Goal: Task Accomplishment & Management: Complete application form

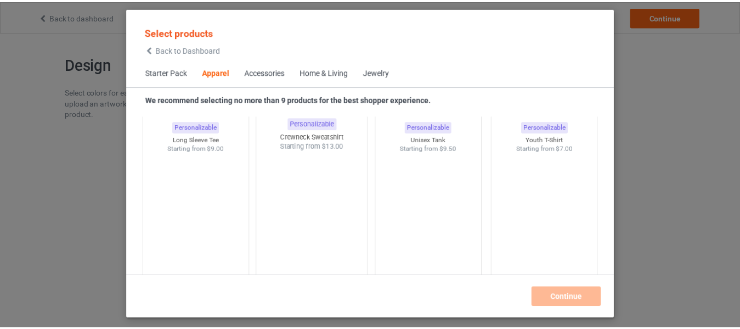
scroll to position [409, 0]
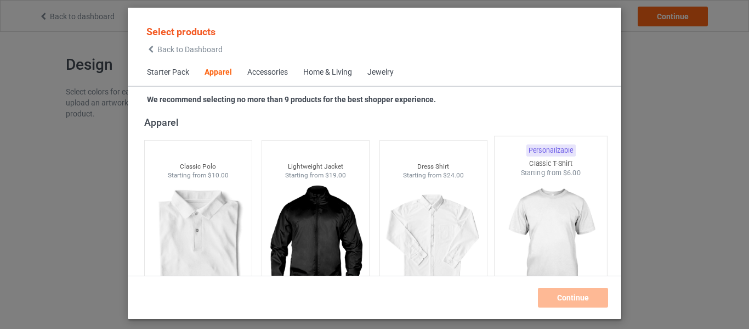
click at [555, 201] on img at bounding box center [551, 242] width 103 height 129
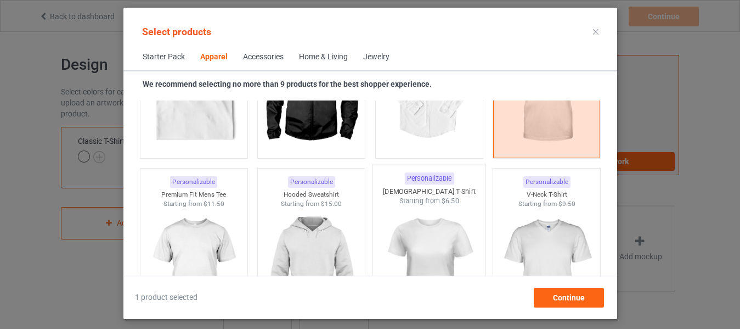
scroll to position [573, 0]
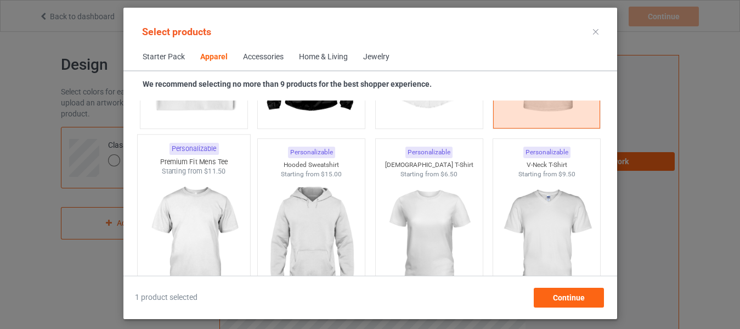
click at [200, 227] on img at bounding box center [193, 240] width 103 height 129
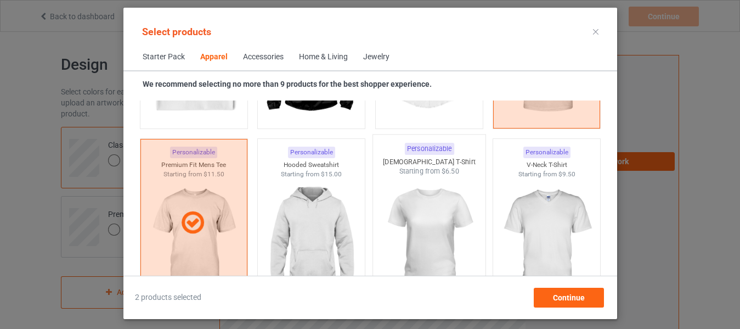
click at [419, 220] on img at bounding box center [428, 240] width 103 height 129
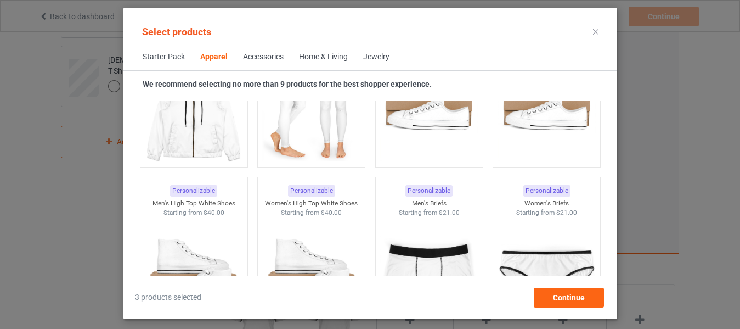
scroll to position [1231, 0]
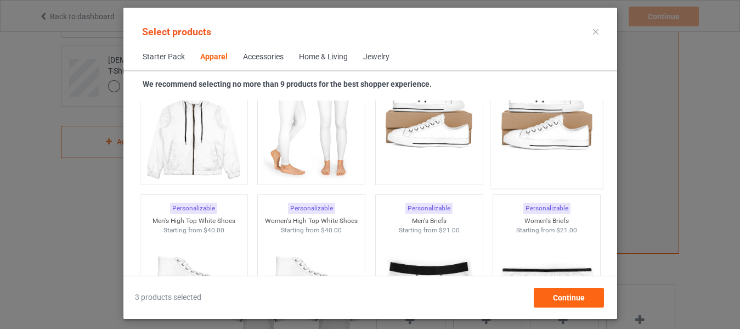
click at [520, 132] on img at bounding box center [546, 118] width 103 height 129
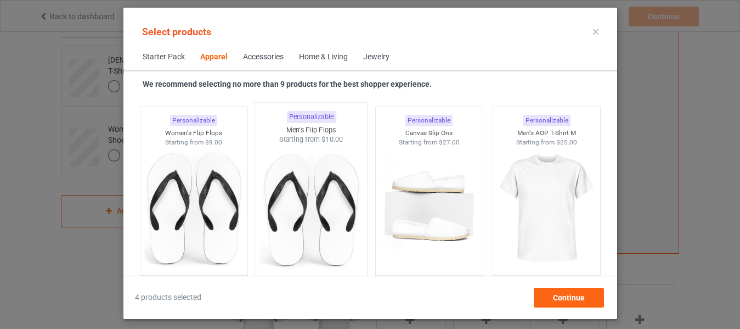
scroll to position [1780, 0]
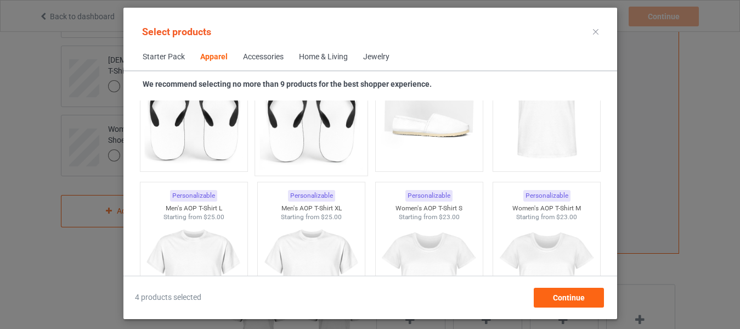
click at [319, 117] on img at bounding box center [310, 105] width 103 height 129
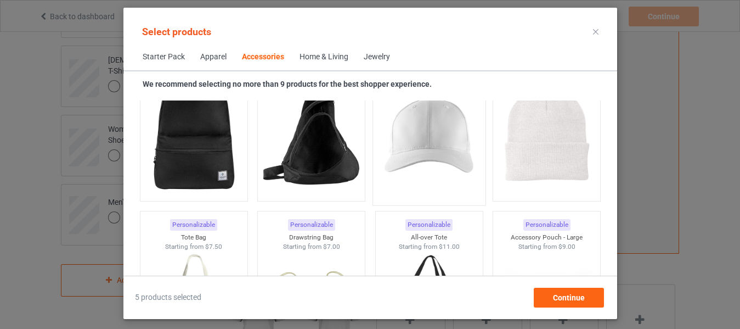
scroll to position [3206, 0]
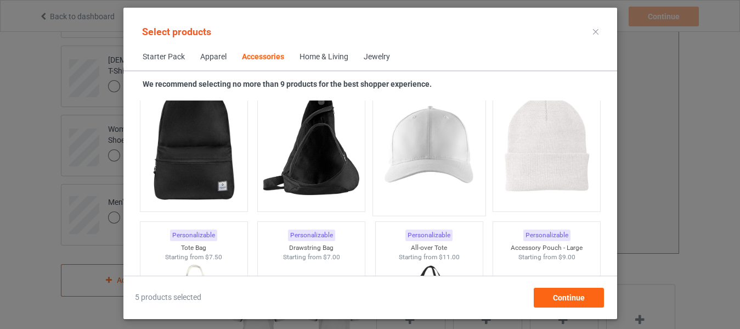
click at [430, 142] on img at bounding box center [428, 145] width 103 height 129
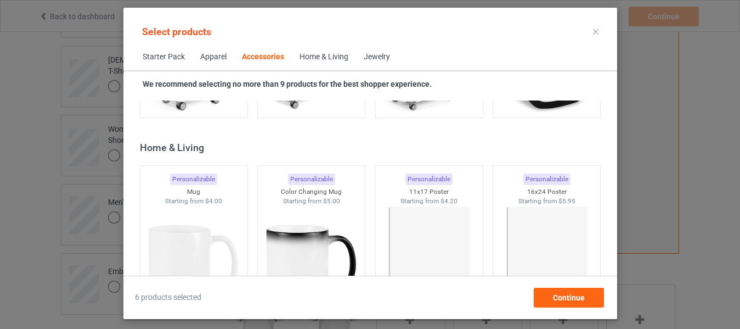
scroll to position [4961, 0]
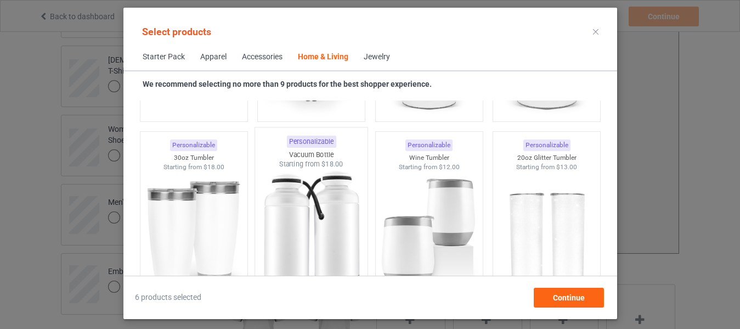
scroll to position [9240, 0]
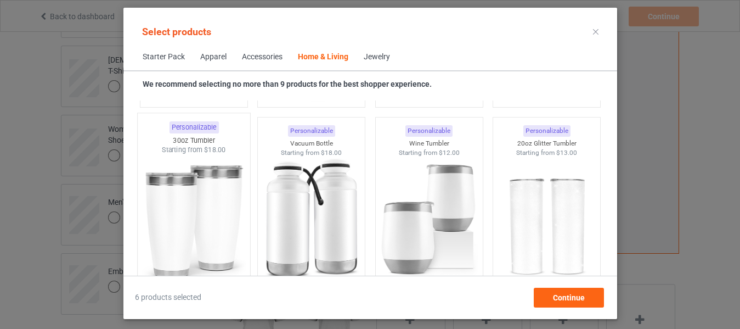
click at [212, 210] on img at bounding box center [193, 219] width 103 height 129
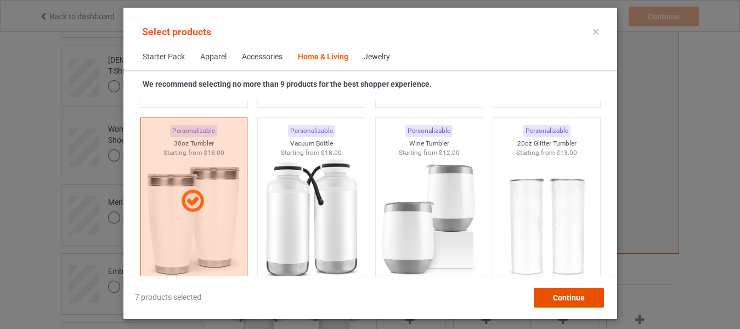
click at [557, 294] on span "Continue" at bounding box center [568, 297] width 32 height 9
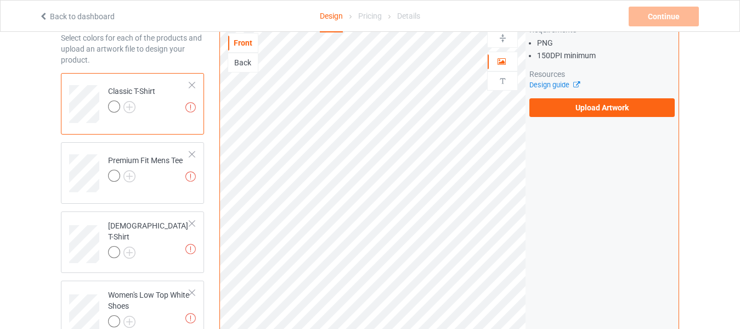
scroll to position [53, 0]
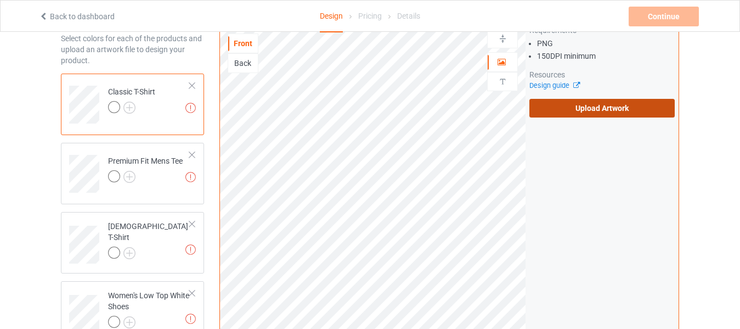
click at [598, 109] on label "Upload Artwork" at bounding box center [601, 108] width 145 height 19
click at [0, 0] on input "Upload Artwork" at bounding box center [0, 0] width 0 height 0
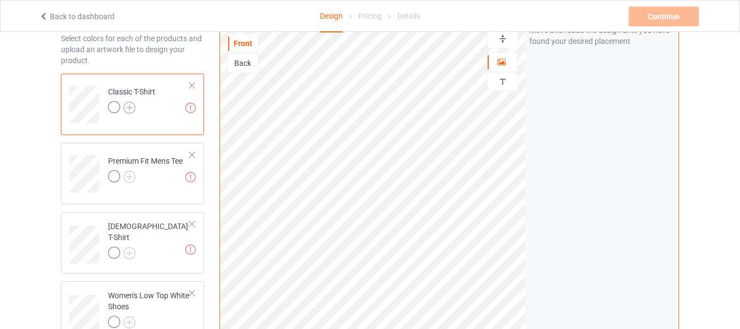
click at [130, 108] on img at bounding box center [129, 107] width 12 height 12
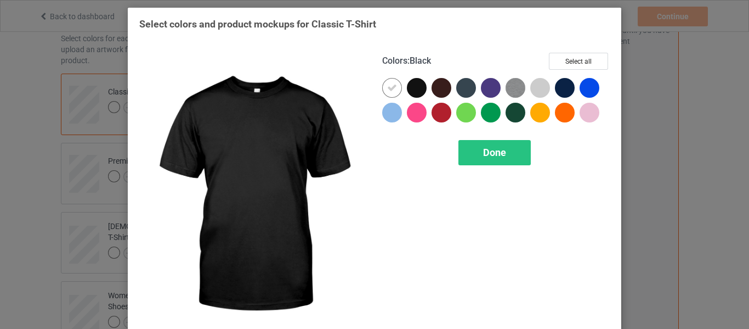
click at [417, 83] on div at bounding box center [417, 88] width 20 height 20
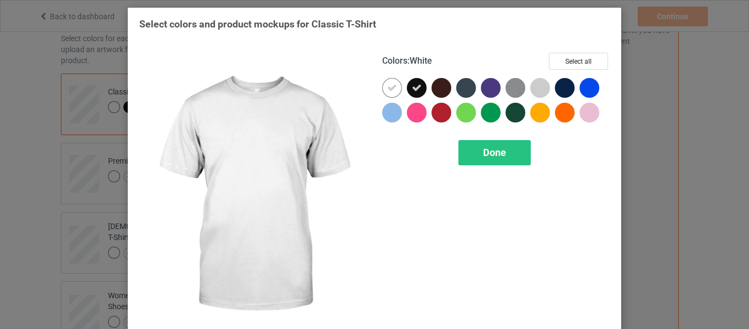
click at [392, 83] on icon at bounding box center [392, 88] width 10 height 10
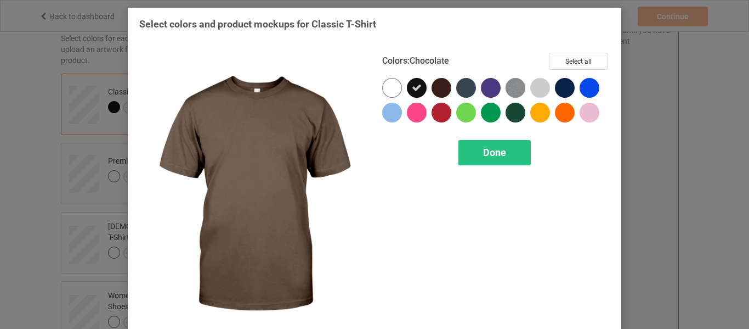
click at [439, 91] on div at bounding box center [442, 88] width 20 height 20
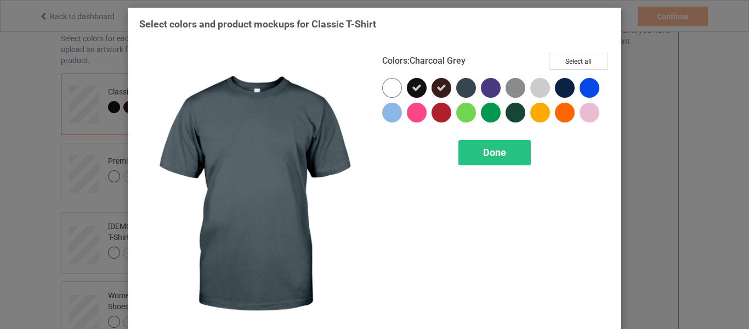
drag, startPoint x: 460, startPoint y: 91, endPoint x: 487, endPoint y: 91, distance: 26.9
click at [464, 91] on div at bounding box center [466, 88] width 20 height 20
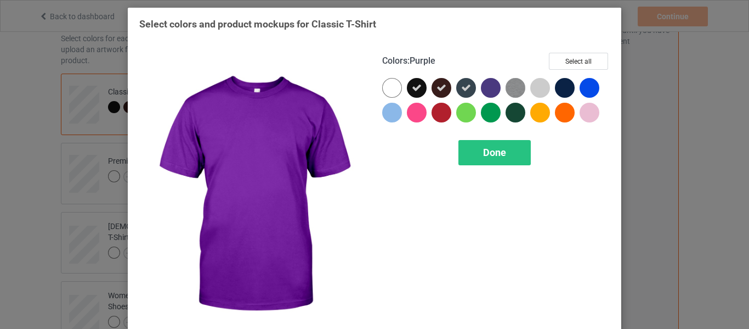
click at [487, 91] on div at bounding box center [491, 88] width 20 height 20
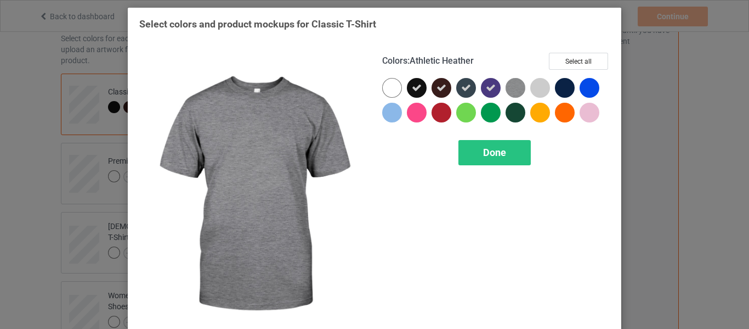
click at [507, 89] on img at bounding box center [516, 88] width 20 height 20
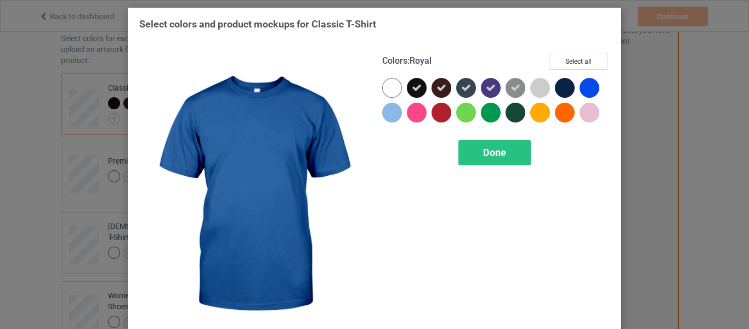
click at [594, 85] on div at bounding box center [590, 88] width 20 height 20
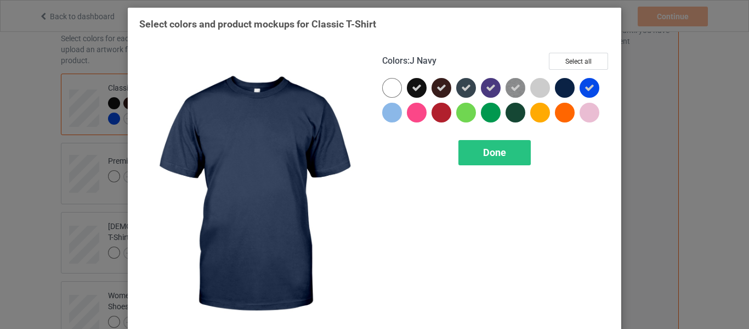
click at [564, 88] on div at bounding box center [565, 88] width 20 height 20
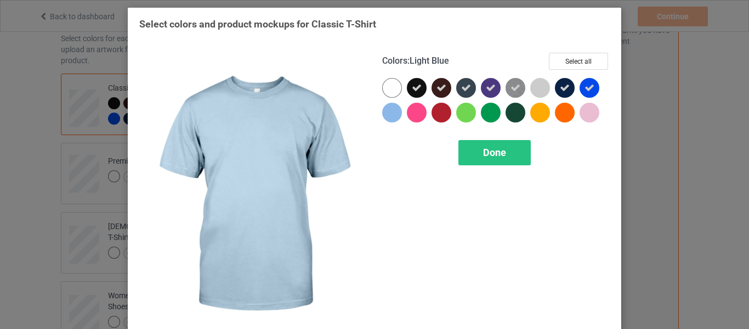
click at [392, 113] on div at bounding box center [392, 113] width 20 height 20
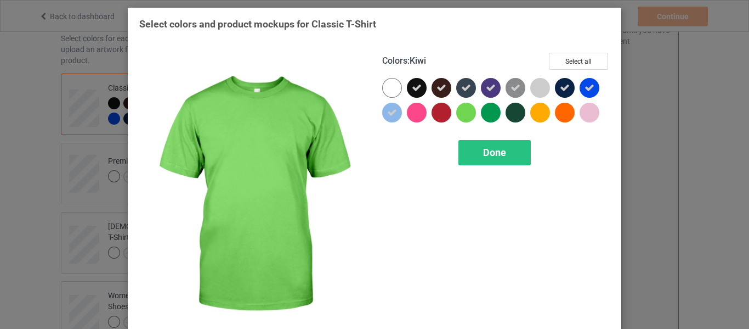
click at [464, 113] on div at bounding box center [466, 113] width 20 height 20
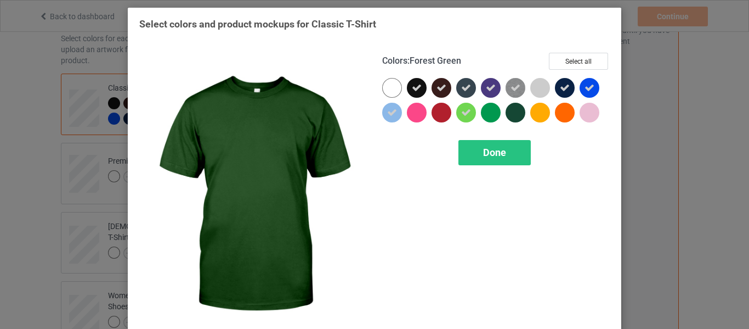
click at [513, 111] on div at bounding box center [516, 113] width 20 height 20
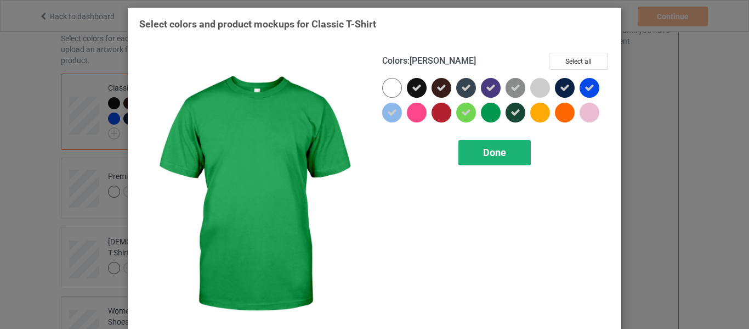
click at [483, 151] on span "Done" at bounding box center [494, 152] width 23 height 12
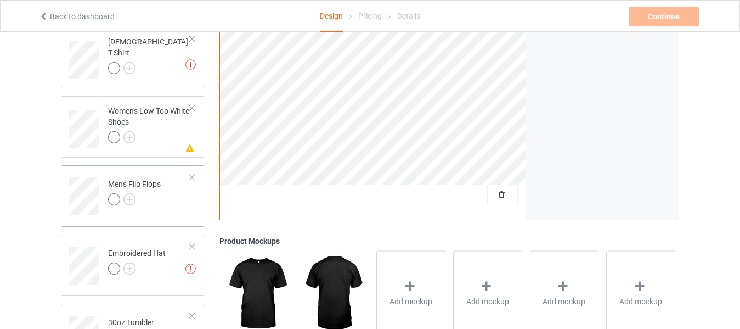
scroll to position [273, 0]
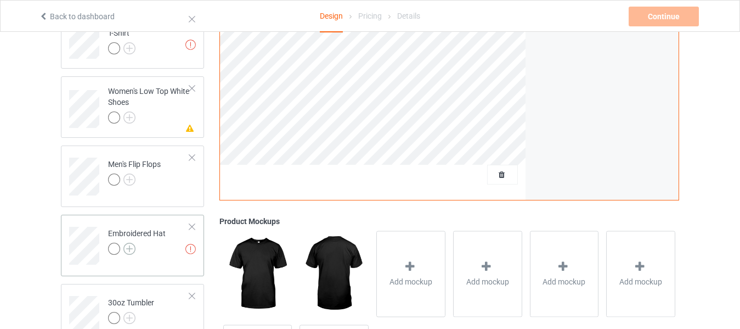
click at [132, 247] on img at bounding box center [129, 248] width 12 height 12
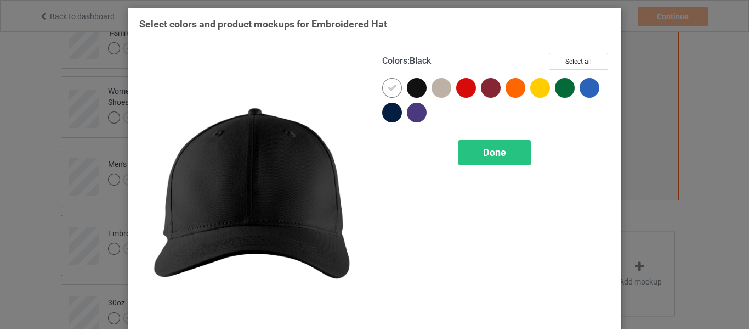
click at [415, 87] on div at bounding box center [417, 88] width 20 height 20
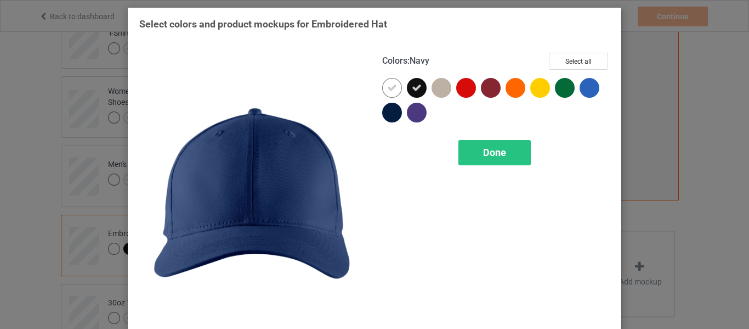
click at [384, 113] on div at bounding box center [392, 113] width 20 height 20
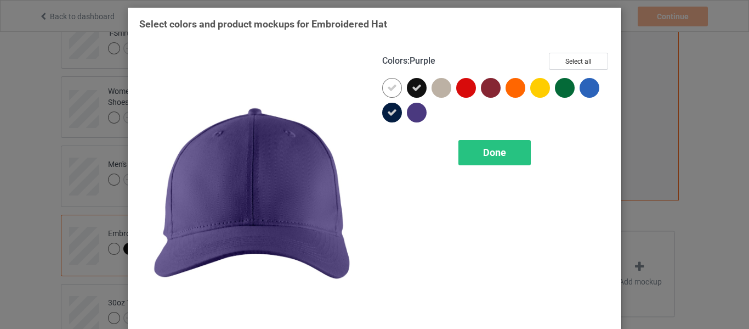
click at [414, 115] on div at bounding box center [417, 113] width 20 height 20
click at [478, 152] on div "Done" at bounding box center [495, 152] width 72 height 25
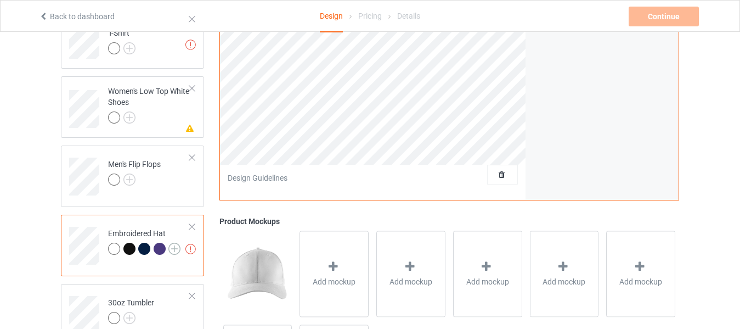
click at [173, 247] on img at bounding box center [174, 248] width 12 height 12
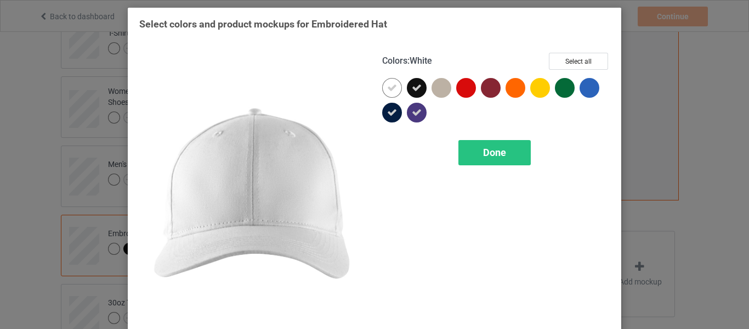
click at [389, 88] on icon at bounding box center [392, 88] width 10 height 10
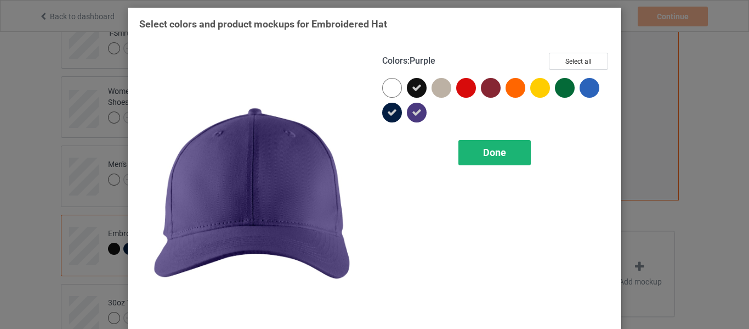
click at [465, 151] on div "Done" at bounding box center [495, 152] width 72 height 25
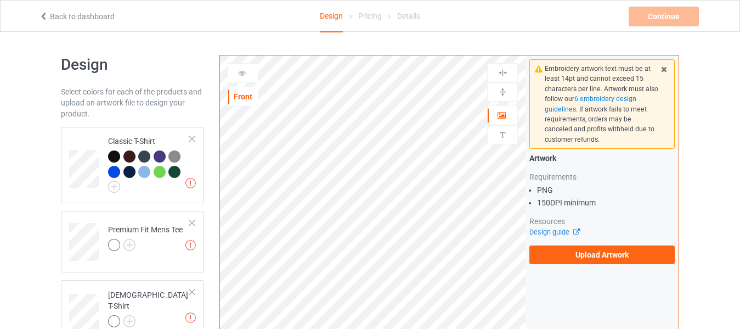
scroll to position [55, 0]
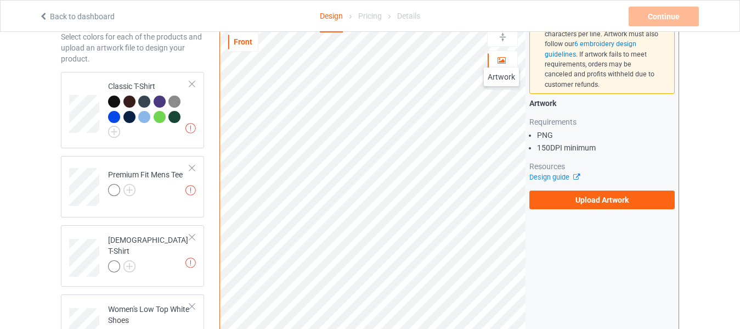
click at [501, 56] on icon at bounding box center [501, 59] width 9 height 8
click at [509, 37] on div at bounding box center [503, 37] width 30 height 10
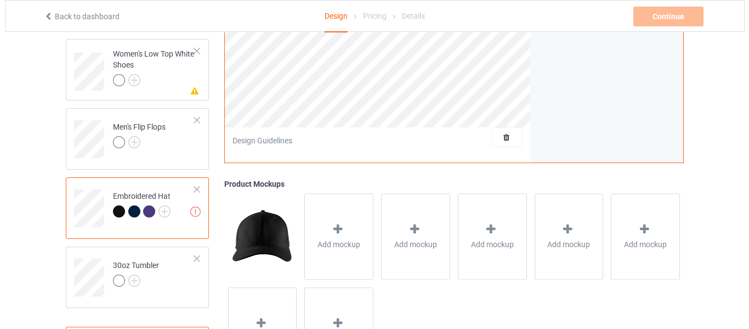
scroll to position [382, 0]
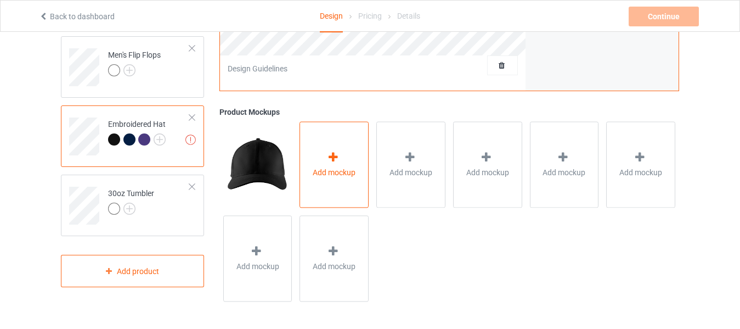
click at [331, 162] on icon at bounding box center [333, 157] width 14 height 12
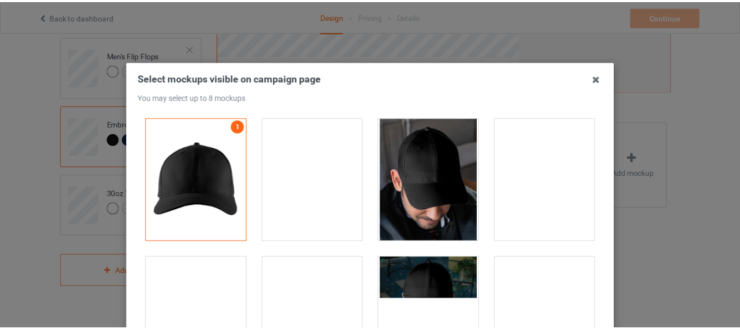
scroll to position [16, 0]
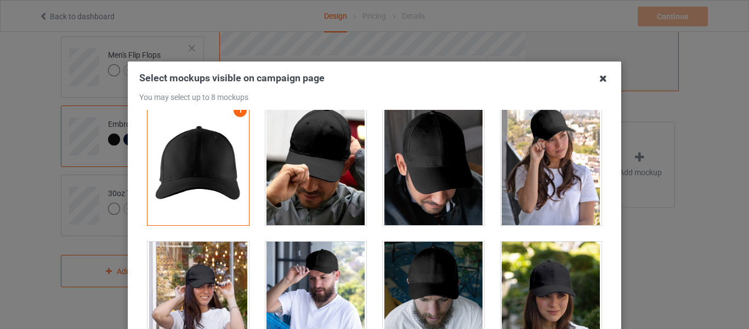
click at [602, 75] on icon at bounding box center [604, 79] width 18 height 18
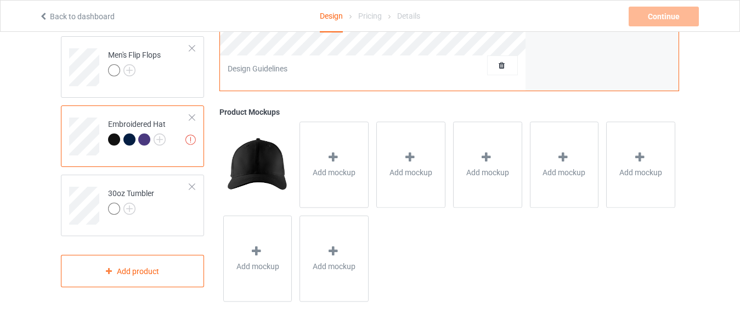
scroll to position [53, 0]
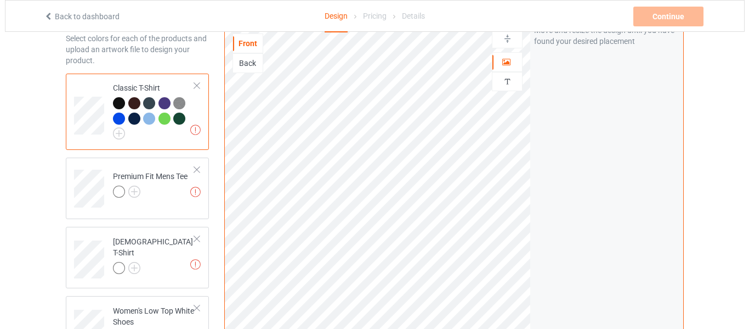
scroll to position [327, 0]
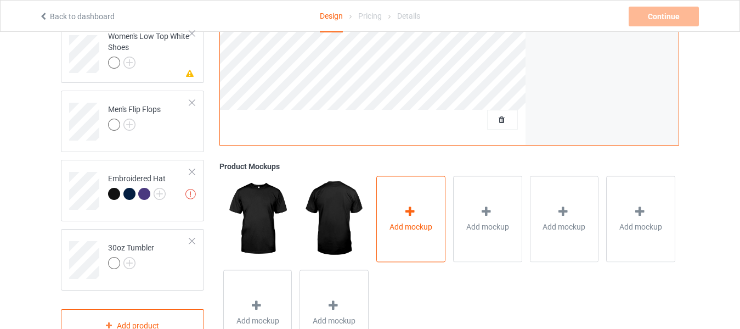
click at [410, 216] on icon at bounding box center [410, 212] width 14 height 12
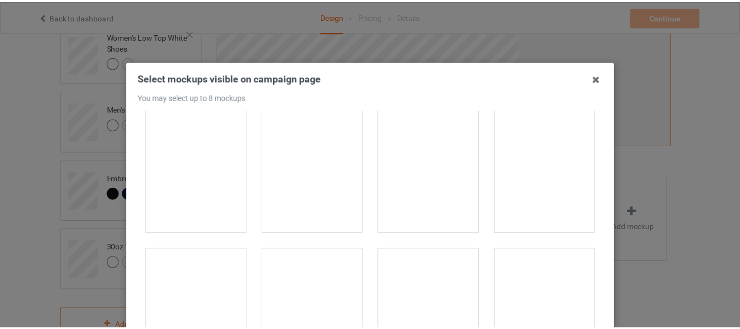
scroll to position [2139, 0]
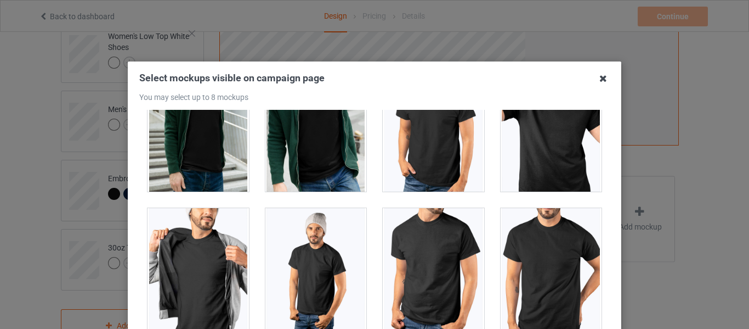
click at [599, 75] on icon at bounding box center [604, 79] width 18 height 18
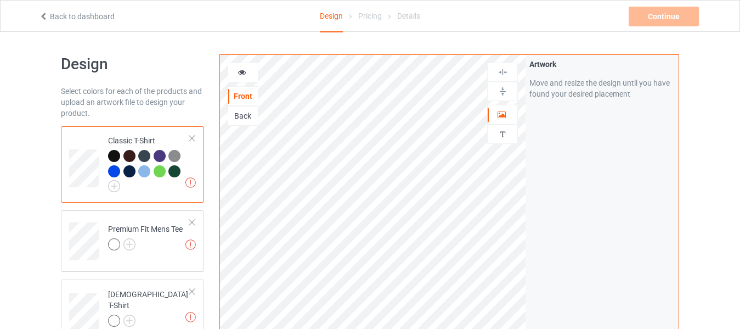
scroll to position [0, 0]
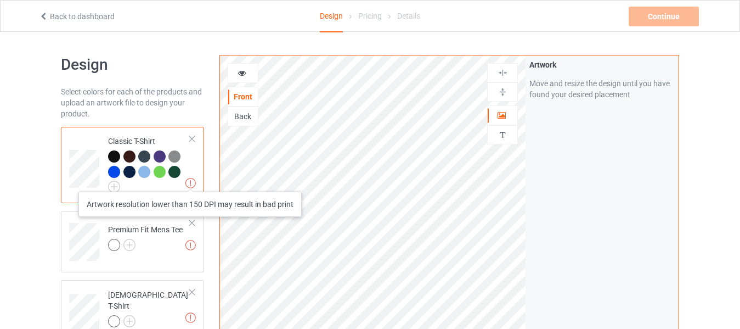
click at [190, 180] on img at bounding box center [190, 183] width 10 height 10
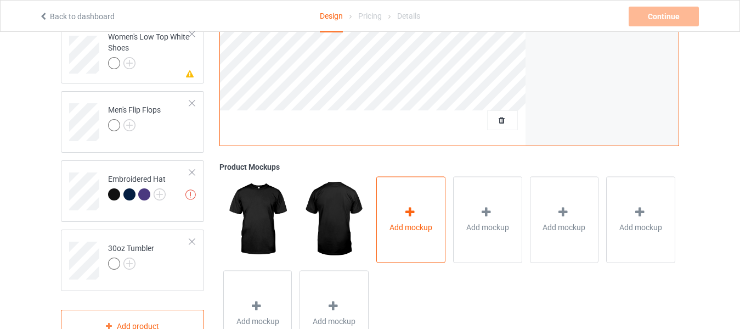
scroll to position [329, 0]
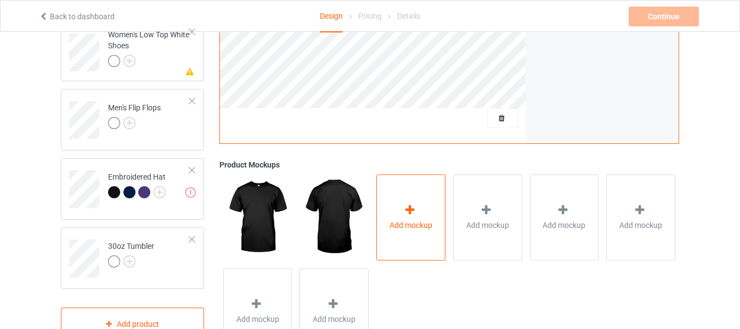
click at [409, 215] on icon at bounding box center [410, 210] width 14 height 12
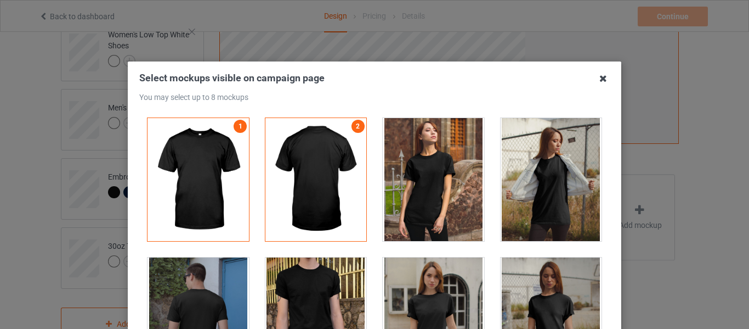
click at [605, 83] on icon at bounding box center [604, 79] width 18 height 18
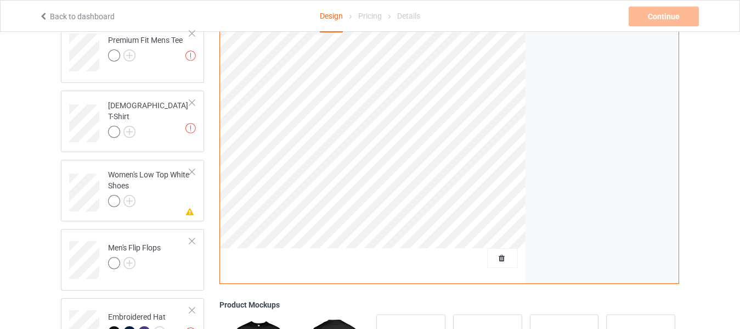
scroll to position [0, 0]
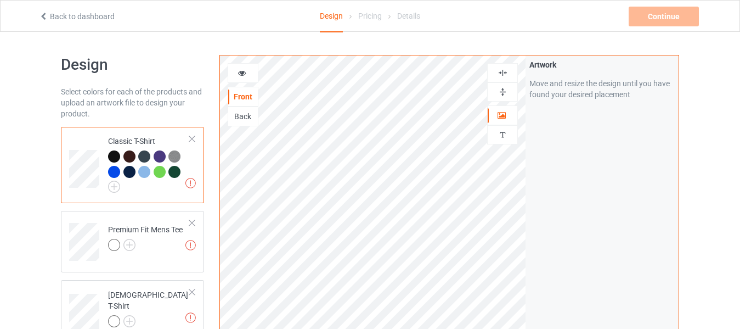
click at [245, 74] on icon at bounding box center [242, 71] width 9 height 8
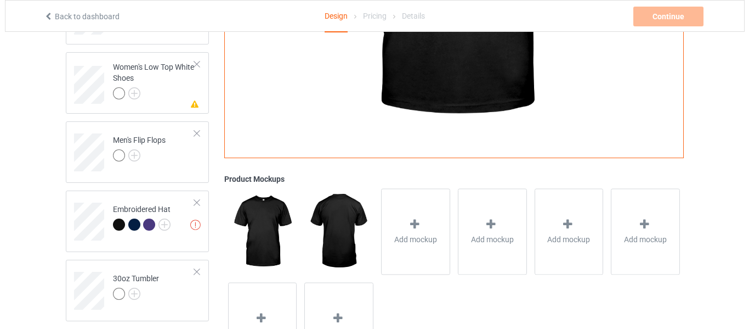
scroll to position [329, 0]
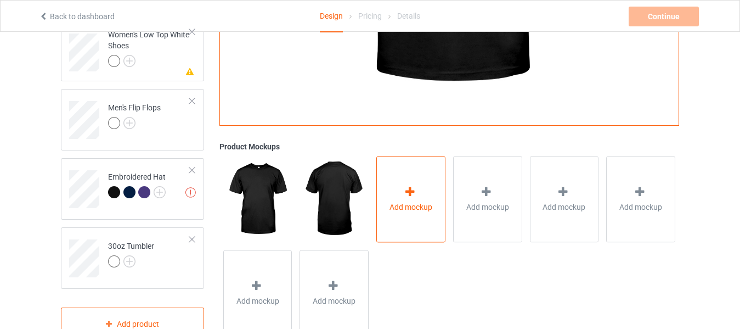
click at [406, 199] on div at bounding box center [410, 193] width 15 height 16
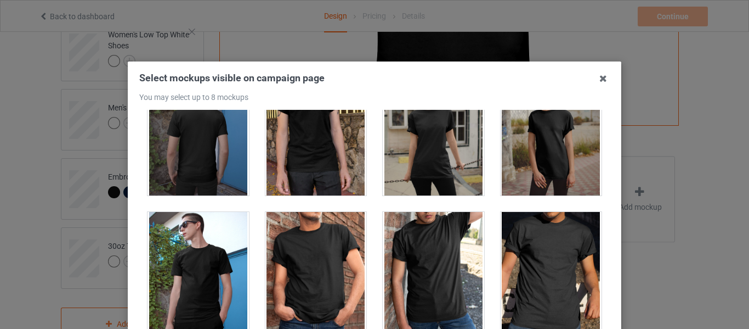
scroll to position [219, 0]
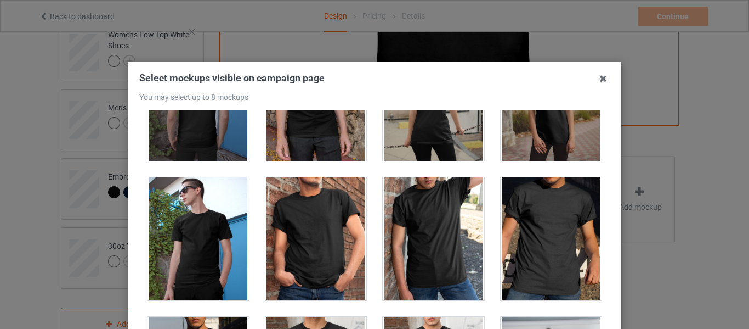
click at [541, 220] on div at bounding box center [551, 238] width 101 height 123
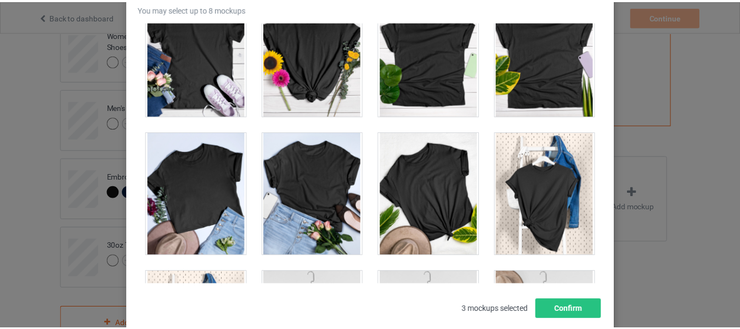
scroll to position [156, 0]
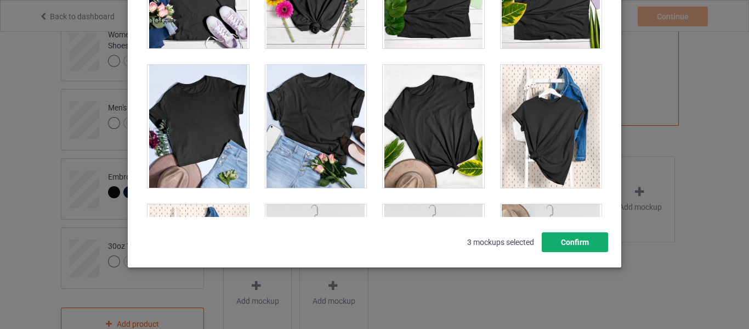
click at [567, 236] on button "Confirm" at bounding box center [575, 242] width 66 height 20
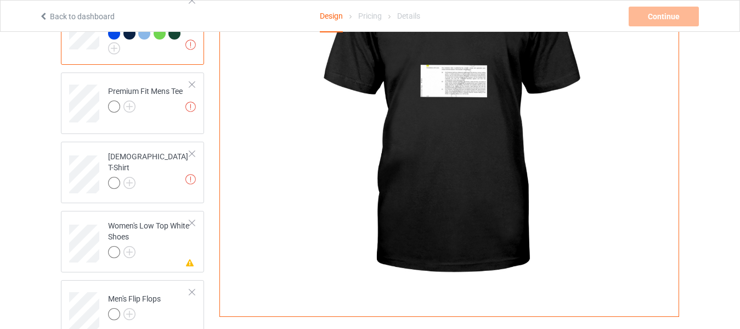
scroll to position [274, 0]
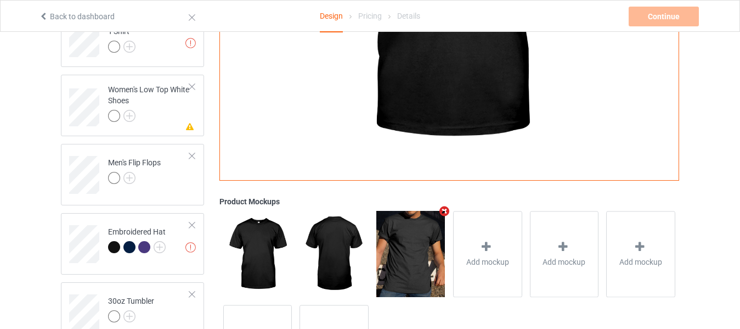
click at [426, 268] on img at bounding box center [410, 254] width 69 height 86
click at [419, 245] on img at bounding box center [410, 254] width 69 height 86
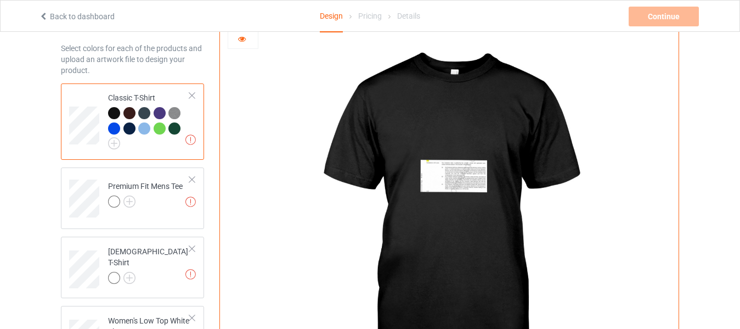
scroll to position [0, 0]
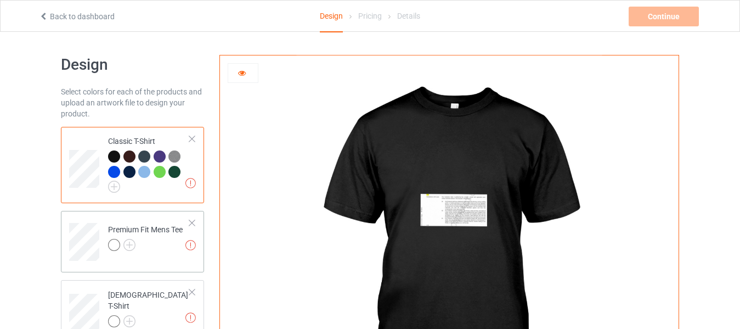
click at [191, 224] on div at bounding box center [192, 223] width 8 height 8
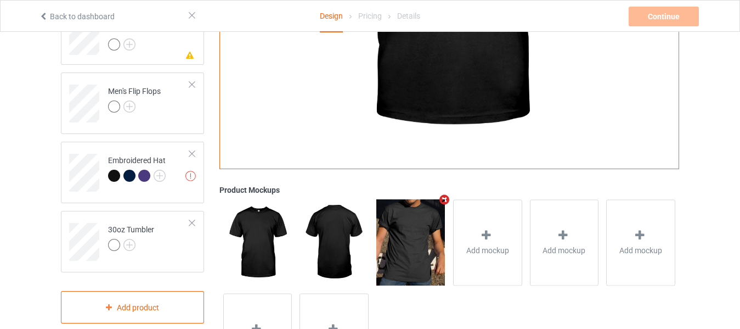
scroll to position [354, 0]
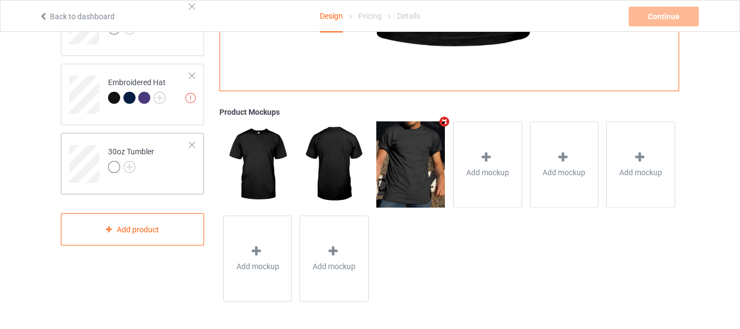
click at [196, 144] on div "30oz Tumbler" at bounding box center [132, 163] width 143 height 61
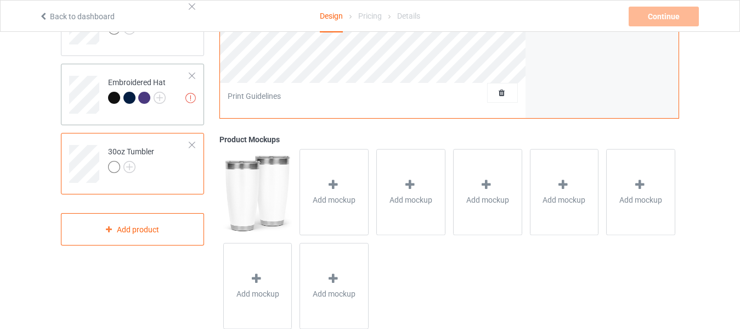
click at [192, 68] on div "Missing artworks Embroidered Hat" at bounding box center [132, 94] width 143 height 61
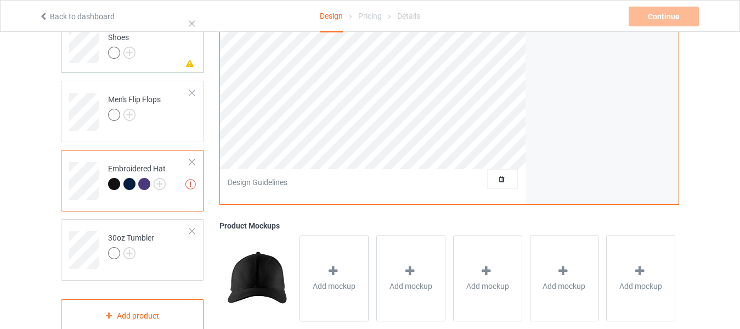
scroll to position [135, 0]
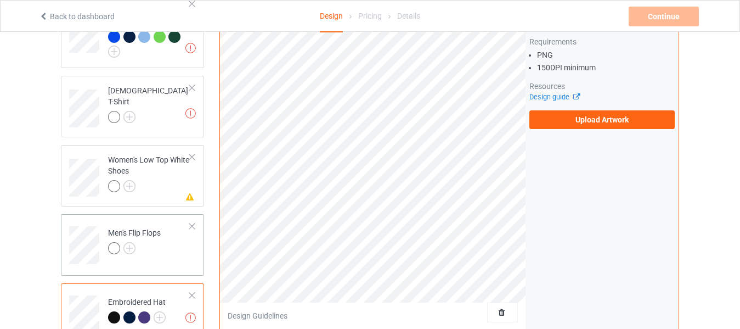
click at [192, 225] on div at bounding box center [192, 226] width 8 height 8
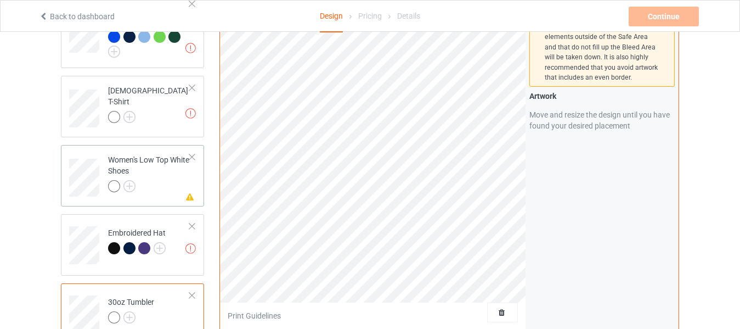
click at [192, 157] on div at bounding box center [192, 157] width 8 height 8
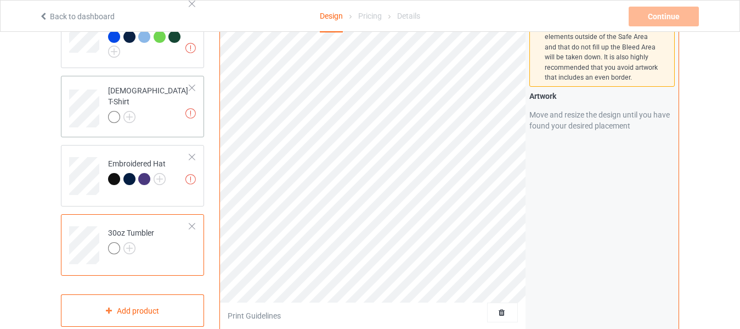
click at [195, 85] on div at bounding box center [192, 88] width 8 height 8
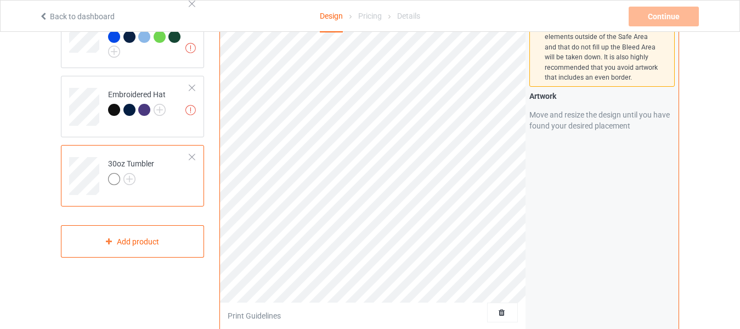
click at [190, 157] on div at bounding box center [192, 157] width 8 height 8
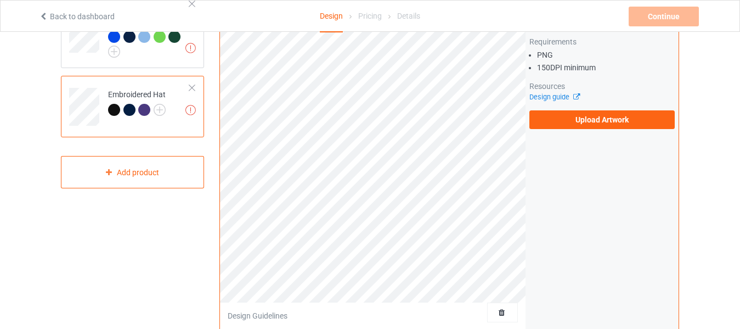
click at [196, 88] on div "Missing artworks Embroidered Hat" at bounding box center [132, 106] width 143 height 61
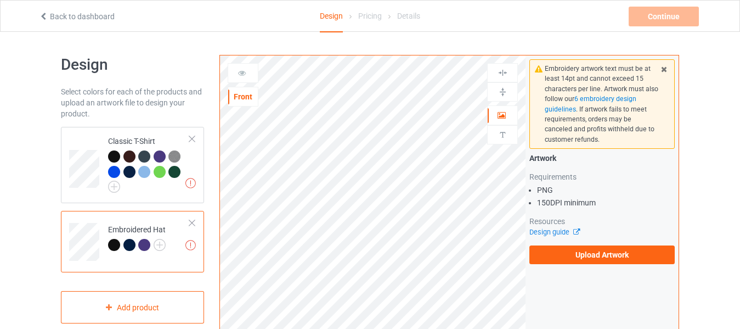
click at [238, 66] on div at bounding box center [243, 73] width 31 height 20
click at [238, 72] on icon at bounding box center [242, 71] width 9 height 8
click at [191, 222] on div at bounding box center [192, 223] width 8 height 8
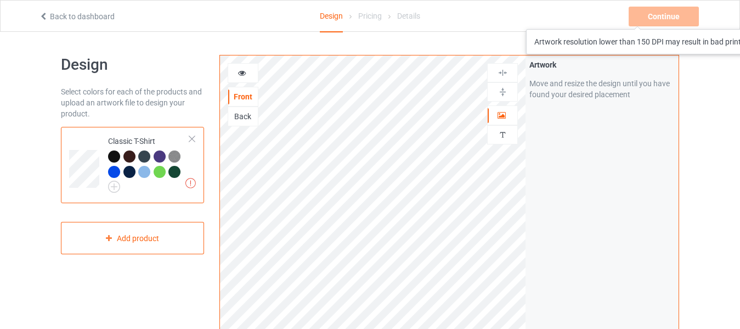
click at [660, 18] on div "Continue Artwork resolution lower than 150 DPI may result in bad print" at bounding box center [665, 17] width 72 height 20
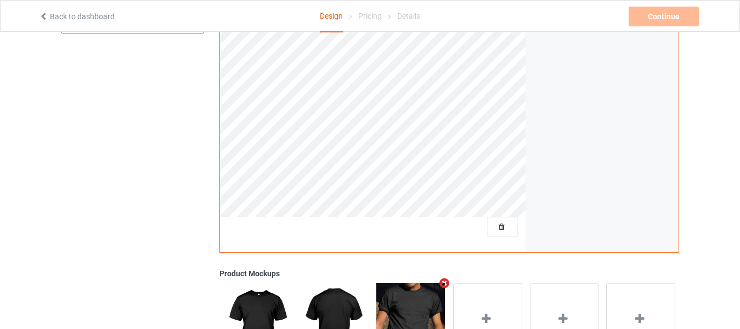
scroll to position [219, 0]
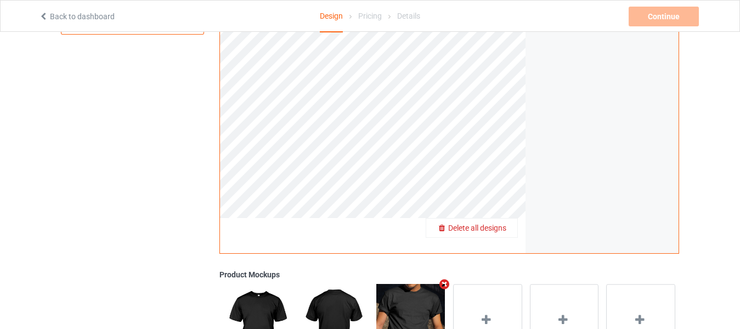
click at [499, 224] on span "Delete all designs" at bounding box center [477, 227] width 58 height 9
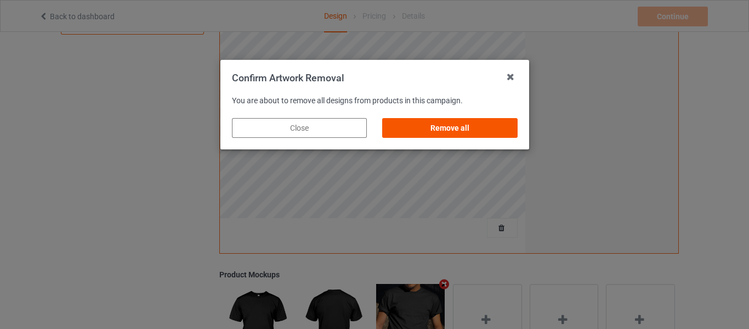
click at [451, 128] on div "Remove all" at bounding box center [449, 128] width 135 height 20
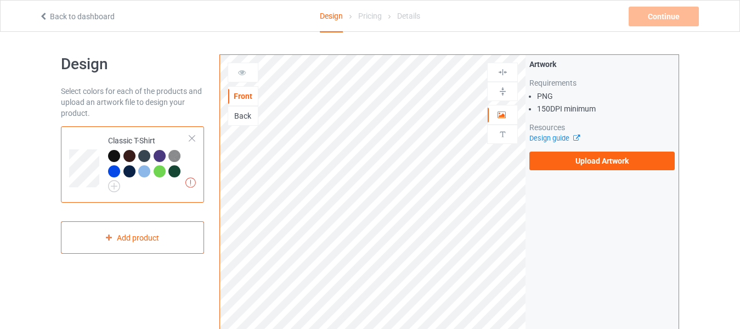
scroll to position [0, 0]
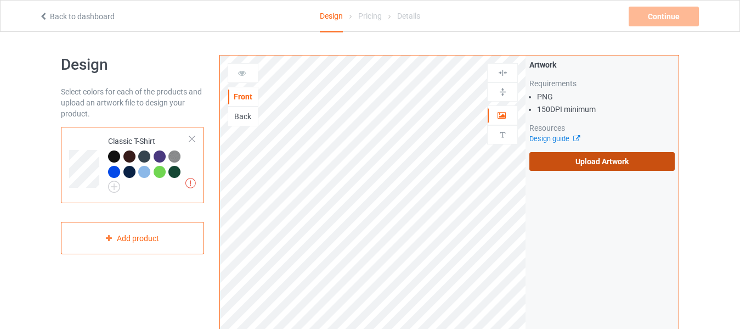
click at [600, 161] on label "Upload Artwork" at bounding box center [601, 161] width 145 height 19
click at [0, 0] on input "Upload Artwork" at bounding box center [0, 0] width 0 height 0
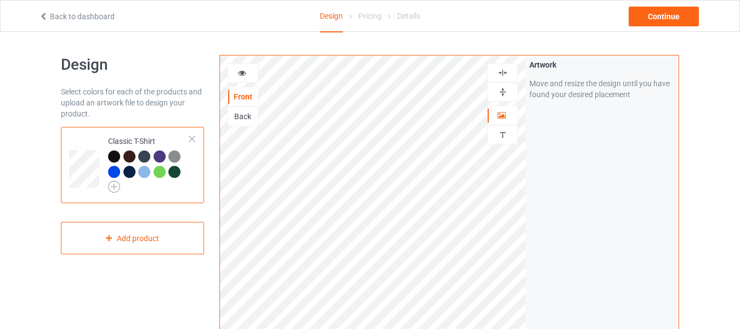
click at [115, 184] on img at bounding box center [114, 186] width 12 height 12
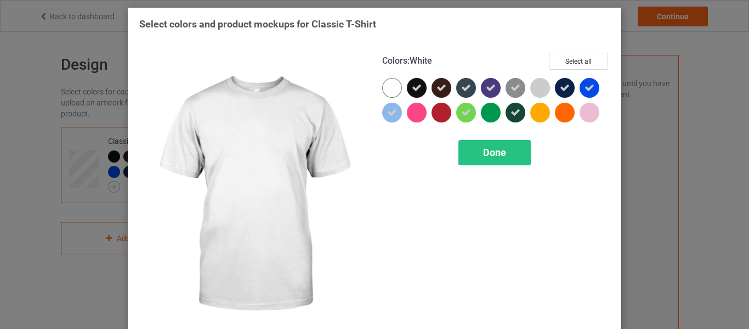
click at [387, 86] on div at bounding box center [392, 88] width 20 height 20
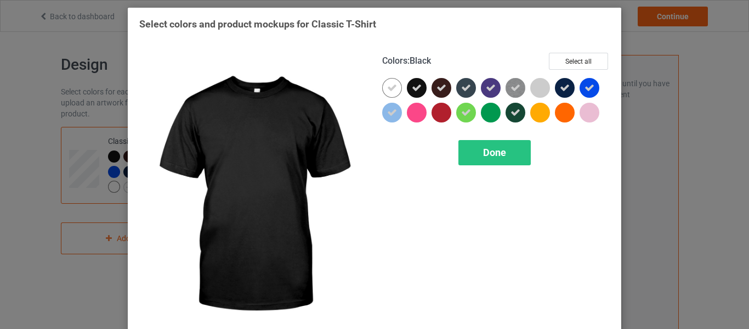
drag, startPoint x: 419, startPoint y: 86, endPoint x: 432, endPoint y: 86, distance: 13.2
click at [419, 86] on div at bounding box center [417, 88] width 20 height 20
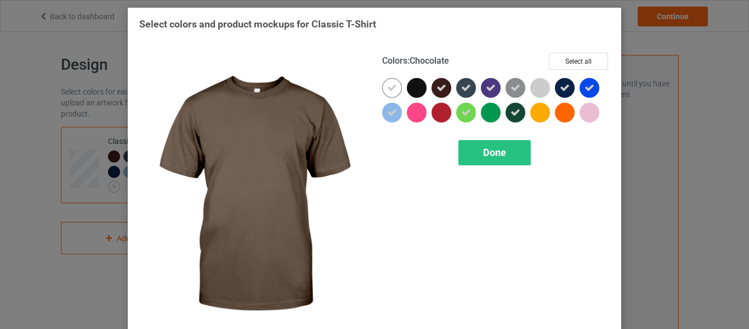
click at [438, 87] on icon at bounding box center [442, 88] width 10 height 10
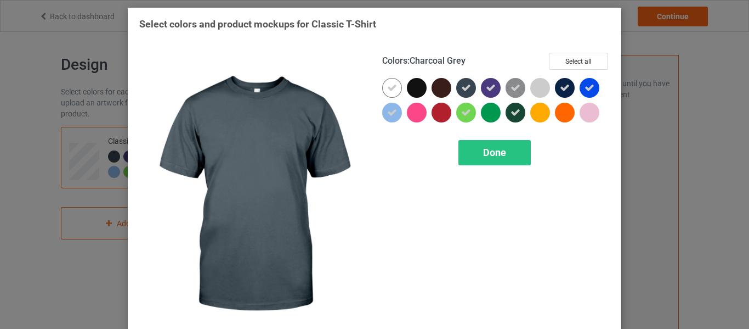
click at [462, 89] on icon at bounding box center [466, 88] width 10 height 10
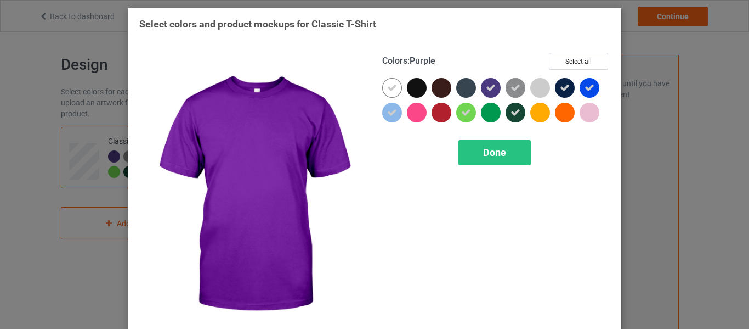
drag, startPoint x: 485, startPoint y: 89, endPoint x: 498, endPoint y: 88, distance: 12.6
click at [487, 89] on icon at bounding box center [491, 88] width 10 height 10
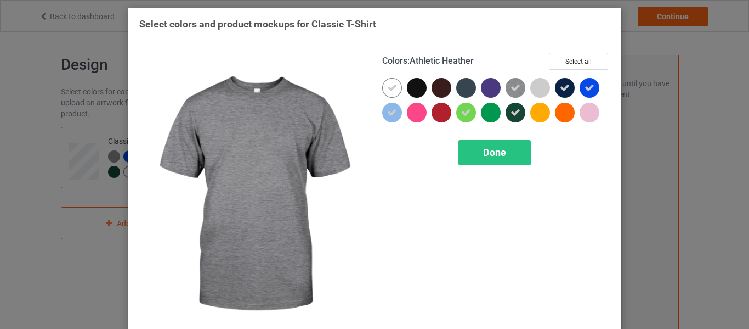
drag, startPoint x: 511, startPoint y: 87, endPoint x: 525, endPoint y: 83, distance: 14.8
click at [512, 87] on icon at bounding box center [516, 88] width 10 height 10
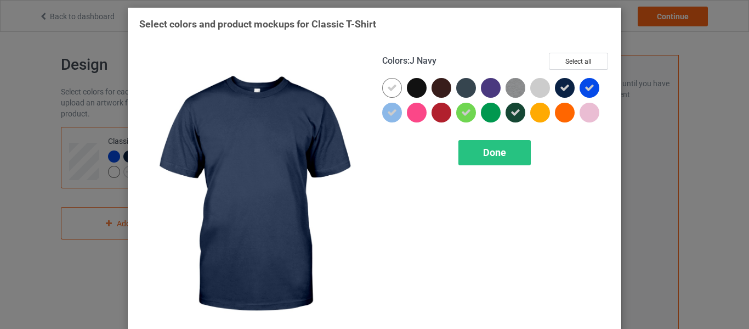
drag, startPoint x: 564, startPoint y: 85, endPoint x: 597, endPoint y: 85, distance: 32.9
click at [569, 85] on div at bounding box center [565, 88] width 20 height 20
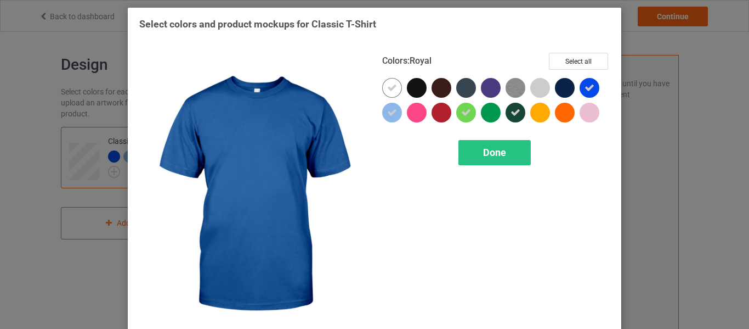
drag, startPoint x: 584, startPoint y: 84, endPoint x: 508, endPoint y: 103, distance: 77.4
click at [585, 84] on icon at bounding box center [590, 88] width 10 height 10
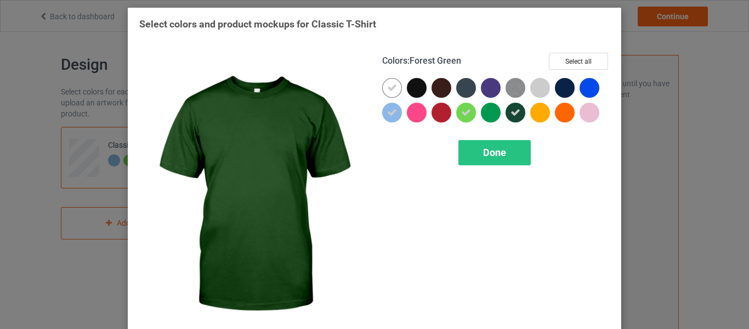
click at [511, 114] on icon at bounding box center [516, 113] width 10 height 10
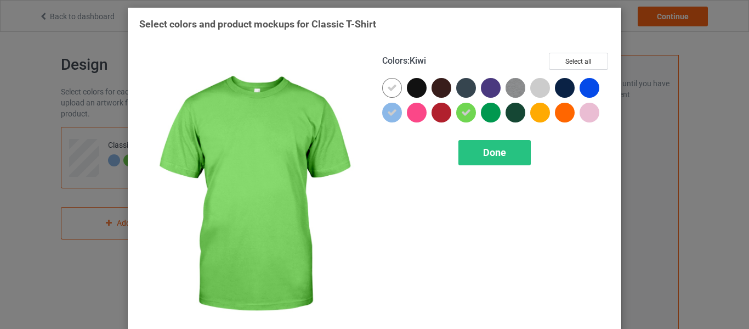
drag, startPoint x: 460, startPoint y: 114, endPoint x: 433, endPoint y: 110, distance: 26.6
click at [461, 115] on icon at bounding box center [466, 113] width 10 height 10
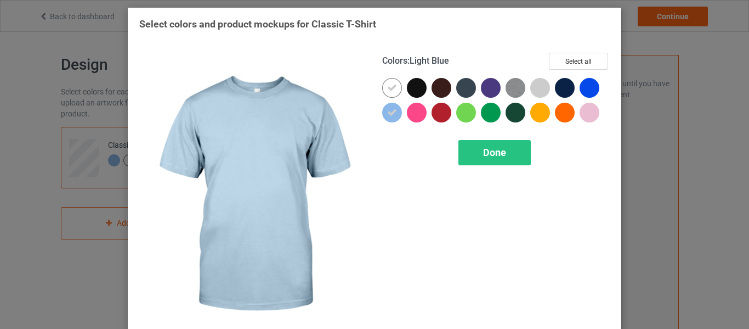
click at [387, 116] on icon at bounding box center [392, 113] width 10 height 10
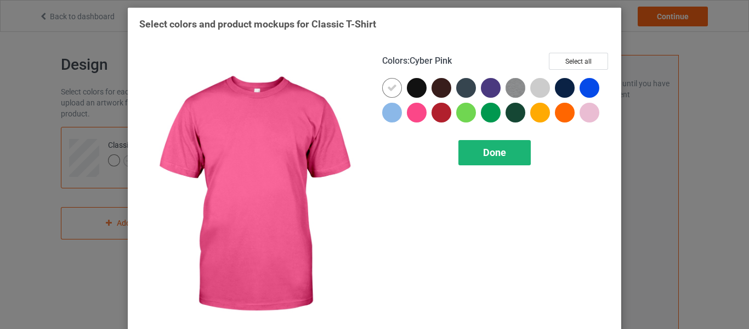
click at [477, 158] on div "Done" at bounding box center [495, 152] width 72 height 25
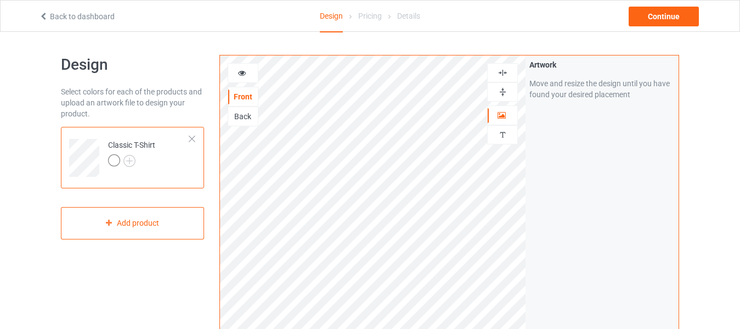
click at [247, 70] on div at bounding box center [243, 72] width 30 height 11
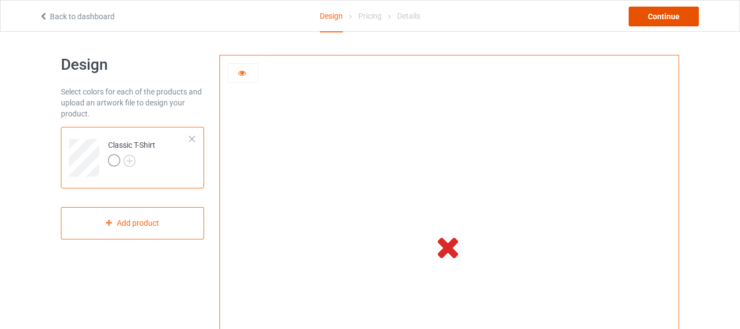
click at [663, 13] on div "Continue" at bounding box center [664, 17] width 70 height 20
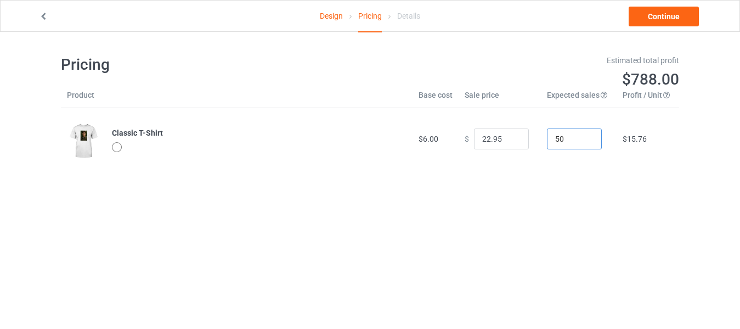
drag, startPoint x: 561, startPoint y: 138, endPoint x: 512, endPoint y: 136, distance: 48.3
click at [512, 136] on tr "Classic T-Shirt $6.00 $ 22.95 50 $15.76" at bounding box center [370, 138] width 618 height 61
drag, startPoint x: 569, startPoint y: 138, endPoint x: 523, endPoint y: 140, distance: 46.7
click at [523, 140] on tr "Classic T-Shirt $6.00 $ 22.95 20 $15.76" at bounding box center [370, 138] width 618 height 61
type input "1"
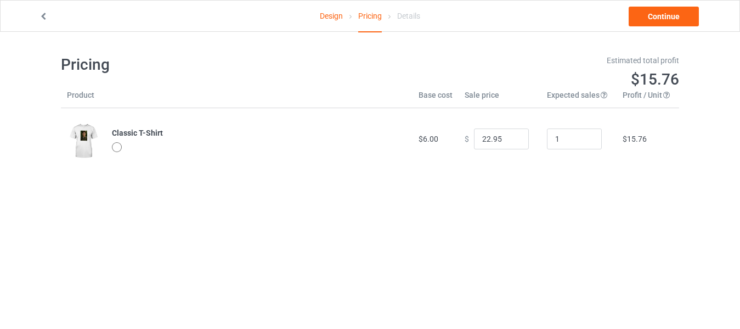
click at [491, 197] on body "Design Pricing Details Continue Pricing Estimated total profit $15.76 Product B…" at bounding box center [370, 196] width 740 height 329
drag, startPoint x: 497, startPoint y: 137, endPoint x: 418, endPoint y: 137, distance: 79.0
click at [418, 137] on tr "Classic T-Shirt $6.00 $ 22.95 1 $15.76" at bounding box center [370, 138] width 618 height 61
drag, startPoint x: 489, startPoint y: 140, endPoint x: 460, endPoint y: 135, distance: 29.5
click at [465, 135] on div "$ 20" at bounding box center [500, 138] width 70 height 21
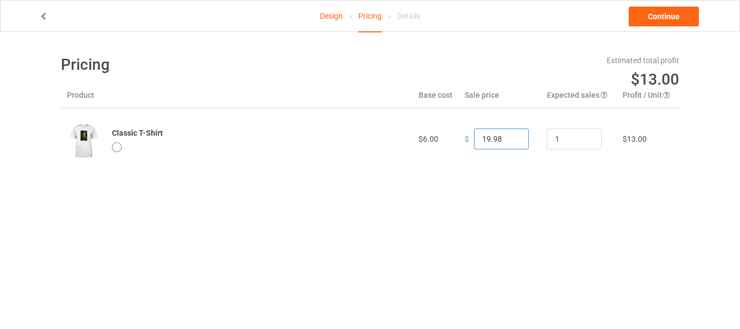
type input "19.98"
drag, startPoint x: 562, startPoint y: 137, endPoint x: 497, endPoint y: 129, distance: 65.2
click at [497, 129] on tr "Classic T-Shirt $6.00 $ 19.98 1 $13.00" at bounding box center [370, 138] width 618 height 61
drag, startPoint x: 572, startPoint y: 140, endPoint x: 485, endPoint y: 134, distance: 86.3
click at [485, 134] on tr "Classic T-Shirt $6.00 $ 19.98 100 $13.00" at bounding box center [370, 138] width 618 height 61
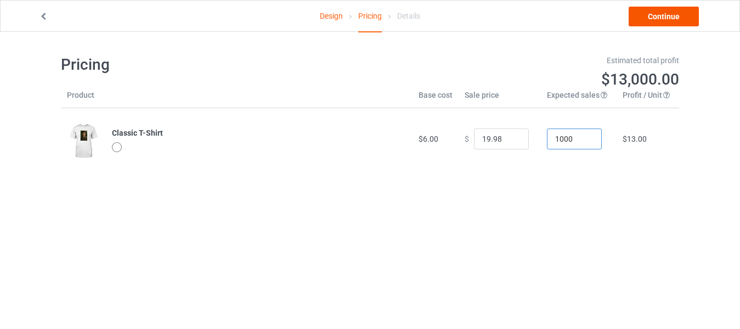
type input "1000"
click at [666, 20] on link "Continue" at bounding box center [664, 17] width 70 height 20
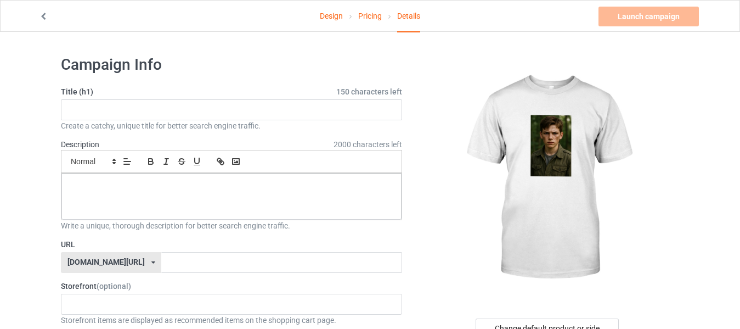
click at [151, 263] on icon at bounding box center [153, 262] width 4 height 7
click at [103, 287] on div "[DOMAIN_NAME][URL]" at bounding box center [110, 283] width 99 height 20
click at [151, 260] on icon at bounding box center [153, 262] width 4 height 7
drag, startPoint x: 201, startPoint y: 255, endPoint x: 168, endPoint y: 289, distance: 47.3
click at [202, 255] on input "text" at bounding box center [281, 262] width 240 height 21
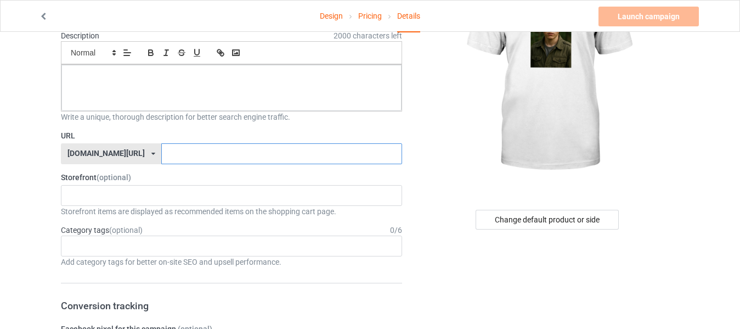
scroll to position [110, 0]
click at [128, 192] on div "New Life [PERSON_NAME] 5e9417831aaa1326632ef501 5e5d778837f2a25b1b6214da" at bounding box center [231, 194] width 341 height 21
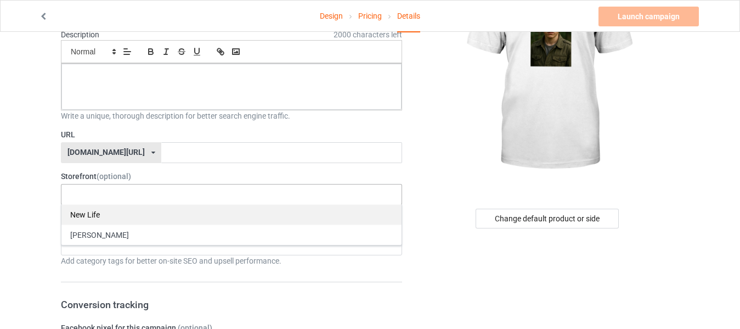
click at [92, 213] on div "New Life" at bounding box center [231, 214] width 340 height 20
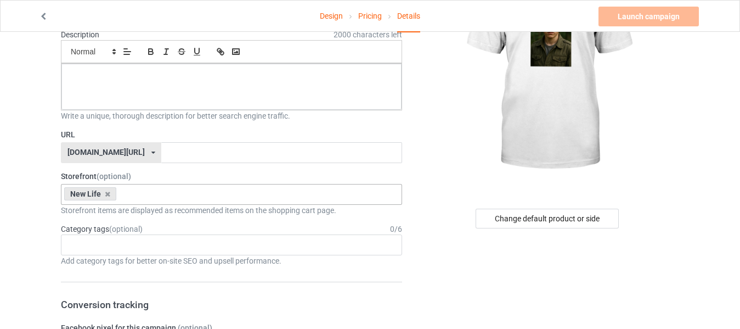
drag, startPoint x: 120, startPoint y: 253, endPoint x: 133, endPoint y: 228, distance: 27.7
click at [122, 250] on div "Age > [DEMOGRAPHIC_DATA] > 1 Age > [DEMOGRAPHIC_DATA] Months > 1 Month Age > [D…" at bounding box center [231, 244] width 341 height 21
click at [153, 223] on div "Category tags (optional) 0 / 6" at bounding box center [231, 228] width 341 height 11
click at [119, 236] on div "Age > [DEMOGRAPHIC_DATA] > 1 Age > [DEMOGRAPHIC_DATA] Months > 1 Month Age > [D…" at bounding box center [231, 244] width 341 height 21
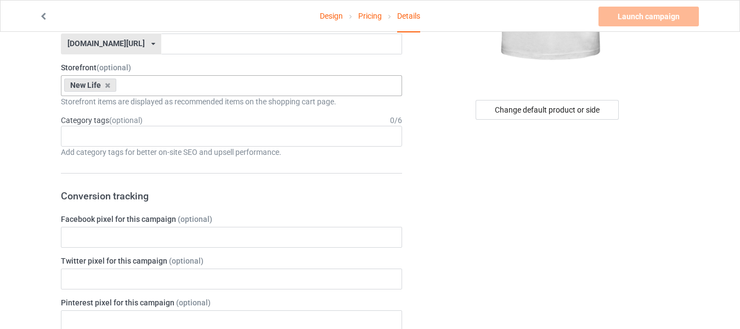
scroll to position [219, 0]
click at [185, 238] on input "text" at bounding box center [231, 235] width 341 height 21
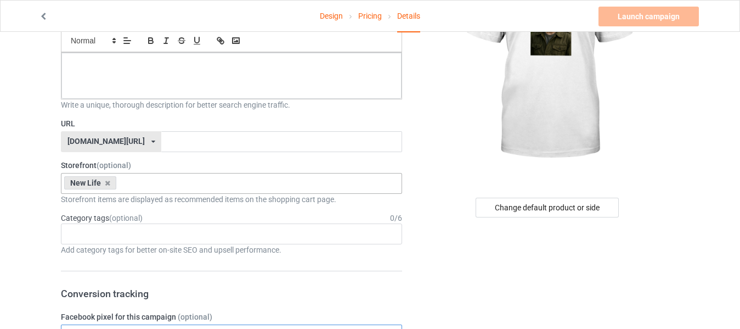
scroll to position [0, 0]
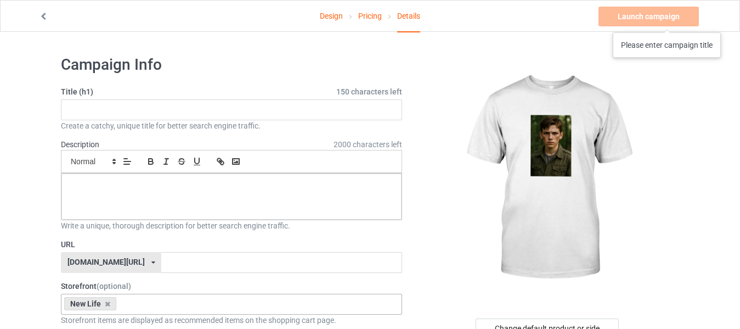
click at [668, 21] on div "Launch campaign Please enter campaign title" at bounding box center [649, 17] width 103 height 20
click at [332, 13] on link "Design" at bounding box center [331, 16] width 23 height 31
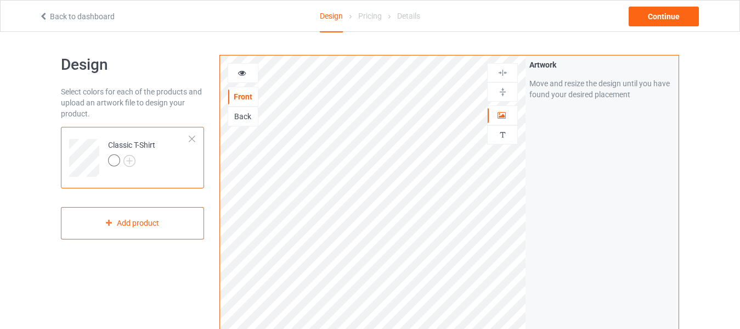
click at [53, 13] on link "Back to dashboard" at bounding box center [77, 16] width 76 height 9
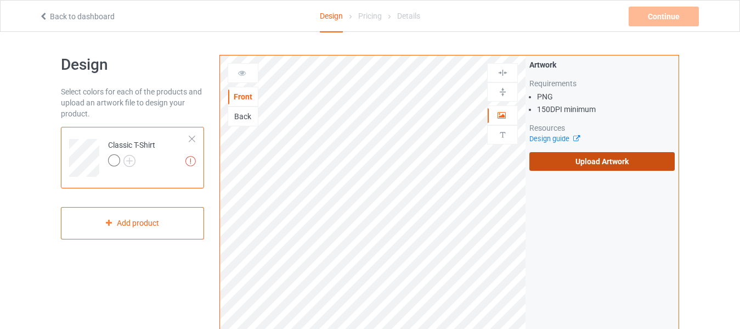
click at [598, 166] on label "Upload Artwork" at bounding box center [601, 161] width 145 height 19
click at [0, 0] on input "Upload Artwork" at bounding box center [0, 0] width 0 height 0
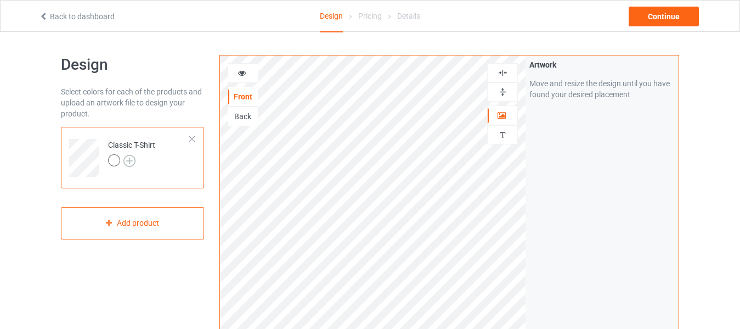
click at [128, 159] on img at bounding box center [129, 161] width 12 height 12
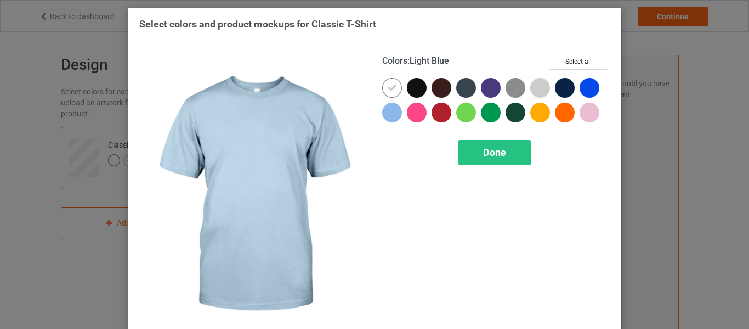
click at [393, 112] on div at bounding box center [392, 113] width 20 height 20
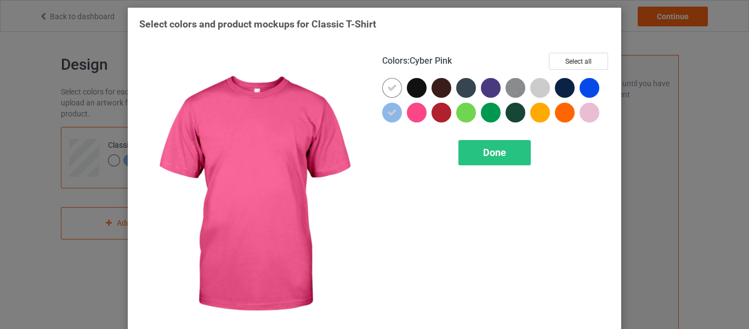
click at [417, 115] on div at bounding box center [417, 113] width 20 height 20
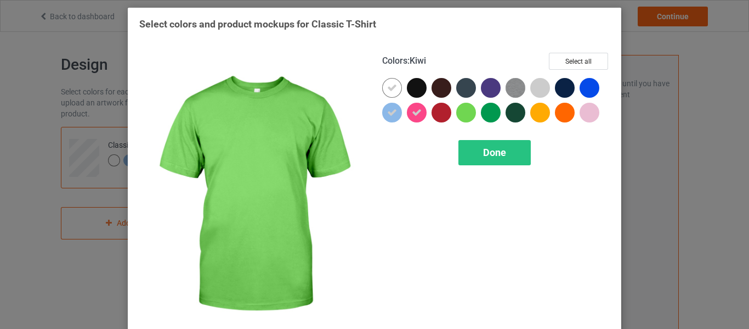
click at [461, 112] on div at bounding box center [466, 113] width 20 height 20
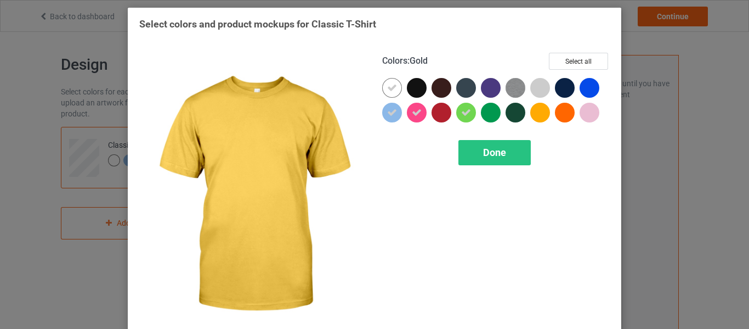
click at [532, 108] on div at bounding box center [540, 113] width 20 height 20
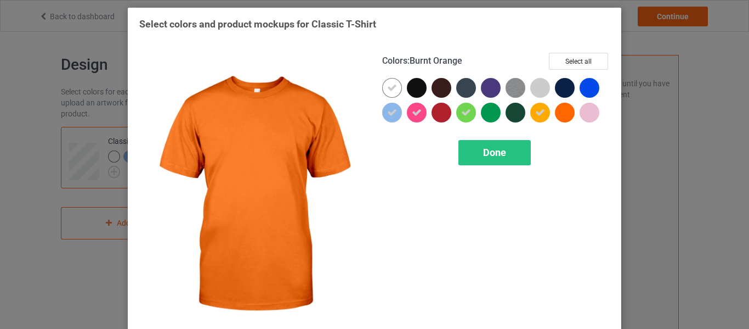
click at [567, 113] on div at bounding box center [565, 113] width 20 height 20
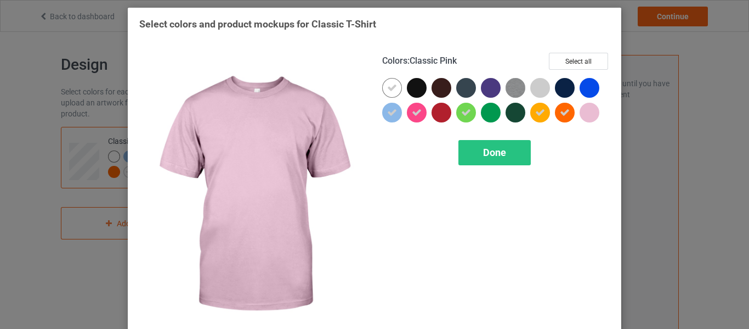
click at [591, 116] on div at bounding box center [590, 113] width 20 height 20
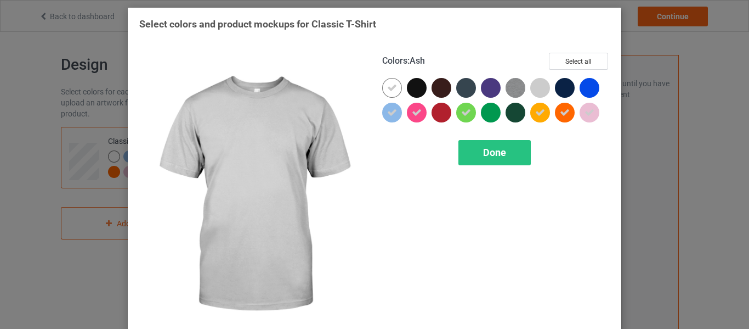
click at [536, 88] on div at bounding box center [540, 88] width 20 height 20
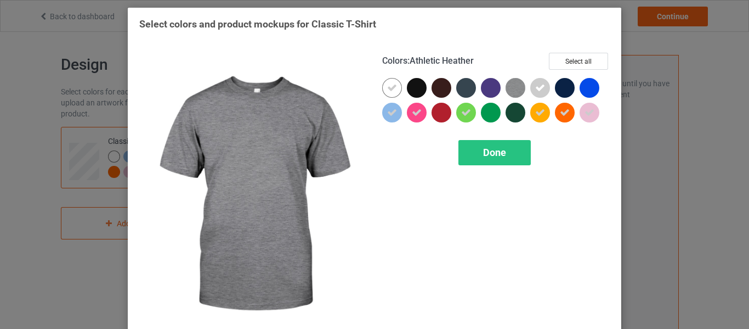
click at [506, 82] on img at bounding box center [516, 88] width 20 height 20
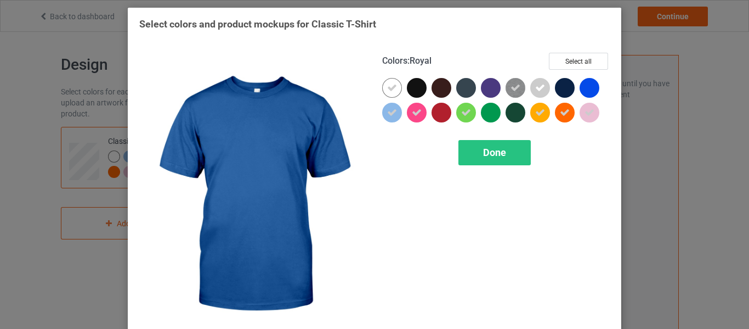
click at [581, 89] on div at bounding box center [590, 88] width 20 height 20
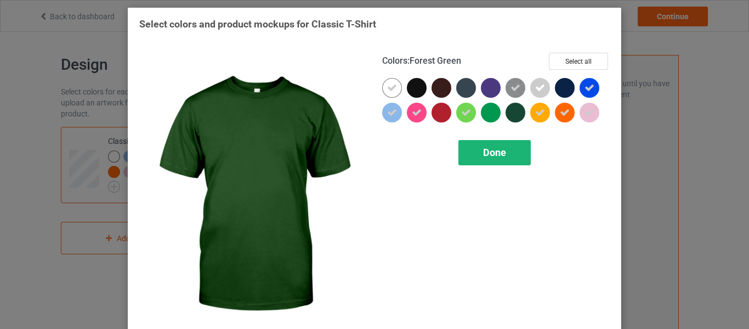
click at [485, 158] on span "Done" at bounding box center [494, 152] width 23 height 12
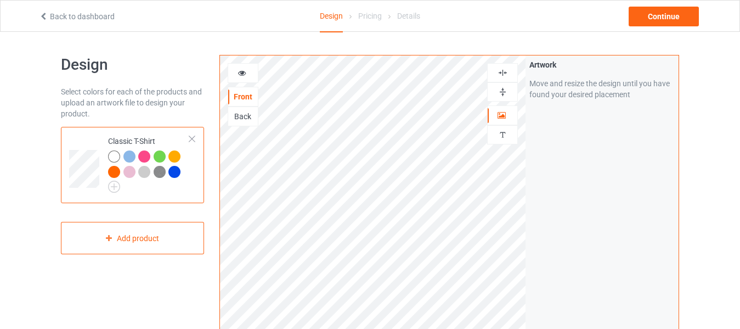
click at [131, 156] on div at bounding box center [129, 156] width 12 height 12
click at [240, 70] on icon at bounding box center [242, 71] width 9 height 8
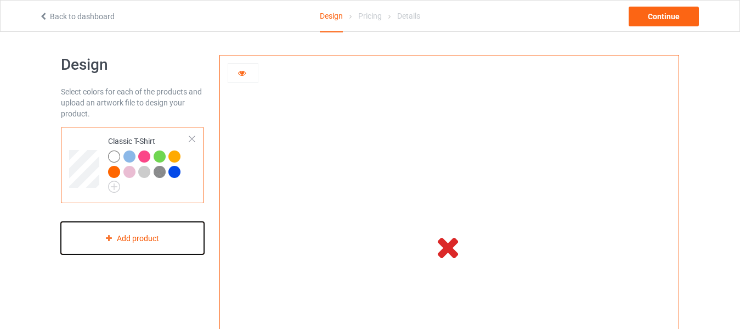
click at [108, 233] on div "Add product" at bounding box center [132, 238] width 143 height 32
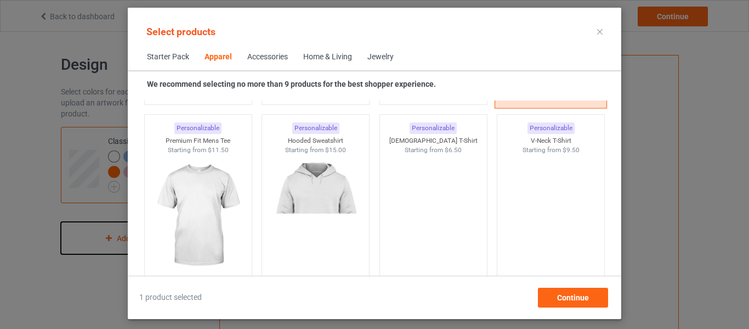
scroll to position [628, 0]
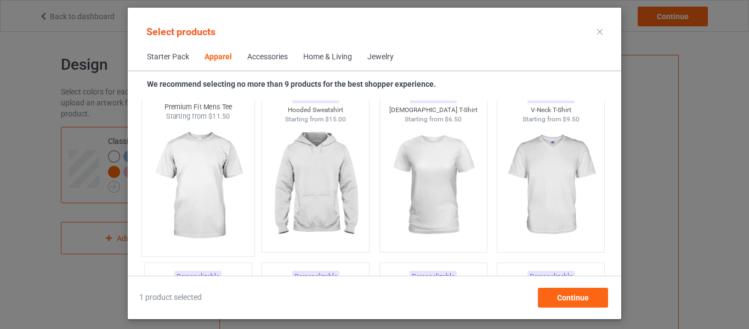
click at [208, 166] on img at bounding box center [197, 185] width 103 height 129
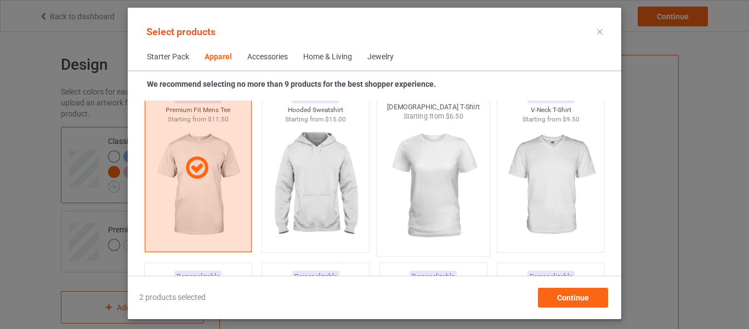
click at [425, 184] on img at bounding box center [433, 185] width 103 height 129
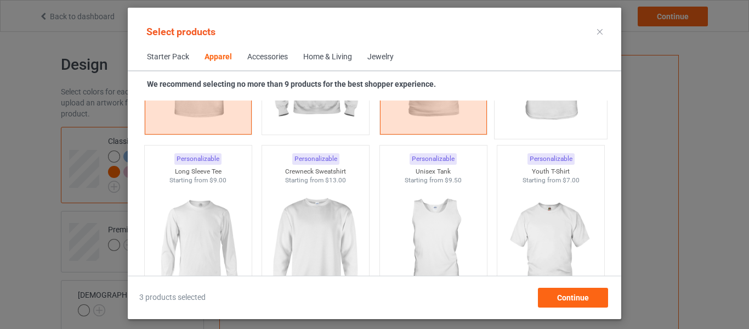
scroll to position [793, 0]
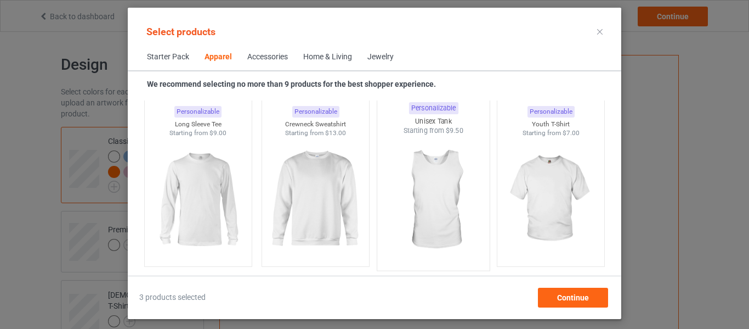
click at [444, 192] on img at bounding box center [433, 199] width 103 height 129
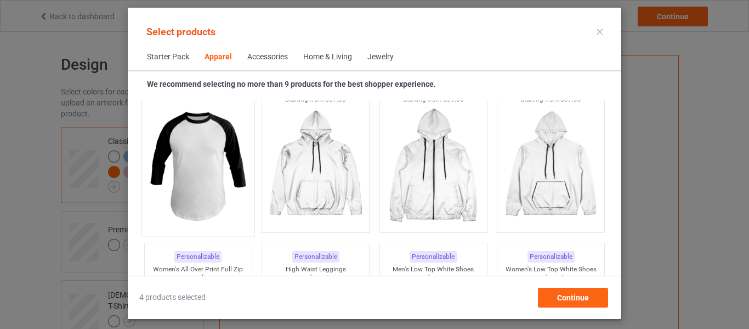
scroll to position [1012, 0]
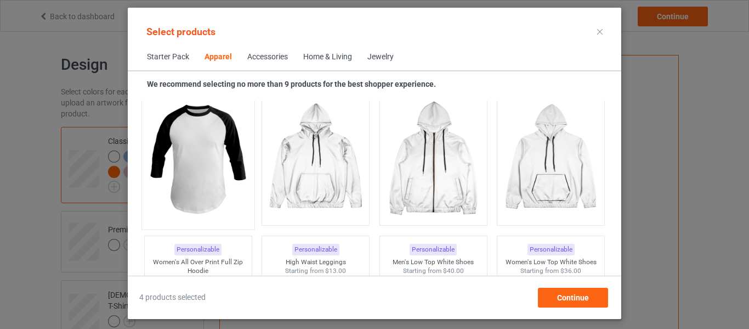
click at [219, 157] on img at bounding box center [197, 158] width 103 height 129
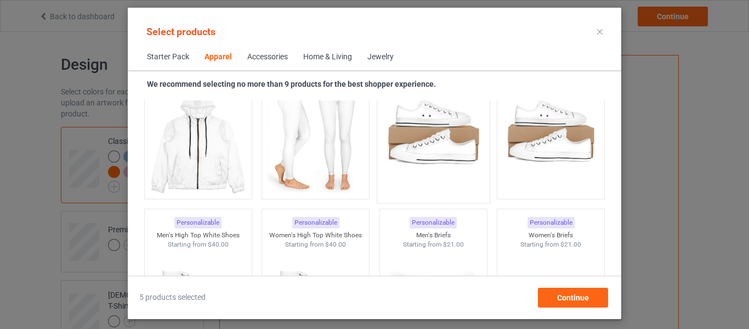
scroll to position [1231, 0]
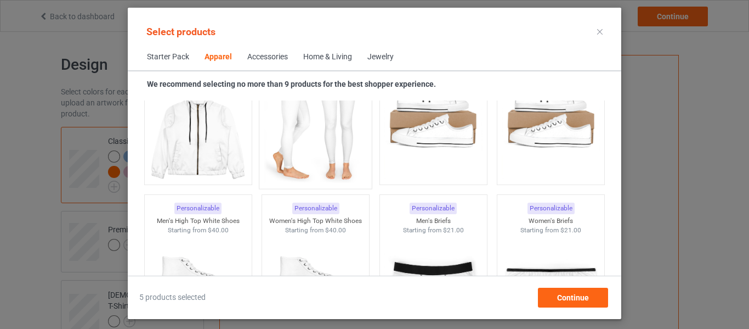
click at [338, 148] on img at bounding box center [315, 118] width 103 height 129
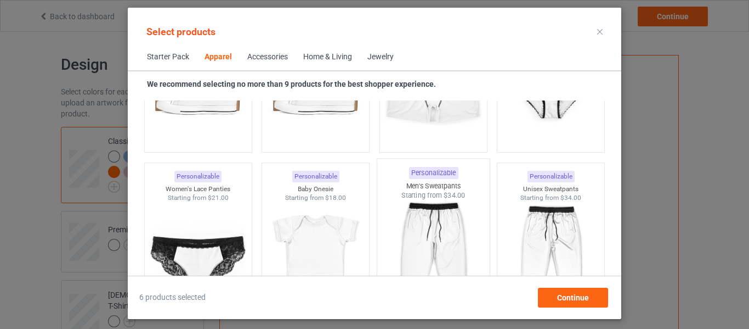
scroll to position [1506, 0]
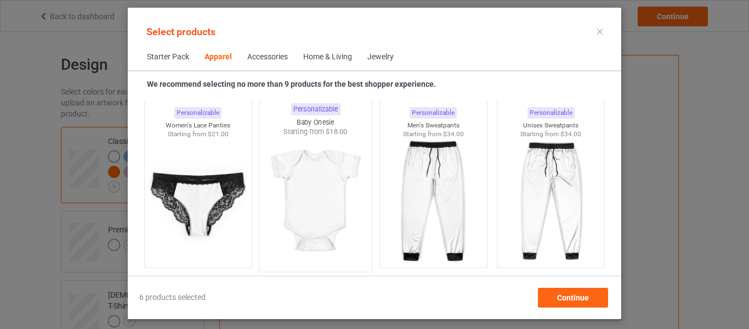
click at [315, 183] on img at bounding box center [315, 201] width 103 height 129
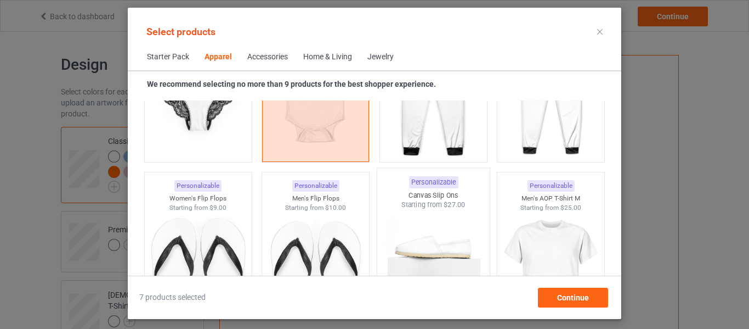
scroll to position [1670, 0]
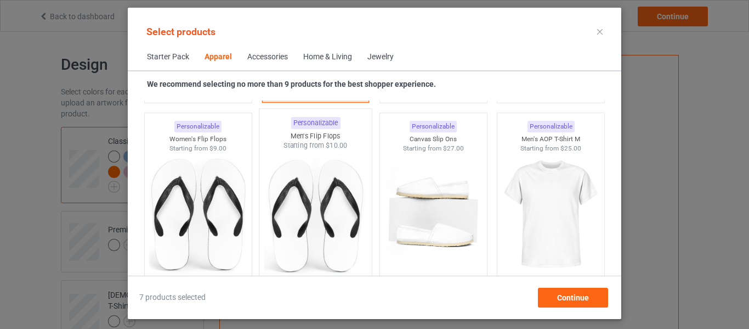
click at [340, 210] on img at bounding box center [315, 214] width 103 height 129
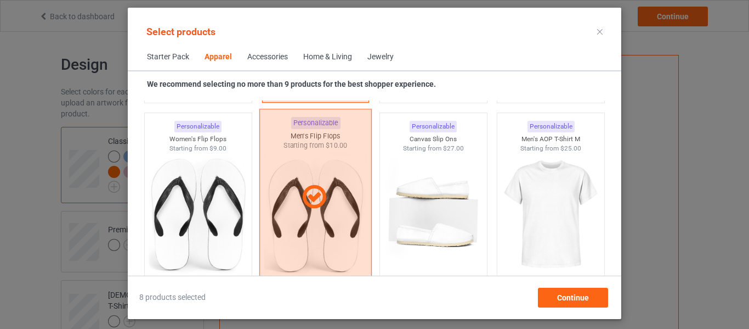
click at [313, 205] on icon at bounding box center [314, 196] width 32 height 27
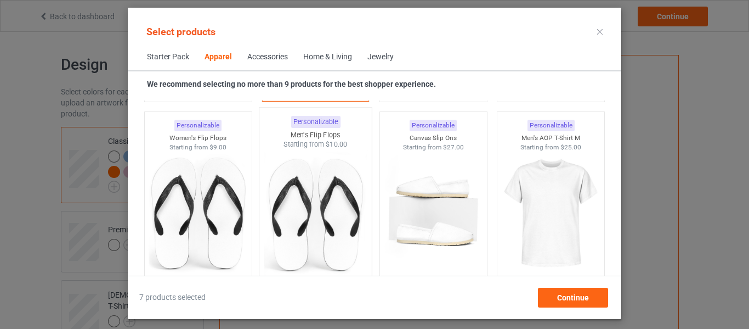
scroll to position [1670, 0]
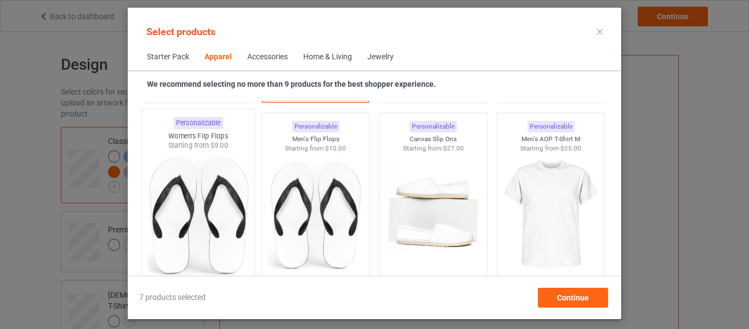
click at [188, 193] on img at bounding box center [197, 214] width 103 height 129
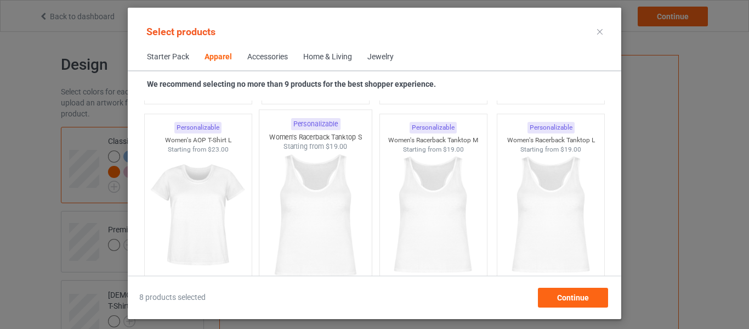
scroll to position [1999, 0]
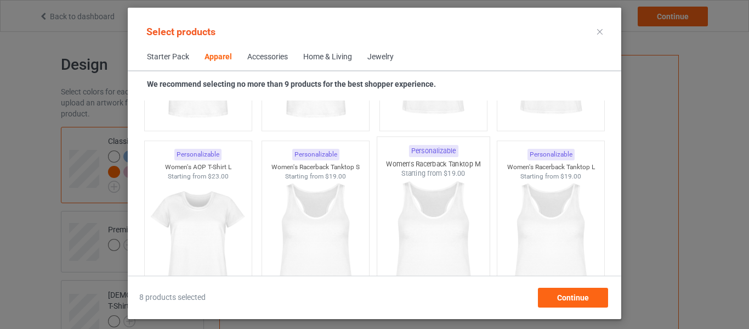
click at [441, 213] on img at bounding box center [433, 242] width 103 height 129
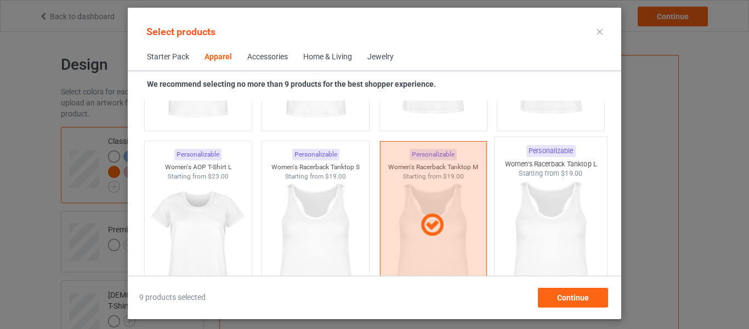
click at [535, 224] on img at bounding box center [551, 242] width 103 height 129
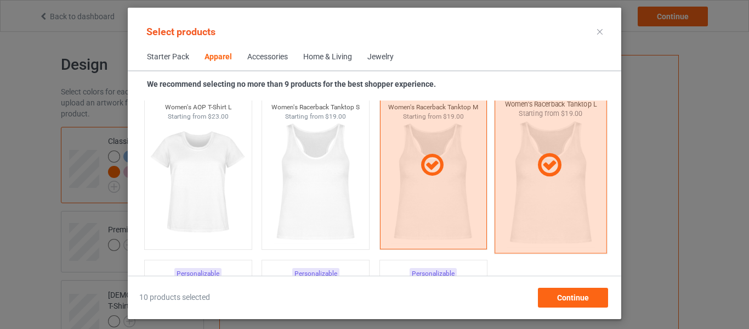
scroll to position [2054, 0]
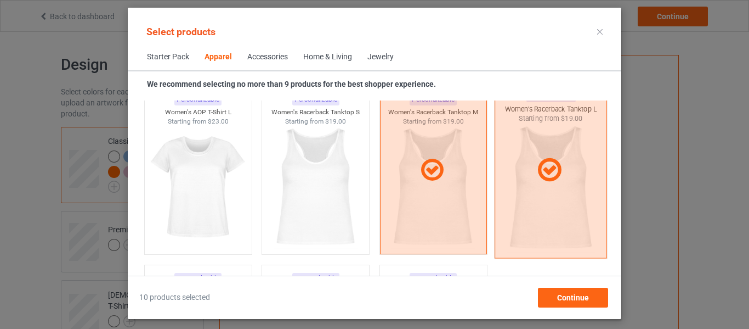
click at [530, 184] on div at bounding box center [551, 170] width 112 height 176
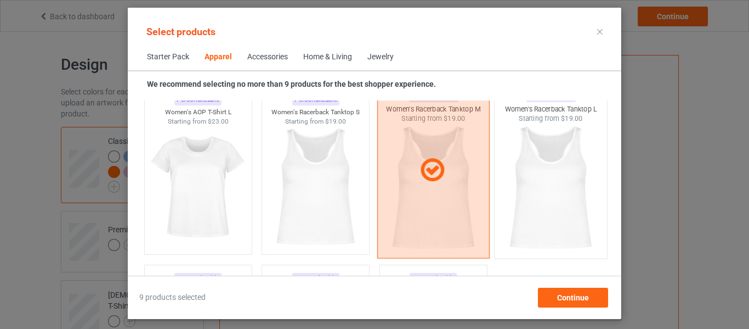
click at [427, 190] on div at bounding box center [433, 170] width 112 height 176
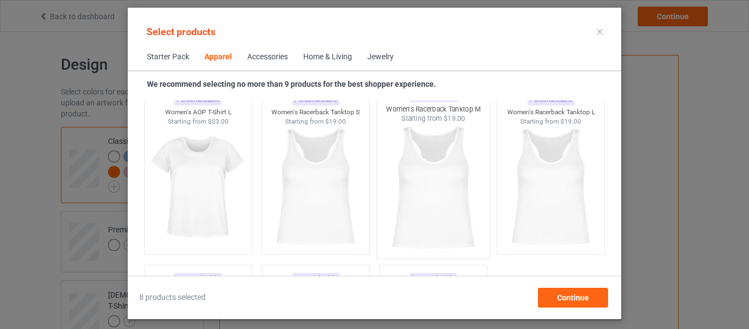
click at [438, 187] on img at bounding box center [433, 187] width 103 height 129
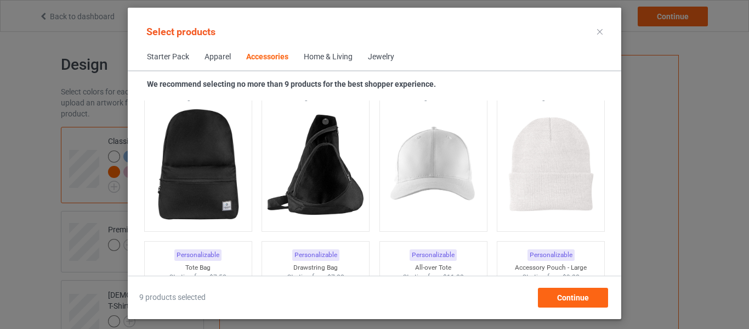
scroll to position [3206, 0]
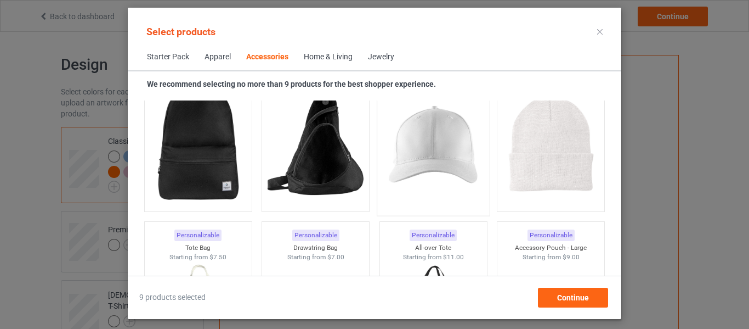
click at [421, 143] on img at bounding box center [433, 145] width 103 height 129
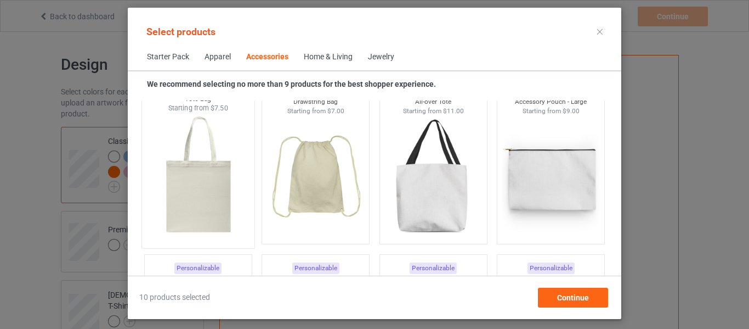
scroll to position [3371, 0]
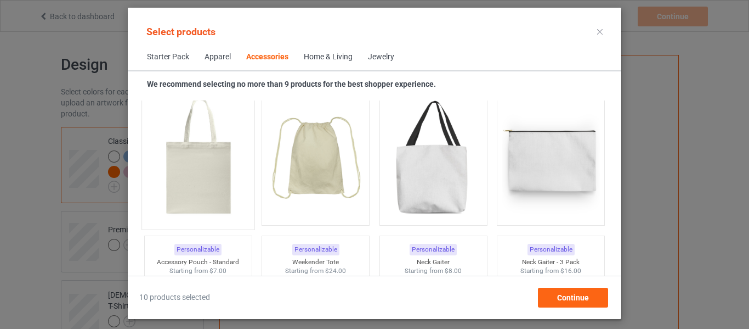
click at [205, 167] on img at bounding box center [197, 158] width 103 height 129
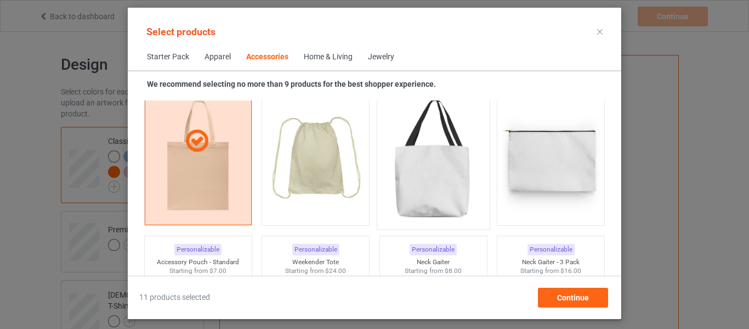
click at [445, 167] on img at bounding box center [433, 158] width 103 height 129
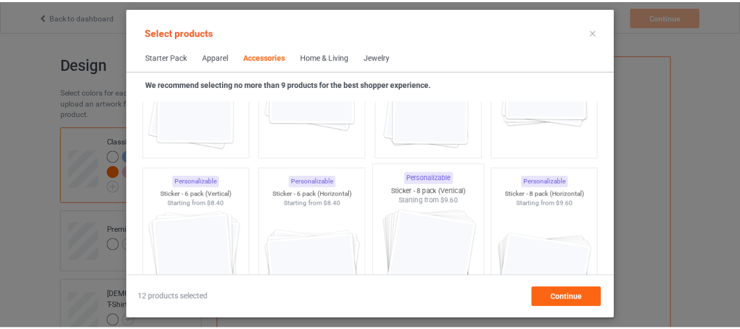
scroll to position [3535, 0]
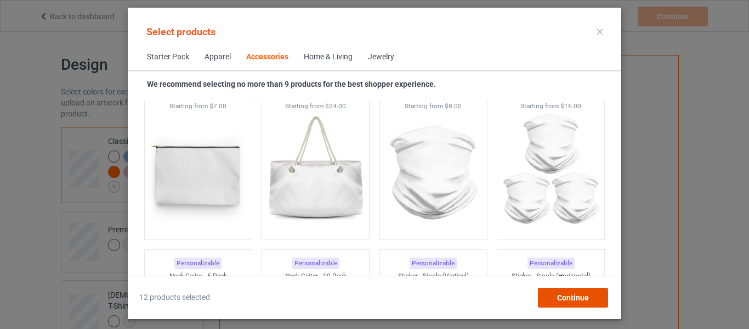
drag, startPoint x: 555, startPoint y: 297, endPoint x: 478, endPoint y: 129, distance: 184.3
click at [556, 297] on div "Continue" at bounding box center [573, 297] width 70 height 20
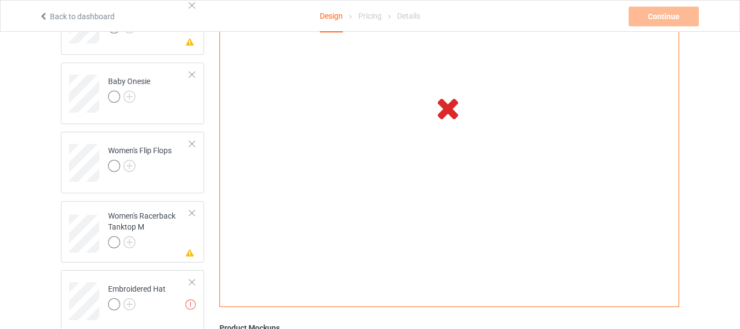
scroll to position [710, 0]
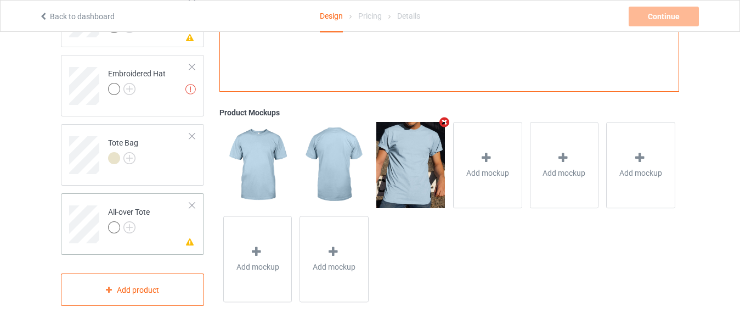
click at [195, 202] on div at bounding box center [192, 205] width 8 height 8
drag, startPoint x: 191, startPoint y: 202, endPoint x: 200, endPoint y: 173, distance: 30.4
click at [193, 200] on div "Tote Bag" at bounding box center [132, 223] width 143 height 61
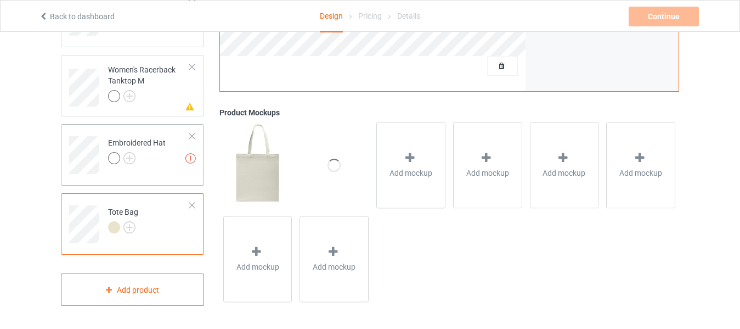
click at [189, 133] on div at bounding box center [192, 136] width 8 height 8
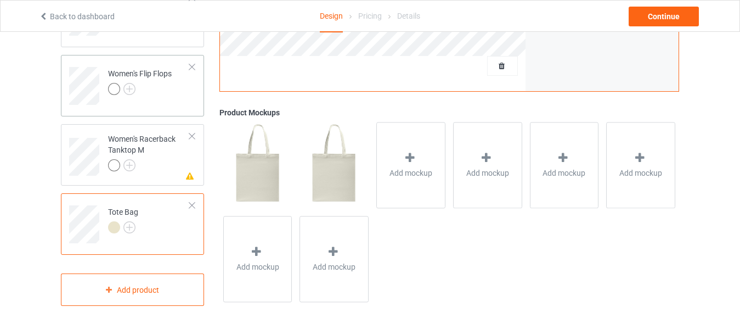
click at [193, 66] on div at bounding box center [192, 67] width 8 height 8
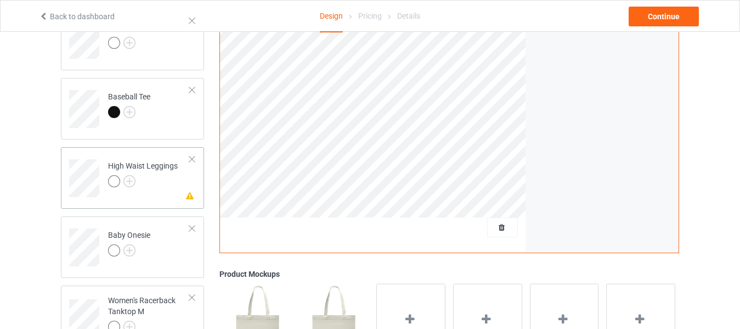
scroll to position [338, 0]
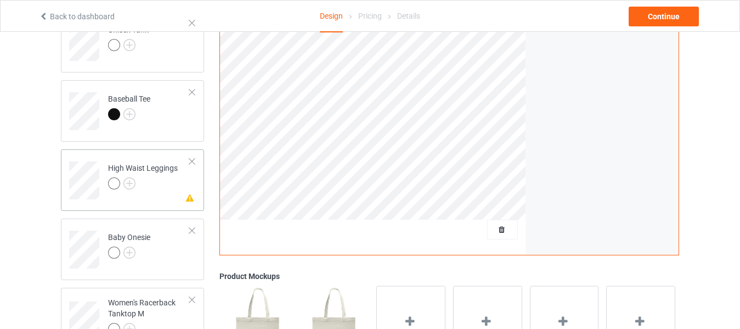
click at [154, 167] on div "High Waist Leggings" at bounding box center [143, 175] width 70 height 26
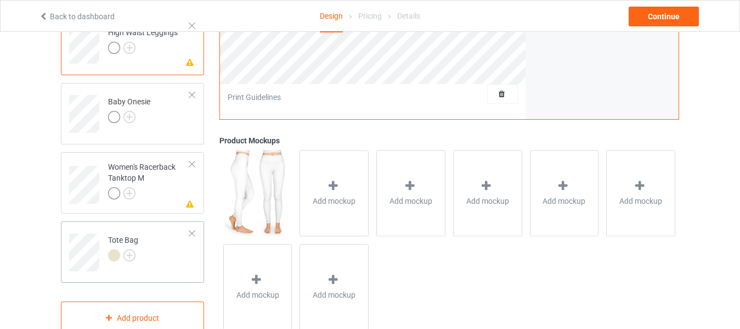
scroll to position [502, 0]
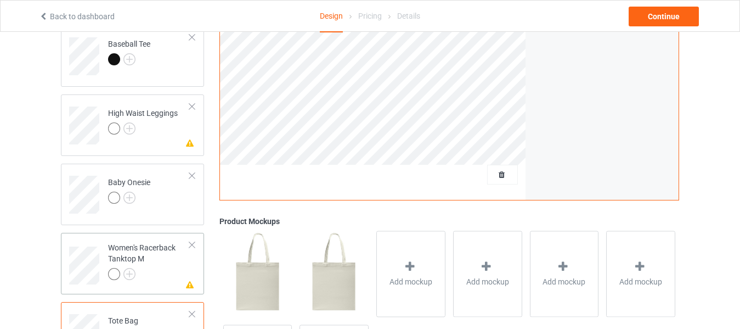
scroll to position [338, 0]
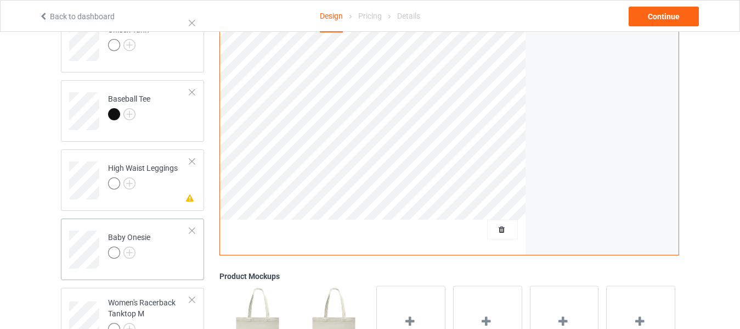
click at [156, 244] on td "Baby Onesie" at bounding box center [149, 246] width 94 height 46
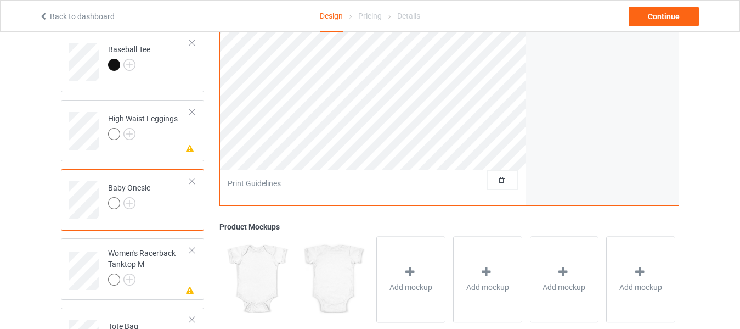
scroll to position [393, 0]
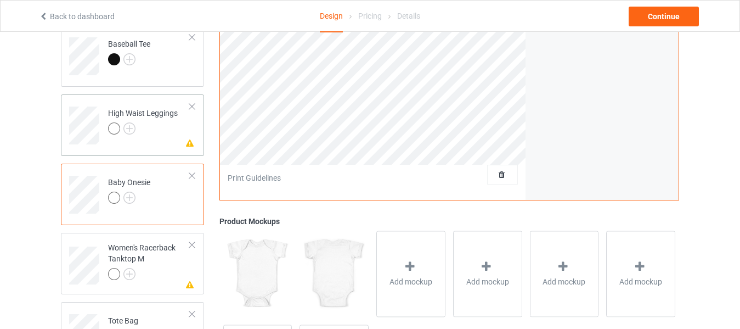
click at [165, 127] on div at bounding box center [143, 129] width 70 height 15
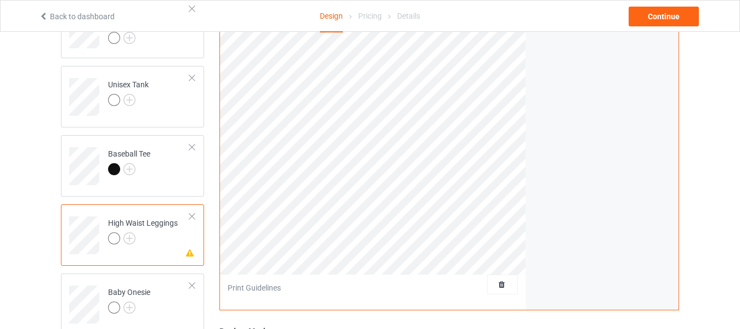
scroll to position [228, 0]
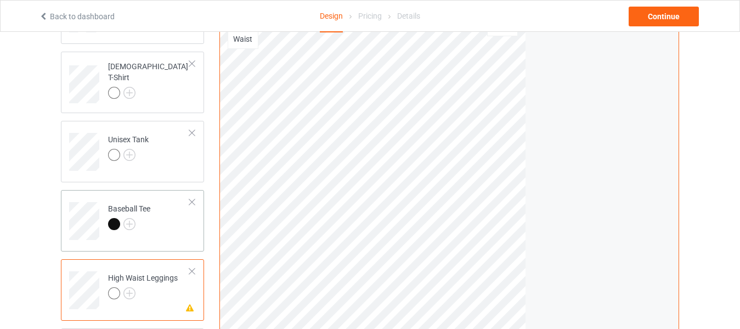
click at [163, 224] on td "Baseball Tee" at bounding box center [149, 217] width 94 height 46
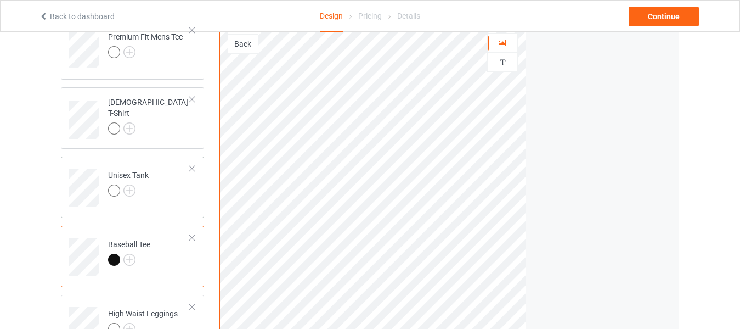
scroll to position [173, 0]
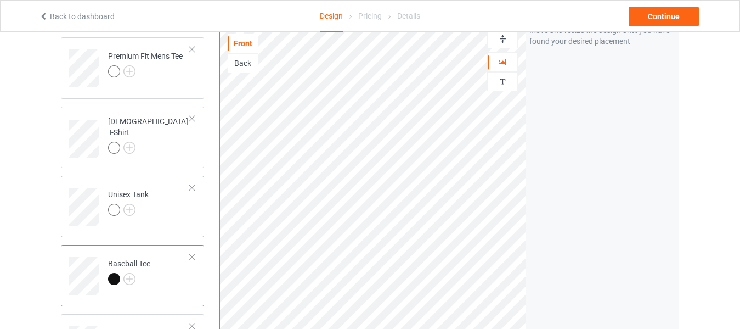
click at [162, 214] on td "Unisex Tank" at bounding box center [149, 203] width 94 height 46
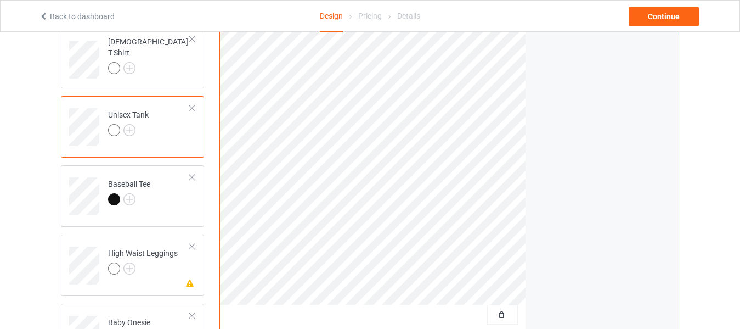
scroll to position [393, 0]
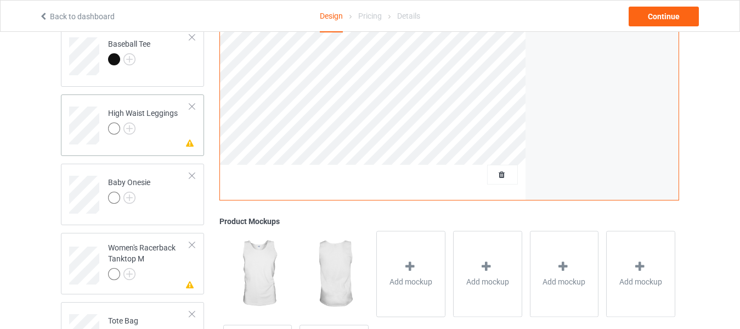
click at [176, 140] on td "Missing artwork on 1 side(s) High Waist Leggings" at bounding box center [149, 122] width 94 height 46
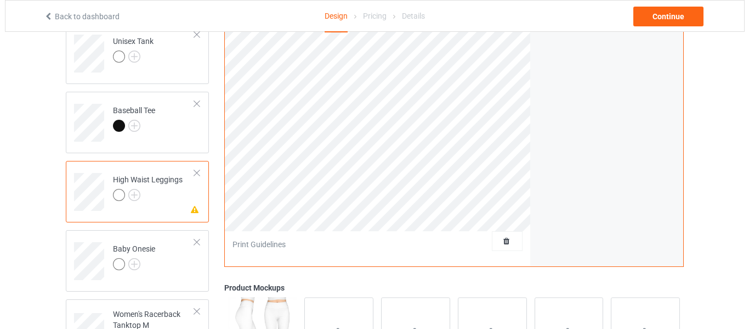
scroll to position [393, 0]
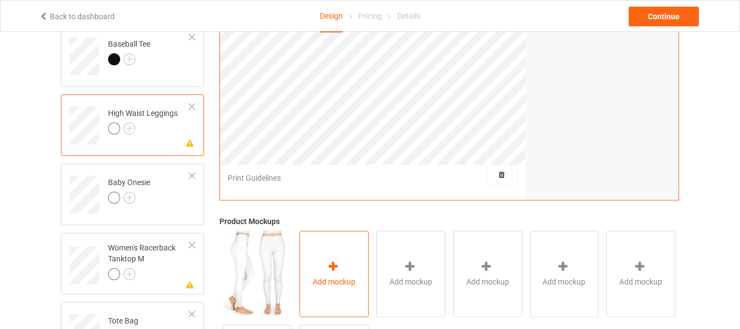
click at [335, 272] on icon at bounding box center [333, 267] width 14 height 12
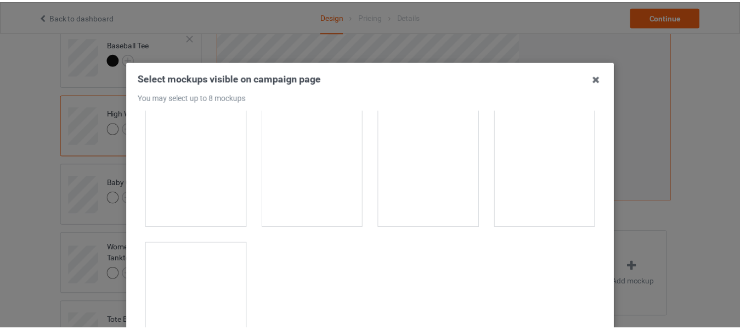
scroll to position [991, 0]
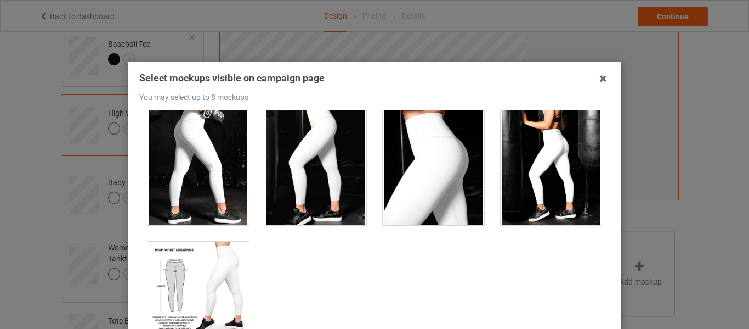
drag, startPoint x: 598, startPoint y: 75, endPoint x: 284, endPoint y: 182, distance: 332.5
click at [598, 76] on icon at bounding box center [604, 79] width 18 height 18
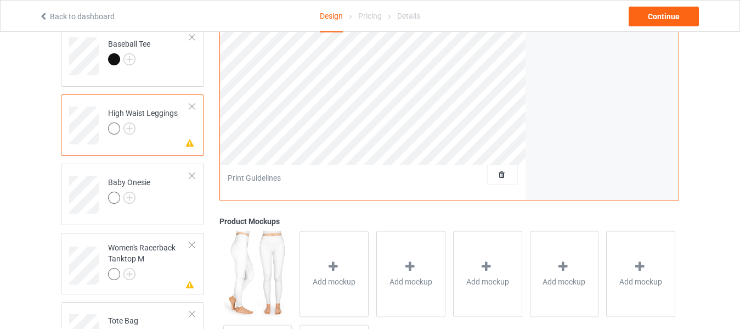
drag, startPoint x: 196, startPoint y: 106, endPoint x: 201, endPoint y: 111, distance: 7.0
click at [199, 106] on div "Missing artwork on 1 side(s) High Waist Leggings" at bounding box center [132, 124] width 143 height 61
click at [191, 105] on div at bounding box center [192, 107] width 8 height 8
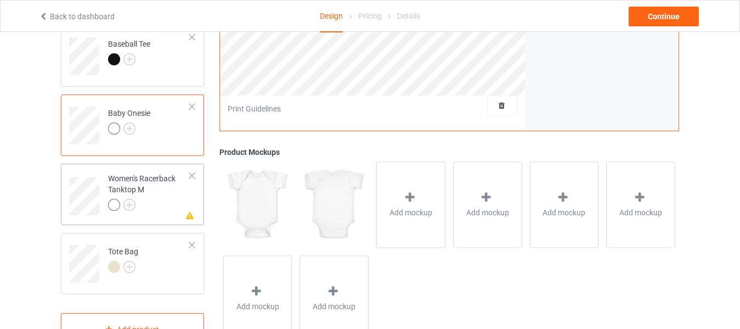
click at [193, 172] on td "Missing artwork on 1 side(s) Women's Racerback Tanktop M" at bounding box center [149, 192] width 94 height 49
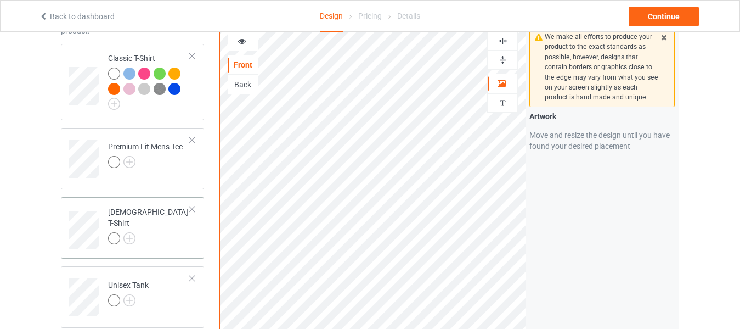
scroll to position [64, 0]
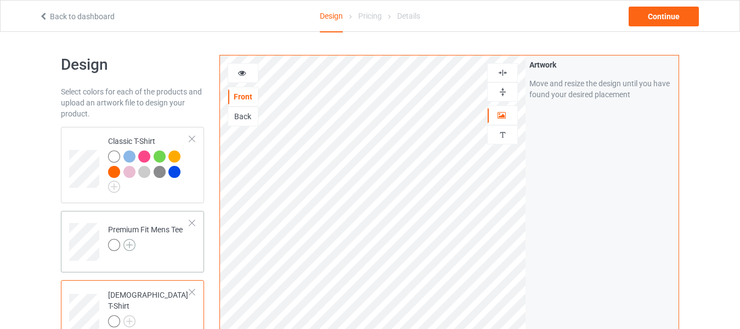
click at [128, 240] on img at bounding box center [129, 245] width 12 height 12
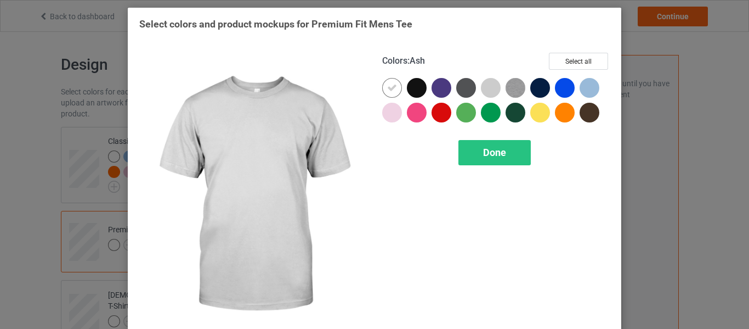
drag, startPoint x: 488, startPoint y: 89, endPoint x: 505, endPoint y: 90, distance: 17.0
click at [490, 90] on div at bounding box center [491, 88] width 20 height 20
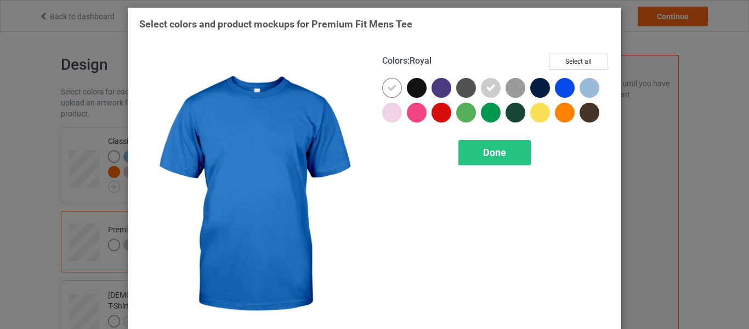
drag, startPoint x: 561, startPoint y: 89, endPoint x: 595, endPoint y: 84, distance: 33.8
click at [566, 89] on div at bounding box center [565, 88] width 20 height 20
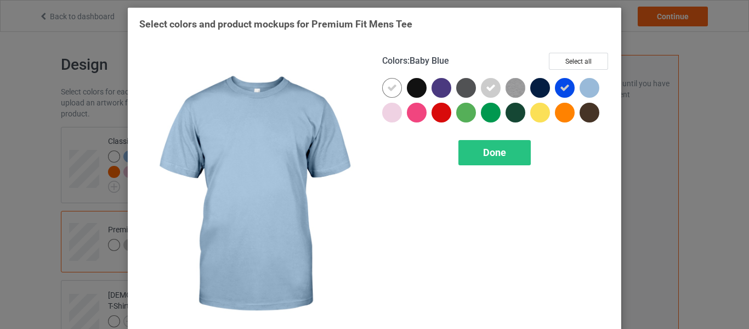
drag, startPoint x: 589, startPoint y: 86, endPoint x: 549, endPoint y: 112, distance: 47.9
click at [587, 88] on div at bounding box center [590, 88] width 20 height 20
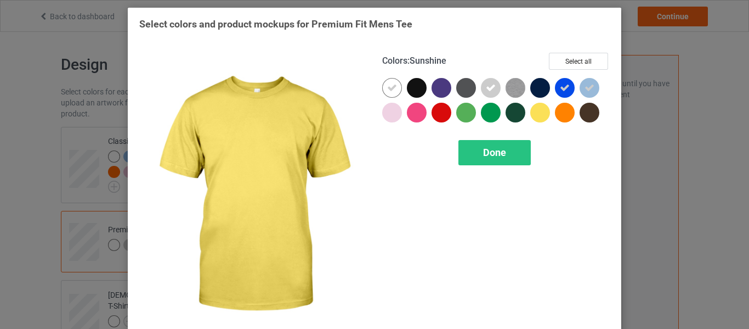
click at [545, 115] on div at bounding box center [542, 115] width 25 height 25
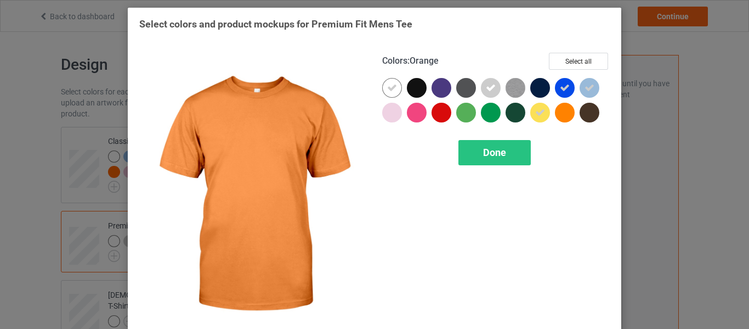
click at [561, 115] on div at bounding box center [565, 113] width 20 height 20
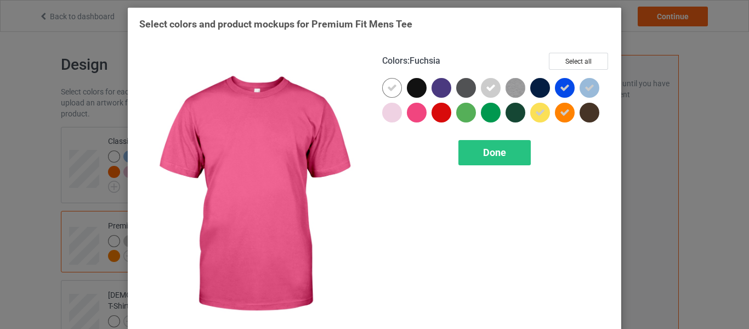
click at [407, 116] on div at bounding box center [417, 113] width 20 height 20
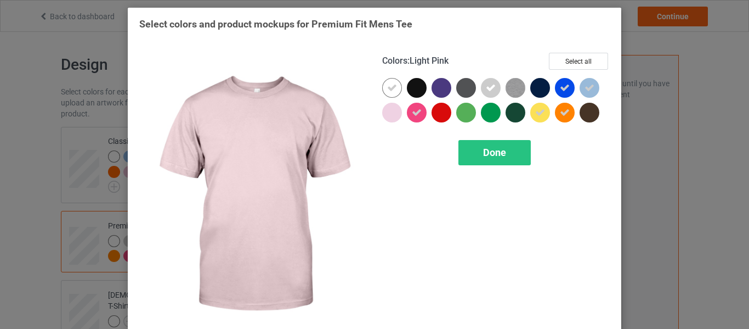
drag, startPoint x: 381, startPoint y: 113, endPoint x: 392, endPoint y: 115, distance: 11.2
click at [387, 115] on div at bounding box center [392, 113] width 20 height 20
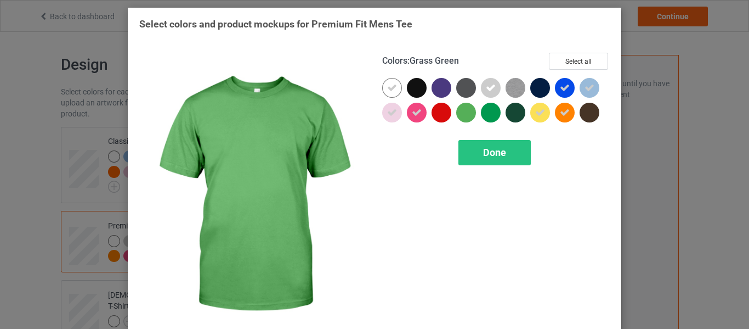
click at [459, 105] on div at bounding box center [466, 113] width 20 height 20
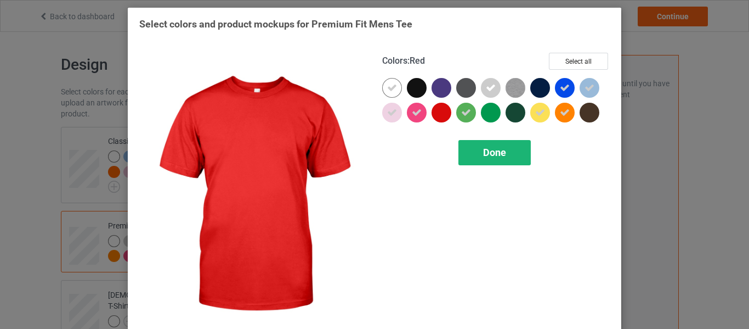
click at [491, 148] on span "Done" at bounding box center [494, 152] width 23 height 12
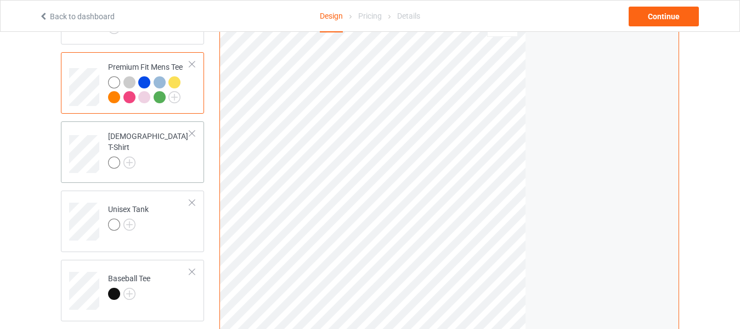
scroll to position [165, 0]
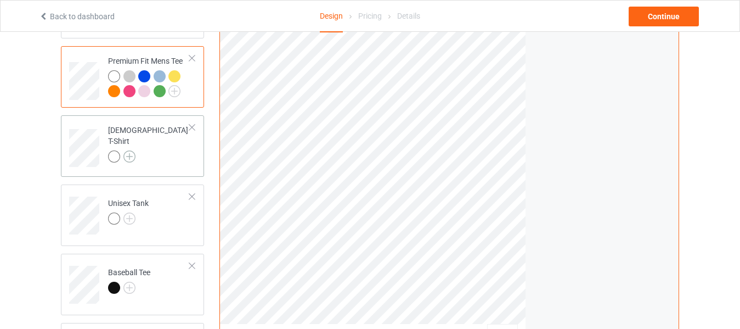
click at [128, 152] on img at bounding box center [129, 156] width 12 height 12
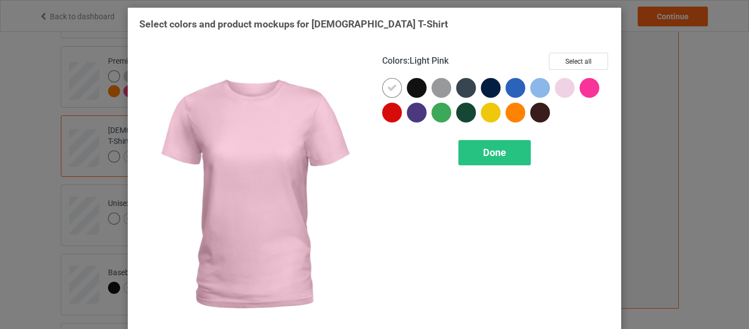
drag, startPoint x: 562, startPoint y: 88, endPoint x: 578, endPoint y: 88, distance: 15.9
click at [562, 88] on div at bounding box center [565, 88] width 20 height 20
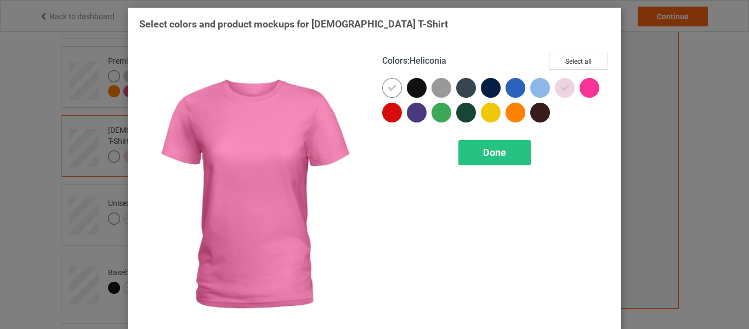
click at [585, 88] on div at bounding box center [590, 88] width 20 height 20
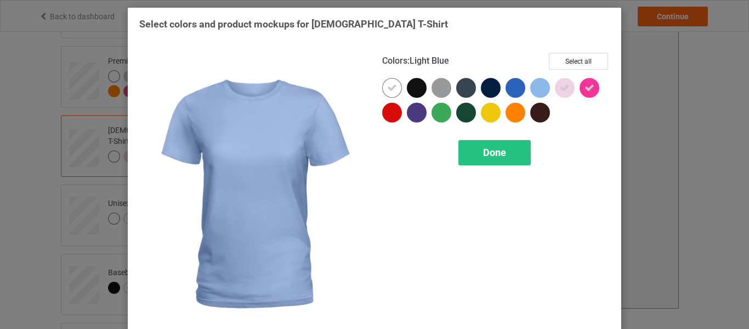
drag, startPoint x: 535, startPoint y: 88, endPoint x: 506, endPoint y: 88, distance: 29.6
click at [533, 88] on div at bounding box center [540, 88] width 20 height 20
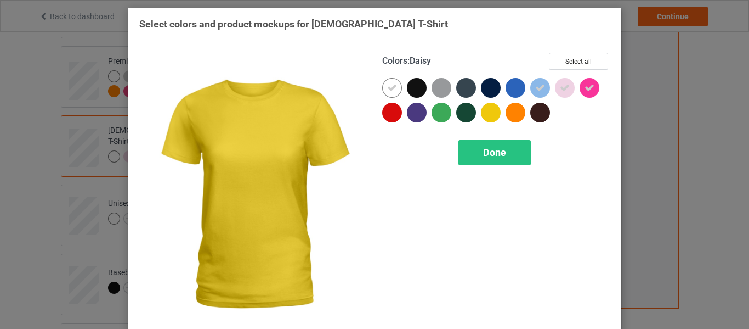
drag, startPoint x: 491, startPoint y: 115, endPoint x: 507, endPoint y: 114, distance: 15.4
click at [497, 115] on div at bounding box center [493, 115] width 25 height 25
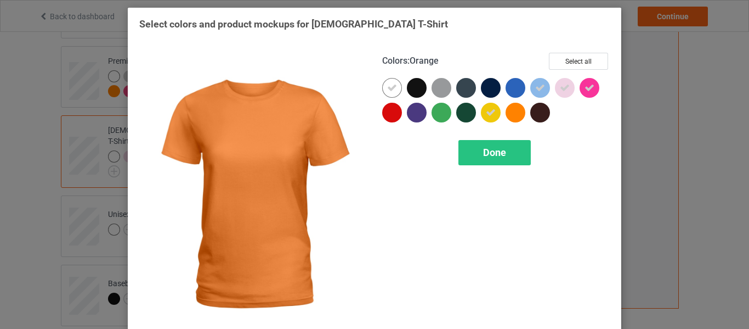
click at [519, 112] on div at bounding box center [516, 113] width 20 height 20
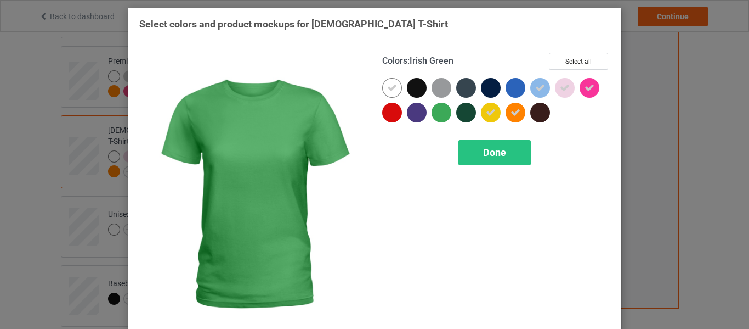
drag, startPoint x: 432, startPoint y: 113, endPoint x: 439, endPoint y: 104, distance: 11.7
click at [436, 108] on div at bounding box center [442, 113] width 20 height 20
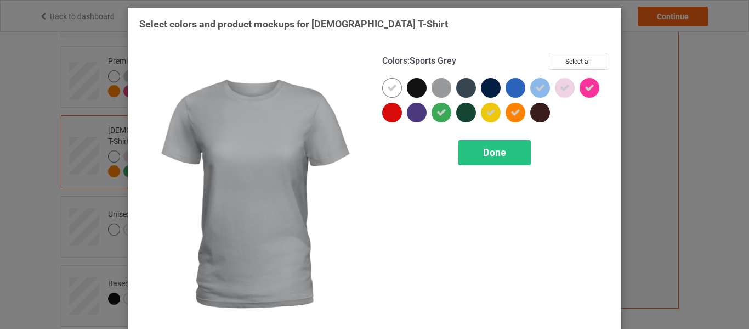
click at [444, 83] on div at bounding box center [442, 88] width 20 height 20
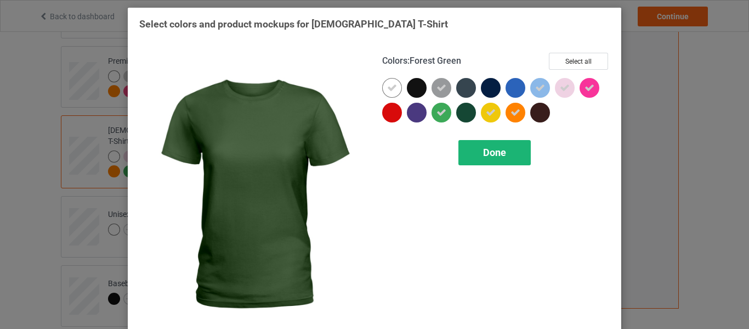
click at [489, 150] on span "Done" at bounding box center [494, 152] width 23 height 12
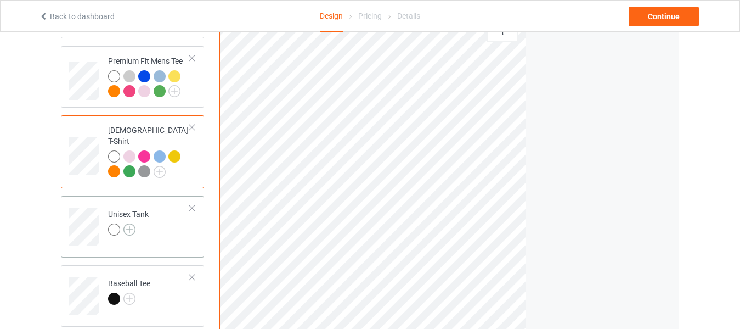
click at [133, 223] on img at bounding box center [129, 229] width 12 height 12
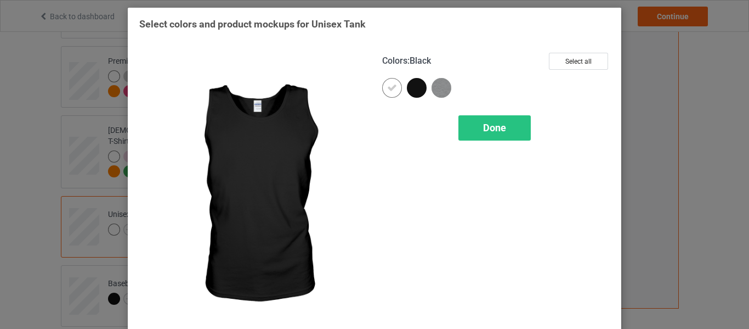
click at [413, 87] on div at bounding box center [417, 88] width 20 height 20
click at [413, 85] on icon at bounding box center [417, 88] width 10 height 10
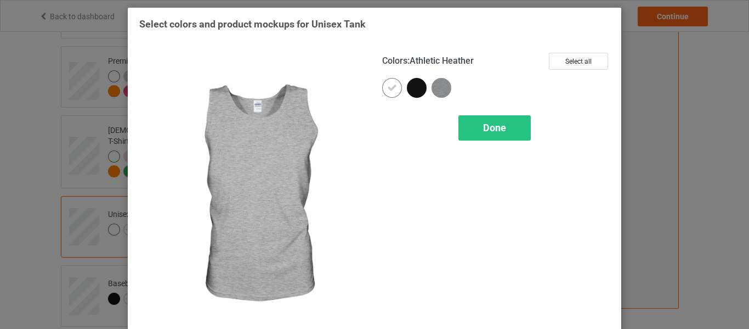
click at [438, 86] on img at bounding box center [442, 88] width 20 height 20
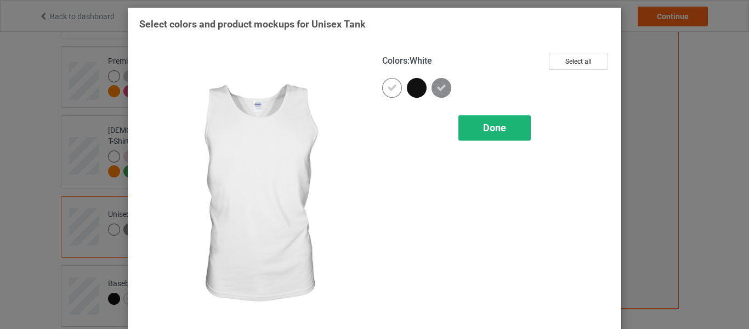
click at [494, 127] on span "Done" at bounding box center [494, 128] width 23 height 12
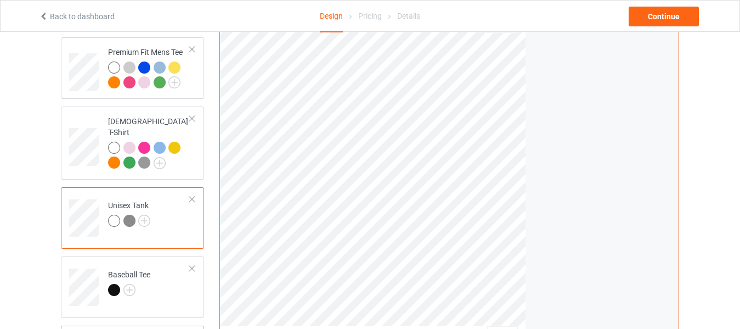
scroll to position [165, 0]
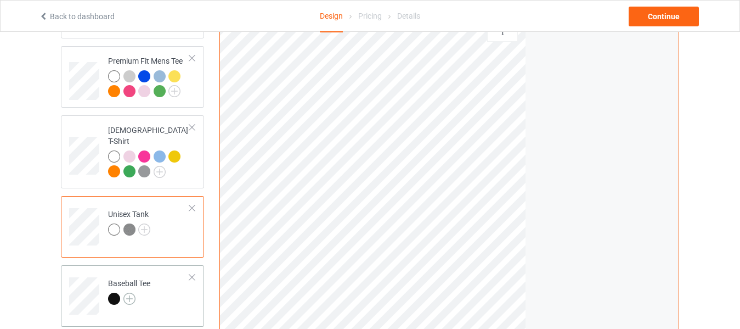
click at [128, 292] on img at bounding box center [129, 298] width 12 height 12
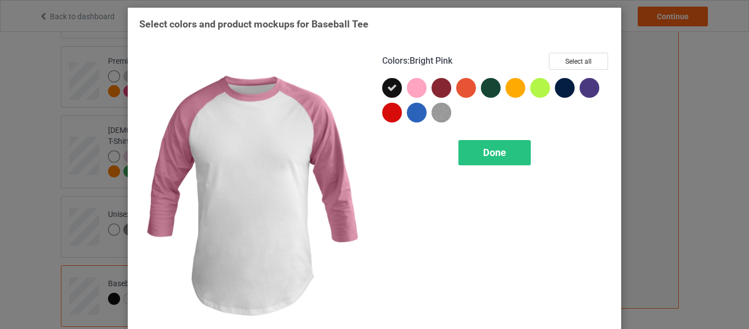
click at [409, 91] on div at bounding box center [417, 88] width 20 height 20
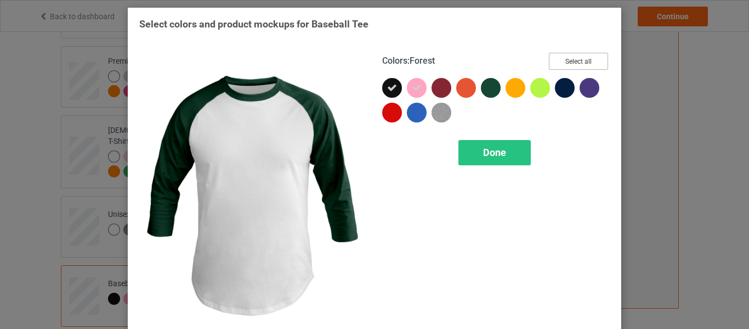
click at [585, 56] on button "Select all" at bounding box center [578, 61] width 59 height 17
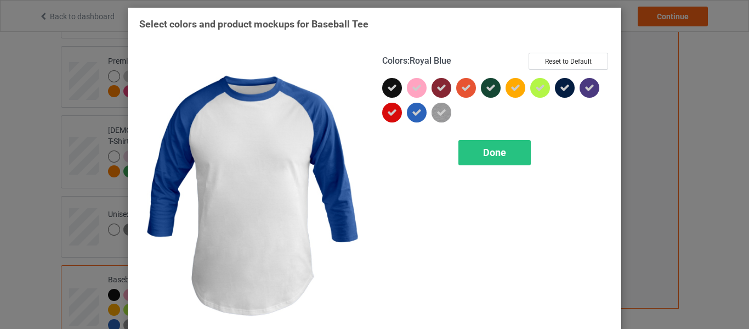
click at [417, 116] on icon at bounding box center [417, 113] width 10 height 10
click at [414, 111] on div at bounding box center [417, 113] width 20 height 20
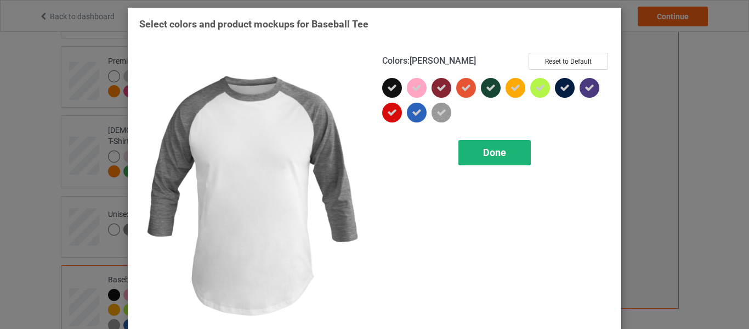
click at [483, 151] on span "Done" at bounding box center [494, 152] width 23 height 12
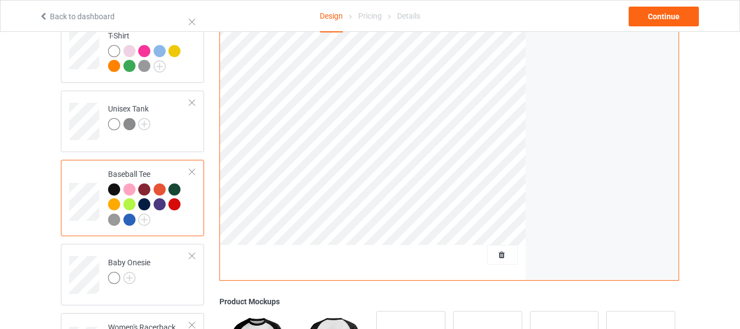
scroll to position [274, 0]
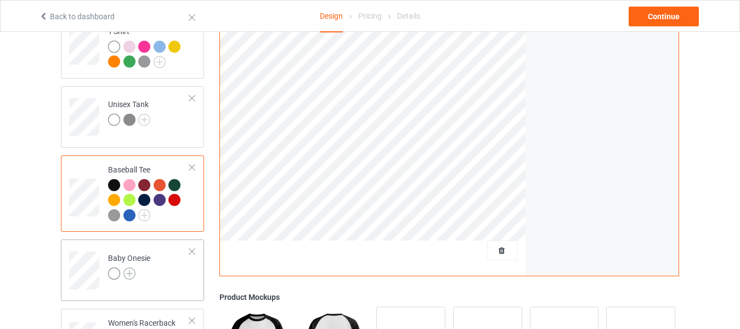
click at [130, 267] on img at bounding box center [129, 273] width 12 height 12
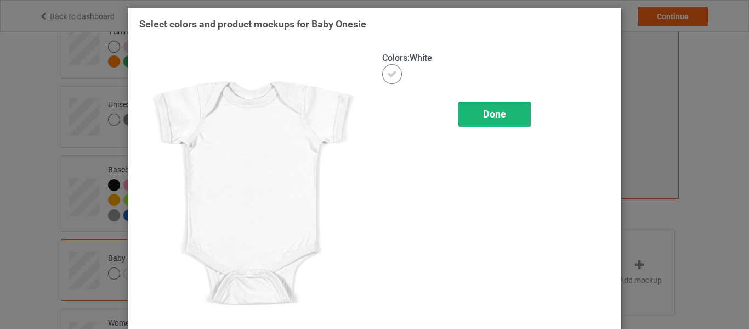
click at [493, 119] on span "Done" at bounding box center [494, 114] width 23 height 12
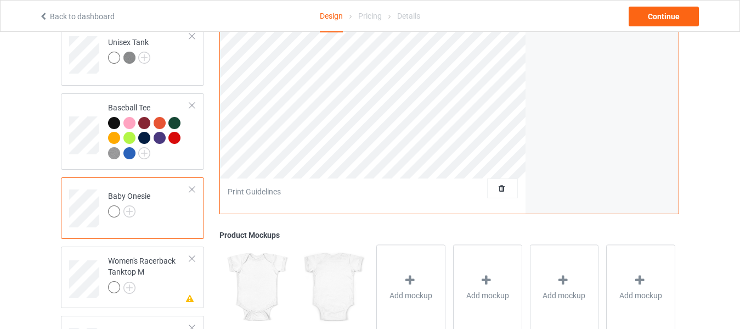
scroll to position [384, 0]
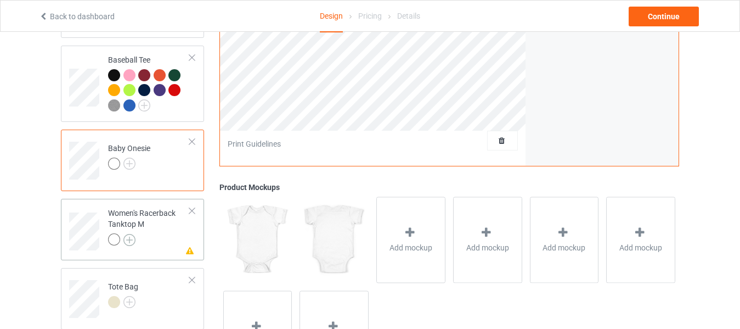
click at [131, 234] on img at bounding box center [129, 240] width 12 height 12
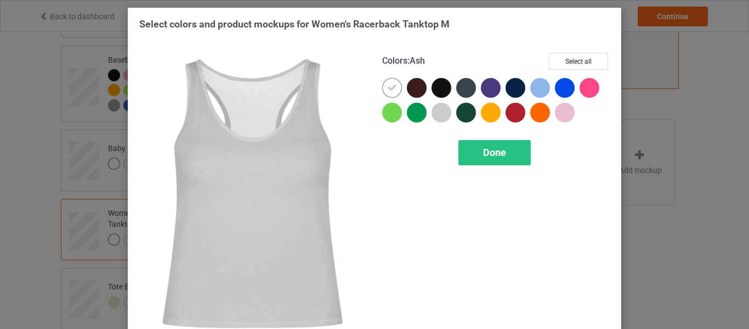
click at [434, 108] on div at bounding box center [442, 113] width 20 height 20
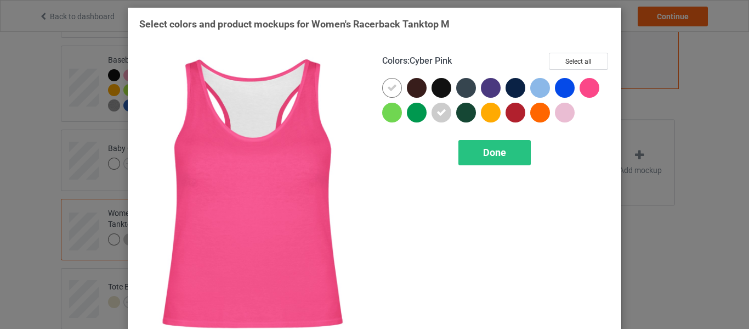
click at [581, 87] on div at bounding box center [590, 88] width 20 height 20
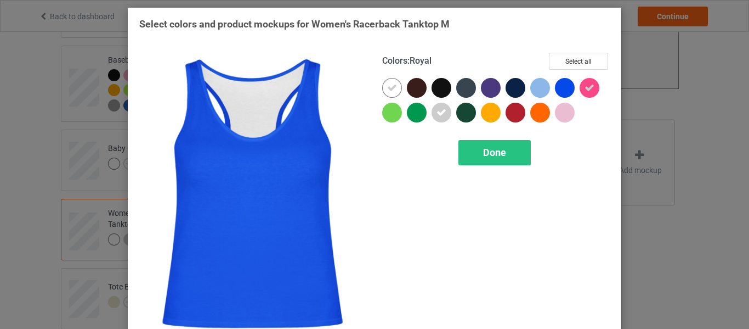
click at [558, 87] on div at bounding box center [565, 88] width 20 height 20
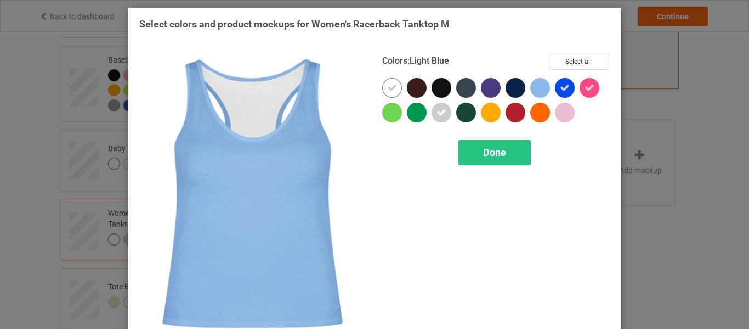
drag, startPoint x: 543, startPoint y: 87, endPoint x: 549, endPoint y: 109, distance: 22.8
click at [542, 87] on div at bounding box center [540, 88] width 20 height 20
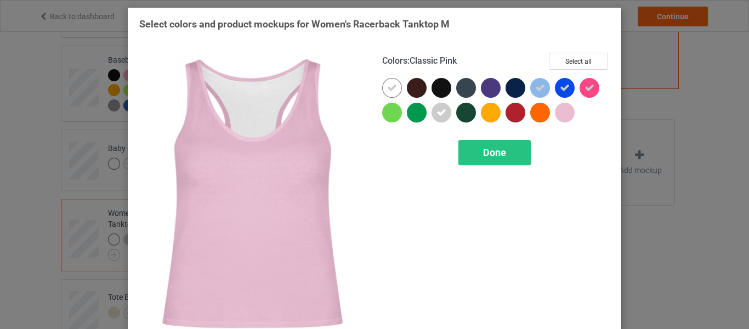
click at [556, 107] on div at bounding box center [565, 113] width 20 height 20
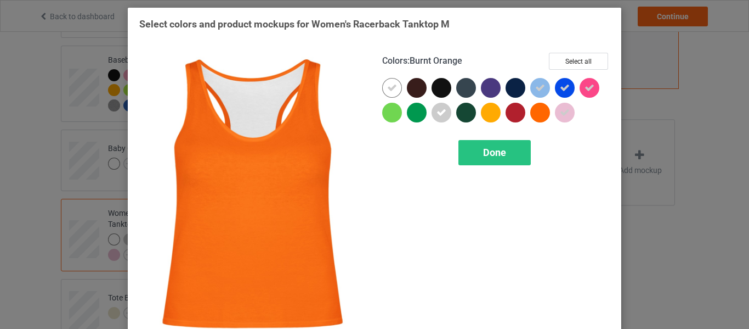
click at [530, 111] on div at bounding box center [540, 113] width 20 height 20
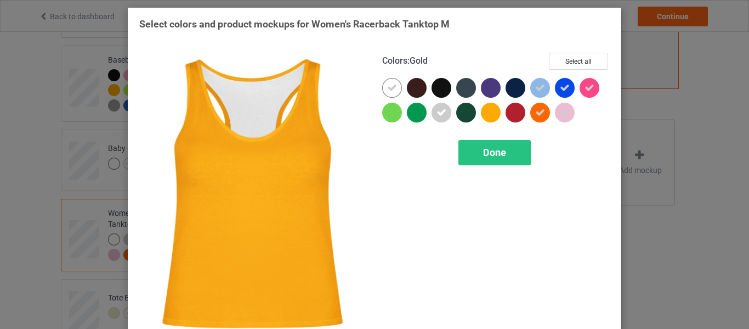
click at [483, 115] on div at bounding box center [491, 113] width 20 height 20
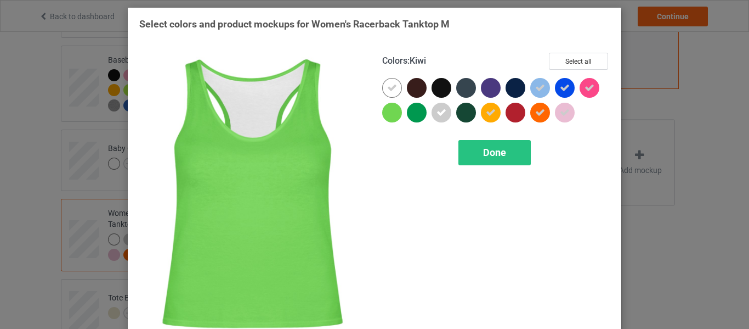
click at [385, 114] on div at bounding box center [392, 113] width 20 height 20
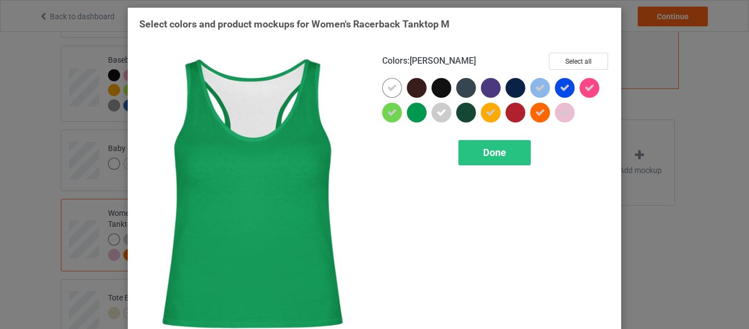
click at [411, 116] on div at bounding box center [417, 113] width 20 height 20
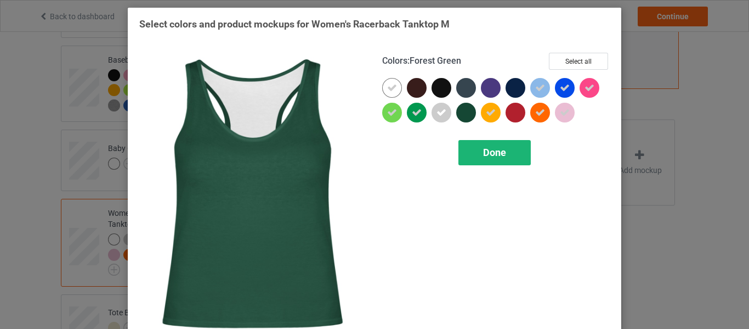
click at [500, 157] on span "Done" at bounding box center [494, 152] width 23 height 12
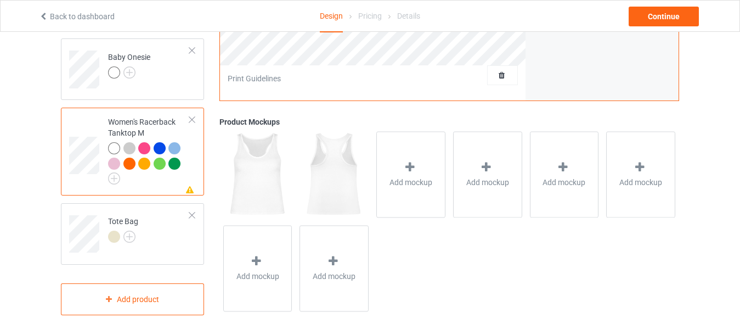
scroll to position [477, 0]
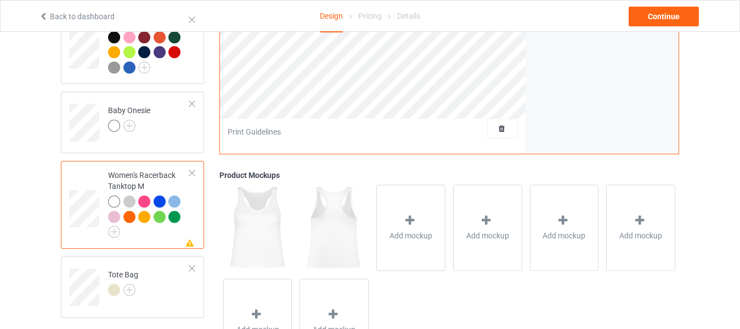
scroll to position [477, 0]
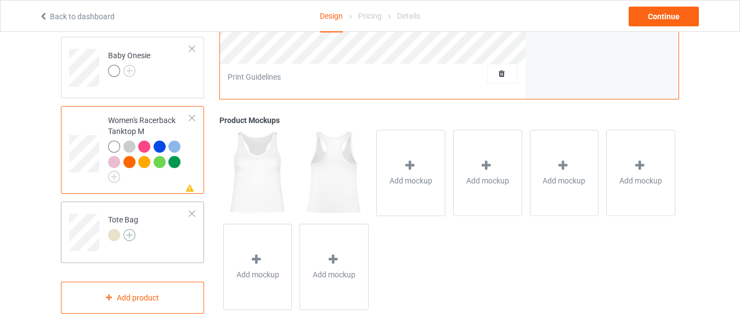
click at [128, 229] on img at bounding box center [129, 235] width 12 height 12
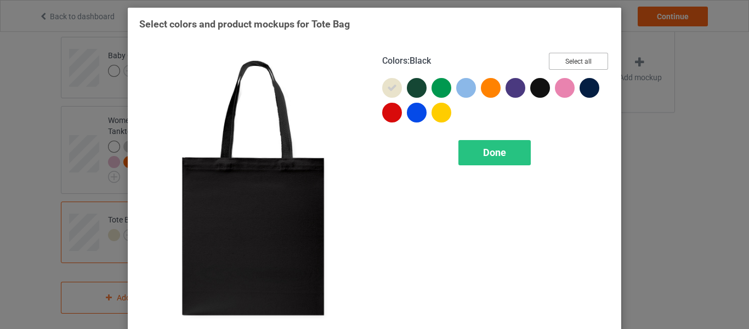
click at [553, 64] on button "Select all" at bounding box center [578, 61] width 59 height 17
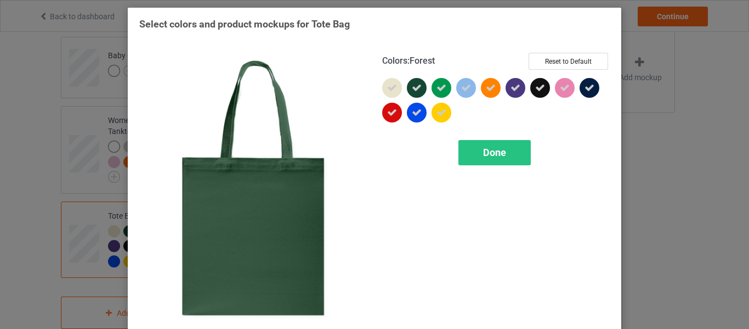
click at [414, 83] on icon at bounding box center [417, 88] width 10 height 10
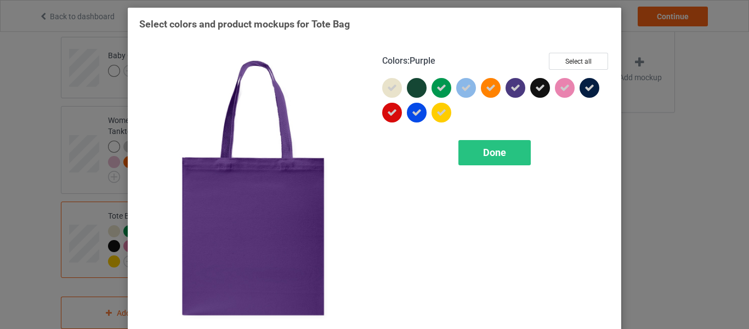
click at [517, 81] on div at bounding box center [516, 88] width 20 height 20
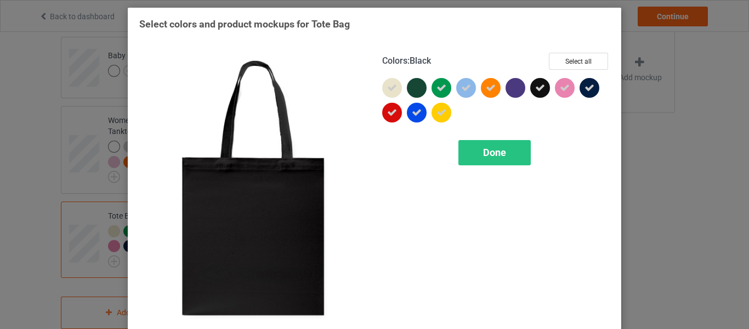
click at [541, 87] on div at bounding box center [540, 88] width 20 height 20
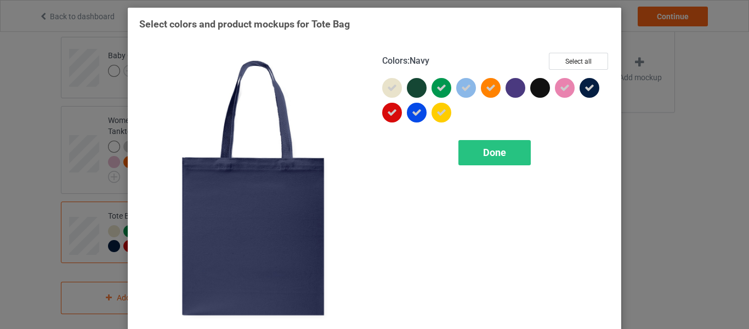
click at [589, 91] on icon at bounding box center [590, 88] width 10 height 10
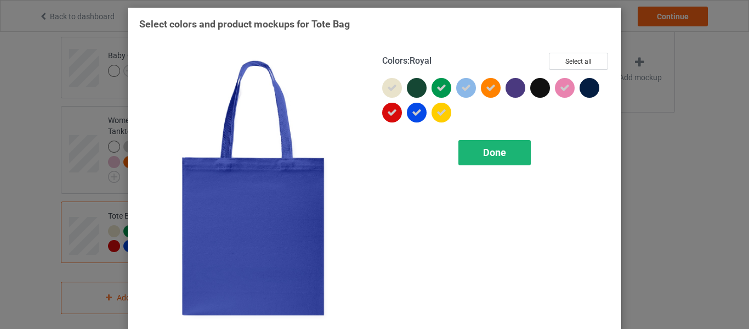
click at [491, 152] on span "Done" at bounding box center [494, 152] width 23 height 12
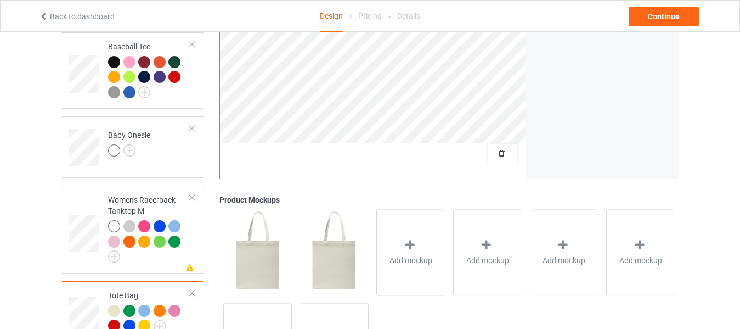
scroll to position [312, 0]
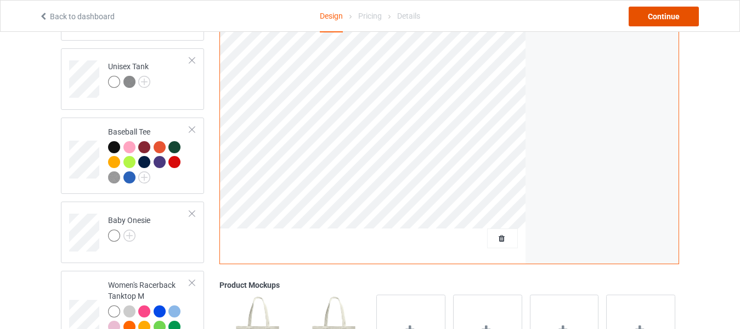
click at [665, 16] on div "Continue" at bounding box center [664, 17] width 70 height 20
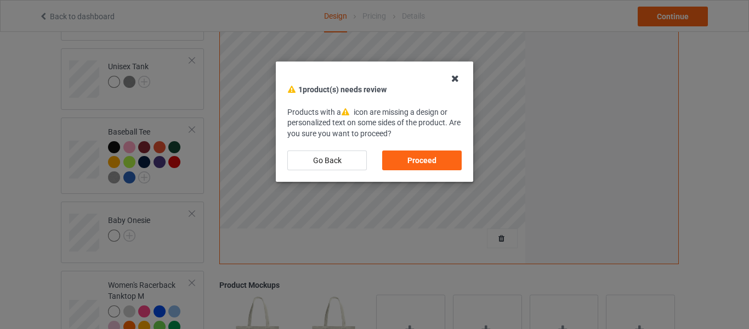
click at [454, 76] on icon at bounding box center [456, 79] width 18 height 18
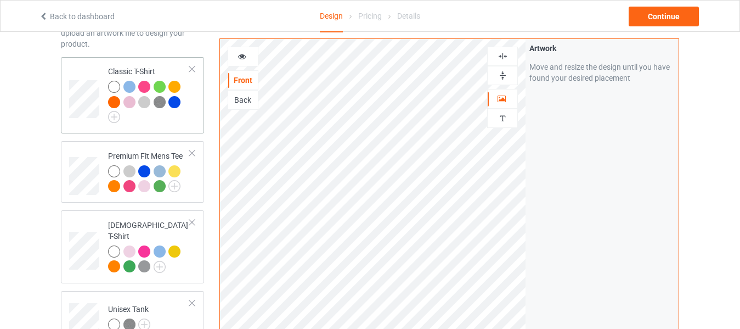
scroll to position [0, 0]
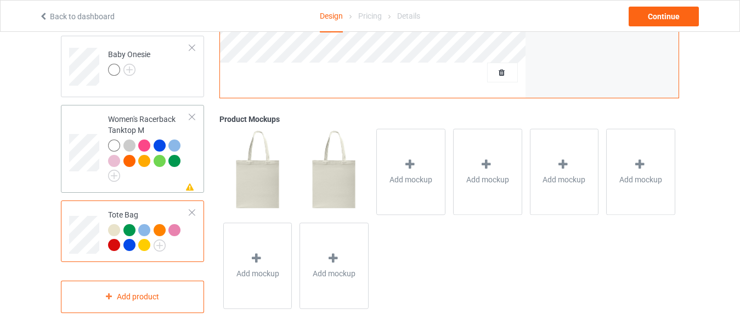
click at [193, 113] on div at bounding box center [192, 117] width 8 height 8
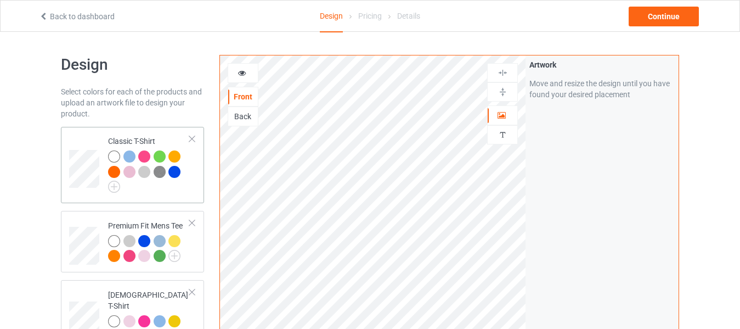
click at [145, 152] on div at bounding box center [144, 156] width 12 height 12
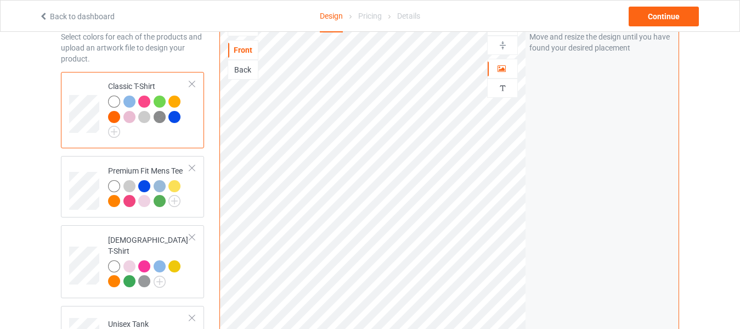
click at [113, 101] on div at bounding box center [114, 101] width 12 height 12
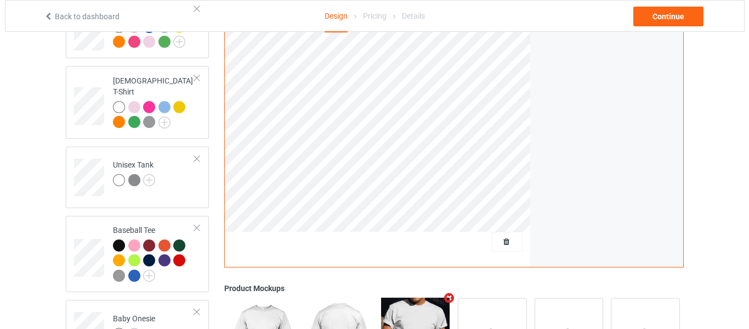
scroll to position [382, 0]
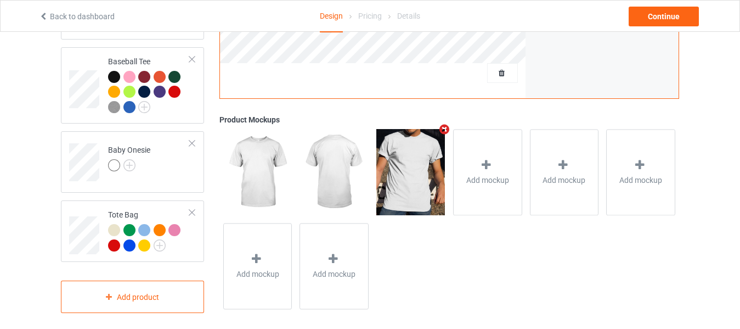
click at [444, 123] on icon "Remove mockup" at bounding box center [445, 129] width 14 height 12
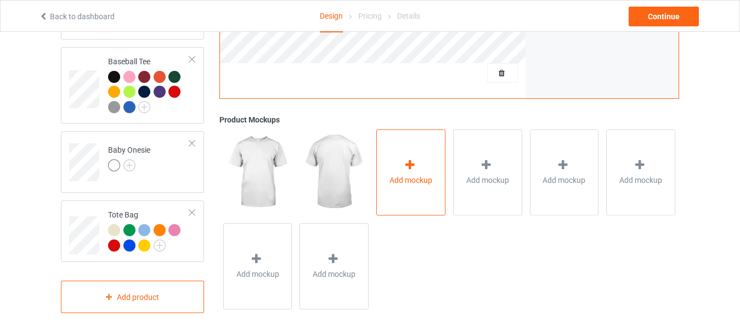
click at [409, 162] on icon at bounding box center [410, 165] width 14 height 12
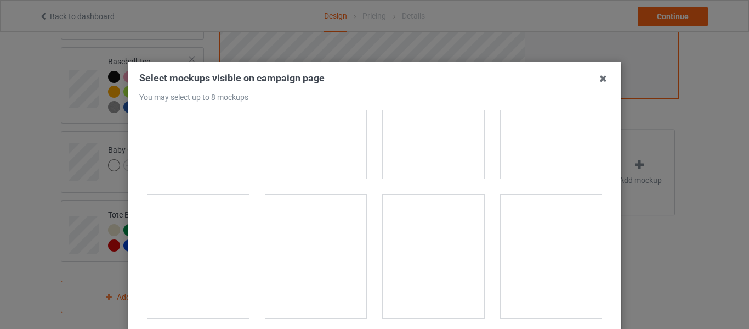
scroll to position [3456, 0]
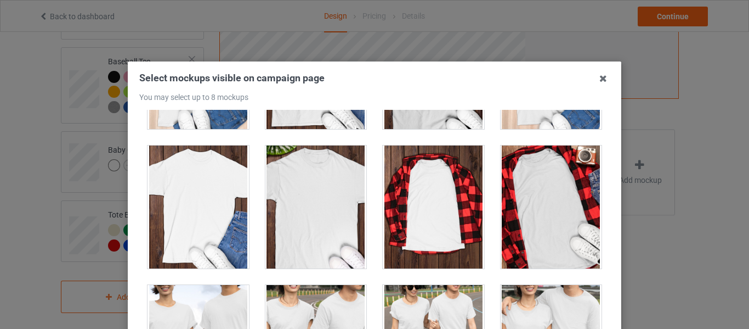
click at [550, 197] on div at bounding box center [551, 206] width 101 height 123
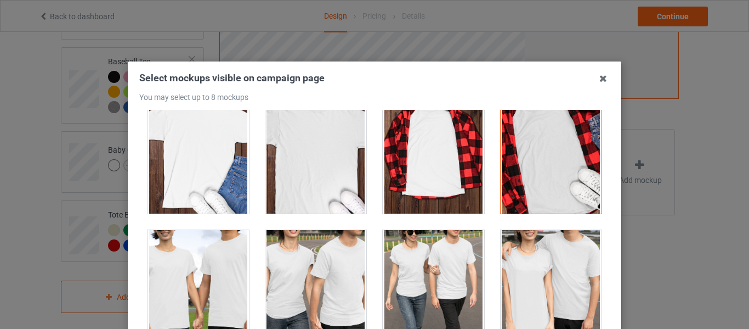
scroll to position [3346, 0]
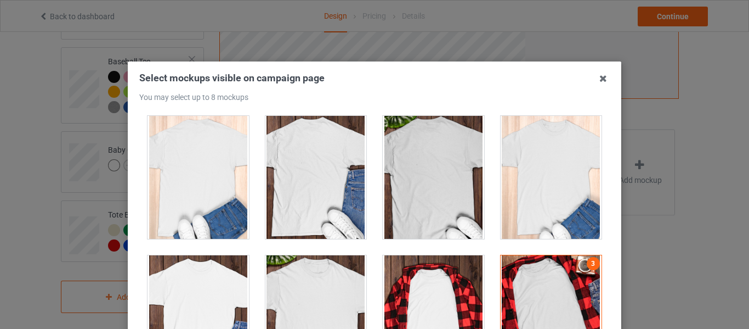
click at [536, 172] on div at bounding box center [551, 177] width 101 height 123
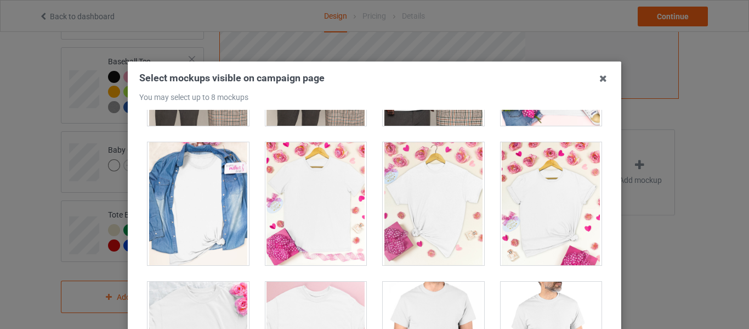
scroll to position [4443, 0]
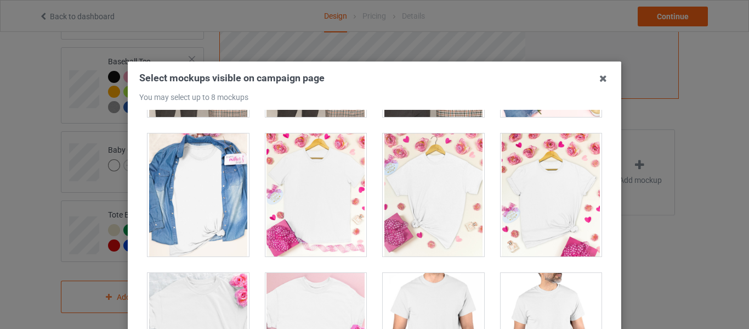
click at [434, 194] on div at bounding box center [433, 194] width 101 height 123
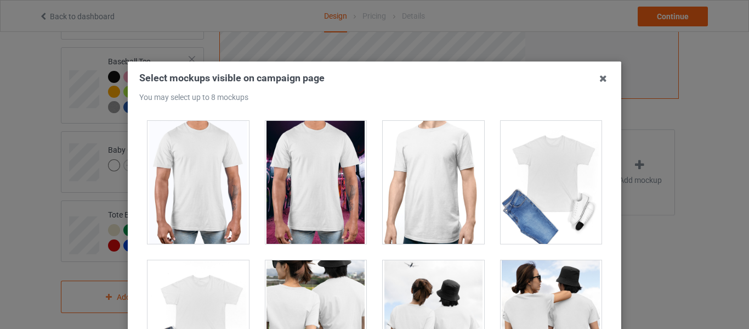
scroll to position [5156, 0]
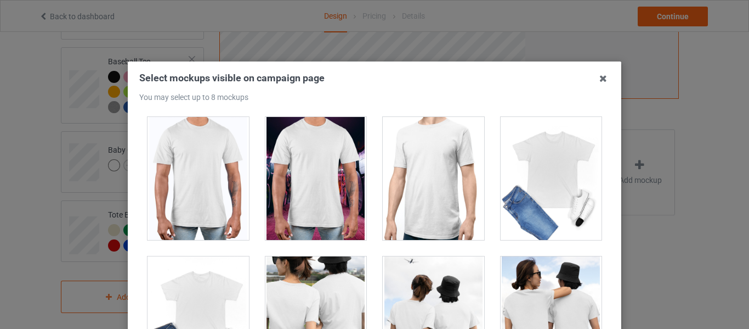
click at [533, 173] on div at bounding box center [551, 178] width 101 height 123
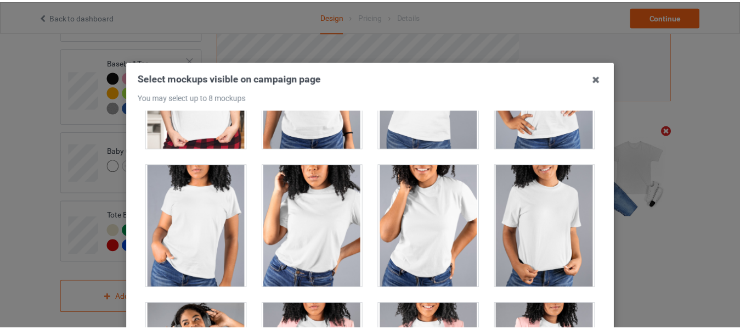
scroll to position [14372, 0]
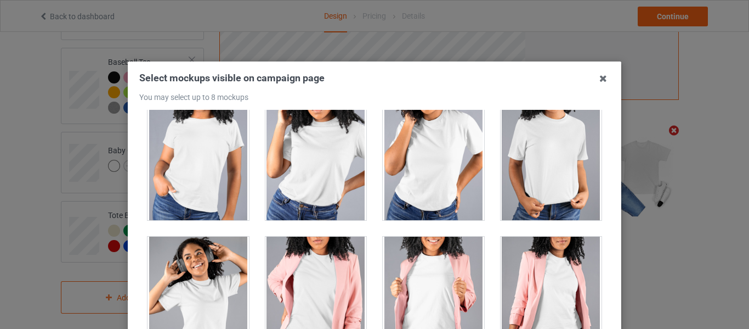
click at [595, 80] on icon at bounding box center [604, 79] width 18 height 18
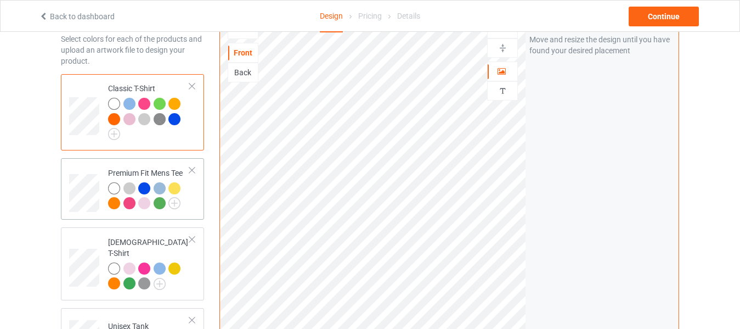
scroll to position [0, 0]
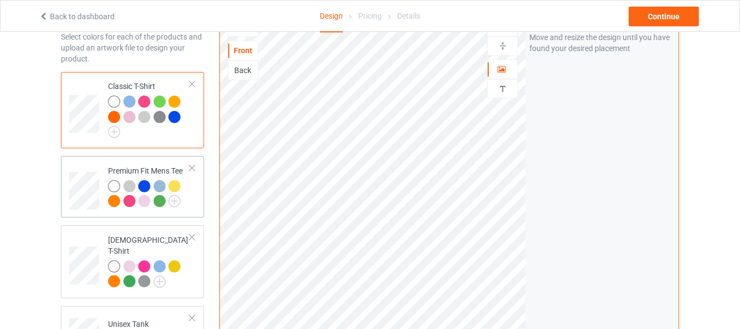
click at [150, 174] on div "Premium Fit Mens Tee" at bounding box center [149, 185] width 82 height 41
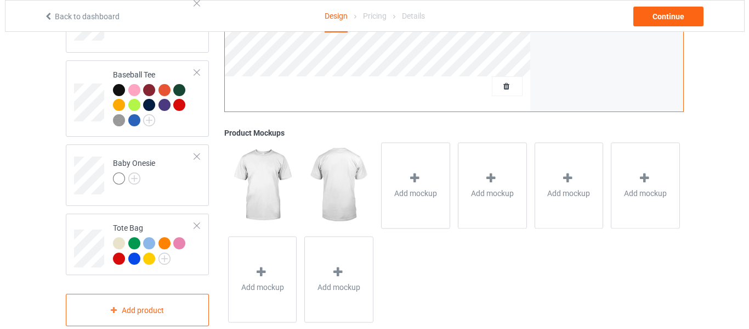
scroll to position [382, 0]
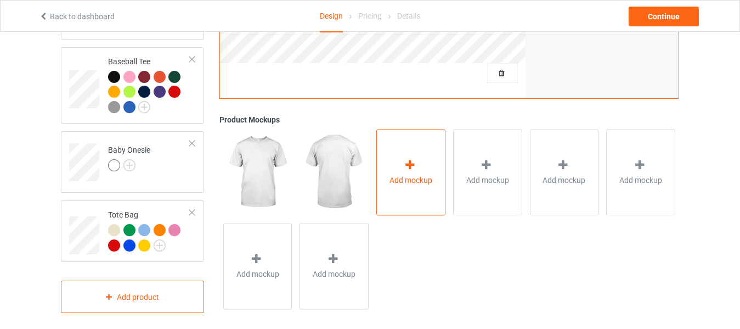
click at [431, 162] on div "Add mockup" at bounding box center [410, 172] width 69 height 86
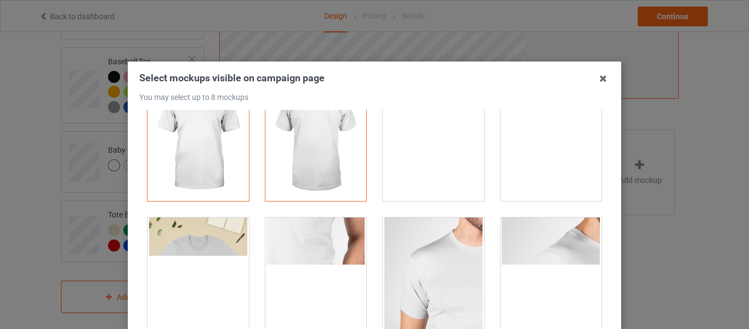
scroll to position [110, 0]
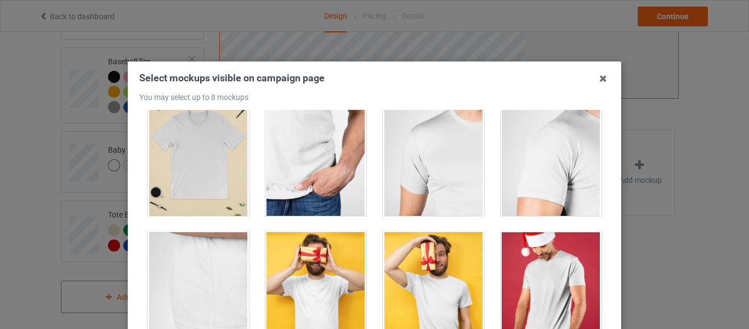
click at [178, 159] on div at bounding box center [198, 154] width 101 height 123
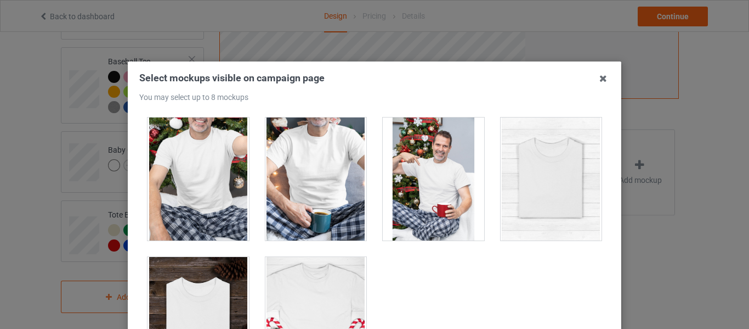
scroll to position [3499, 0]
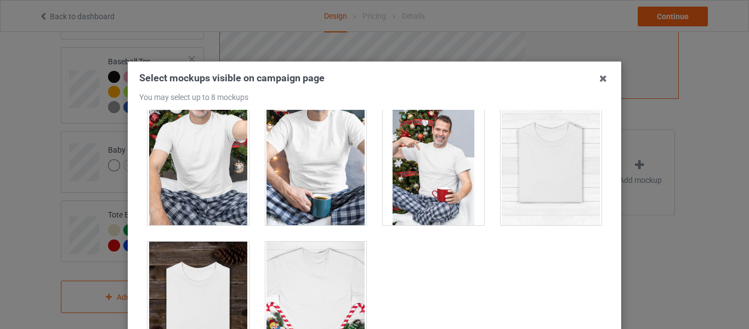
drag, startPoint x: 291, startPoint y: 289, endPoint x: 455, endPoint y: 222, distance: 177.9
click at [295, 287] on div at bounding box center [315, 302] width 101 height 123
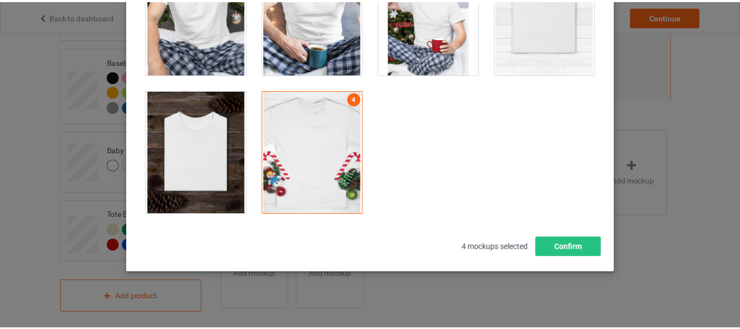
scroll to position [156, 0]
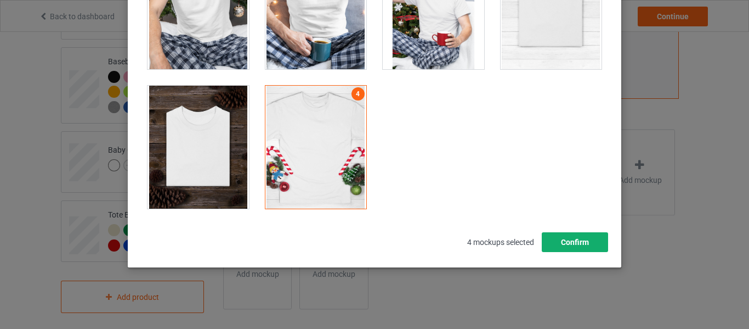
click at [580, 243] on button "Confirm" at bounding box center [575, 242] width 66 height 20
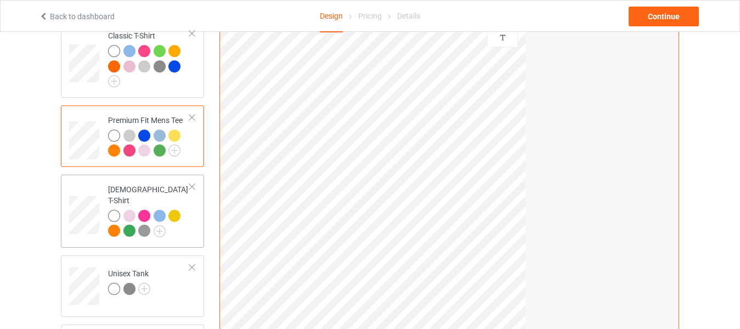
scroll to position [108, 0]
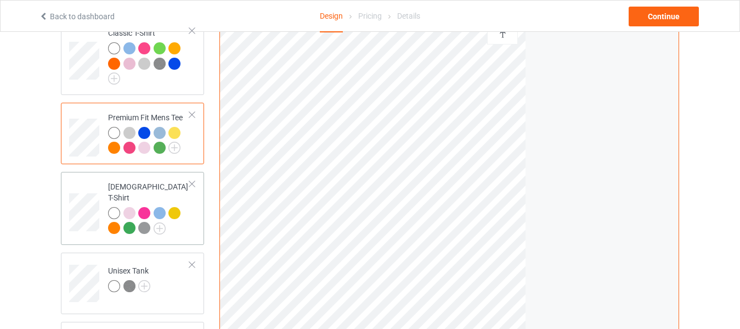
click at [167, 194] on div "[DEMOGRAPHIC_DATA] T-Shirt" at bounding box center [149, 207] width 82 height 52
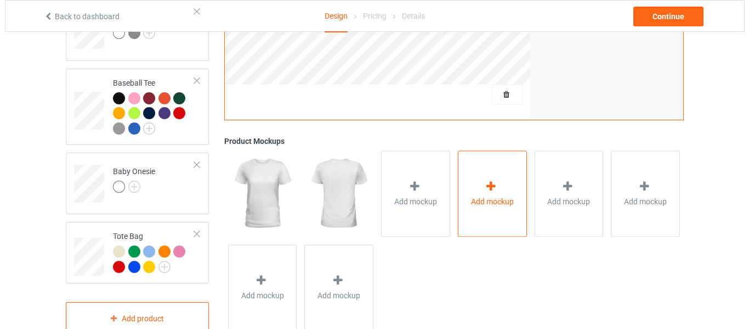
scroll to position [382, 0]
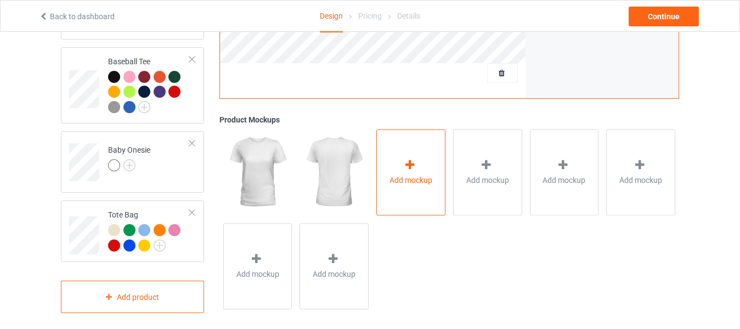
click at [417, 159] on div at bounding box center [410, 167] width 15 height 16
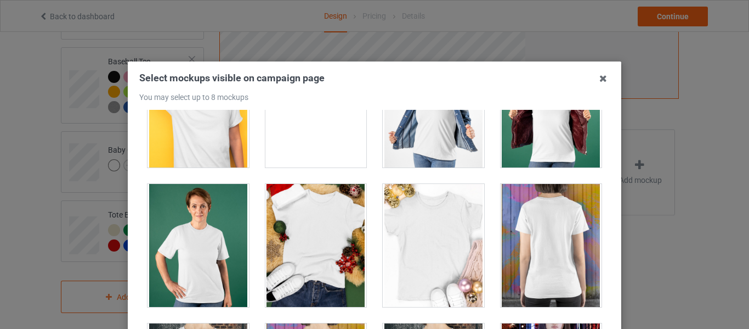
scroll to position [1207, 0]
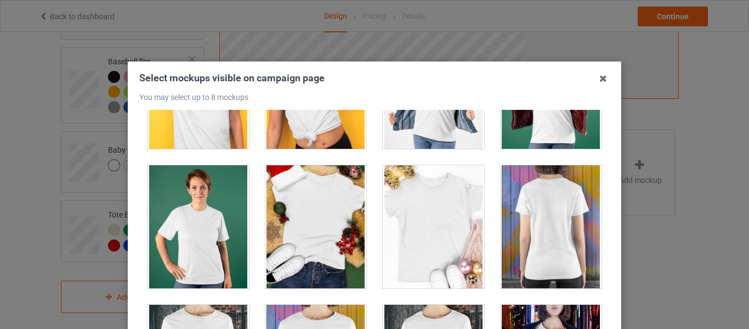
click at [419, 217] on div at bounding box center [433, 226] width 101 height 123
click at [307, 216] on div at bounding box center [315, 226] width 101 height 123
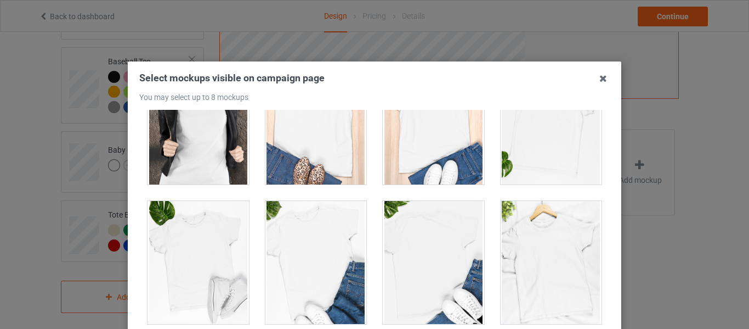
scroll to position [1591, 0]
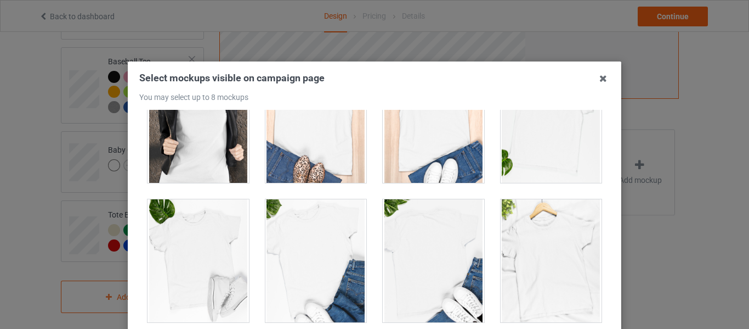
click at [549, 245] on div at bounding box center [551, 260] width 101 height 123
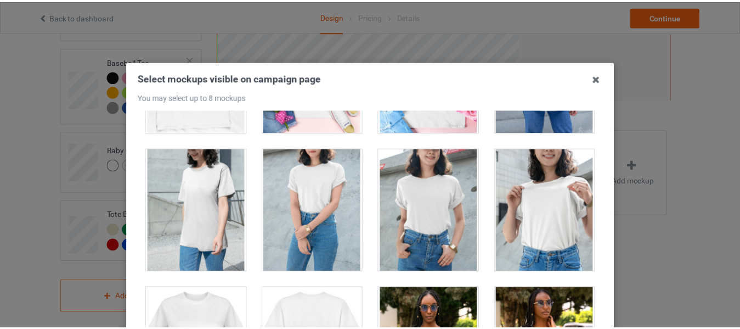
scroll to position [2249, 0]
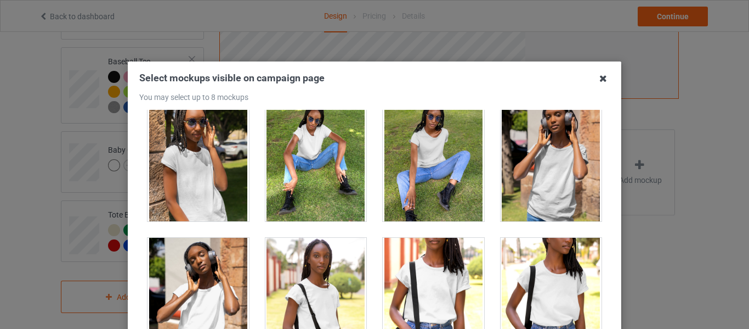
click at [601, 76] on icon at bounding box center [604, 79] width 18 height 18
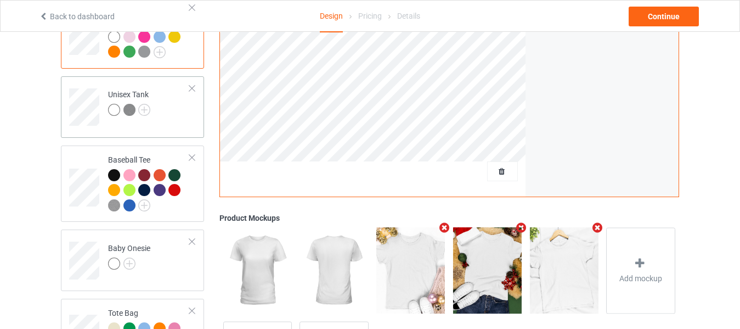
scroll to position [218, 0]
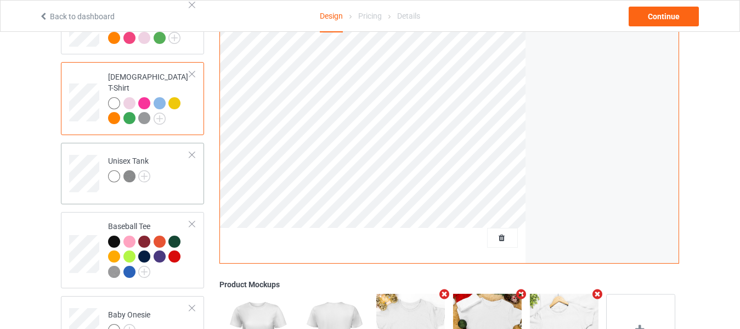
click at [126, 155] on div "Unisex Tank" at bounding box center [129, 168] width 42 height 26
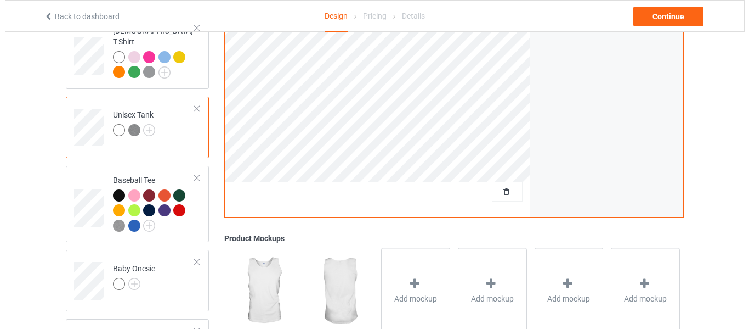
scroll to position [327, 0]
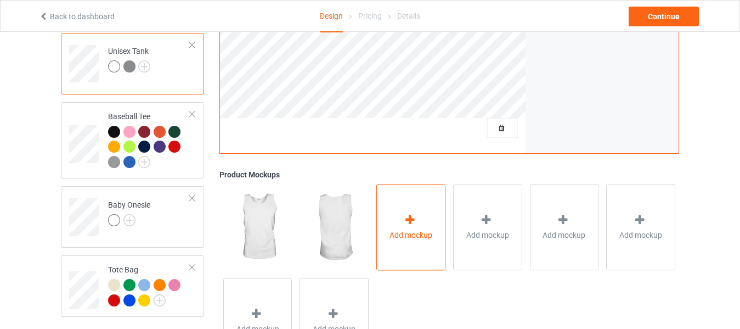
click at [420, 220] on div "Add mockup" at bounding box center [410, 227] width 69 height 86
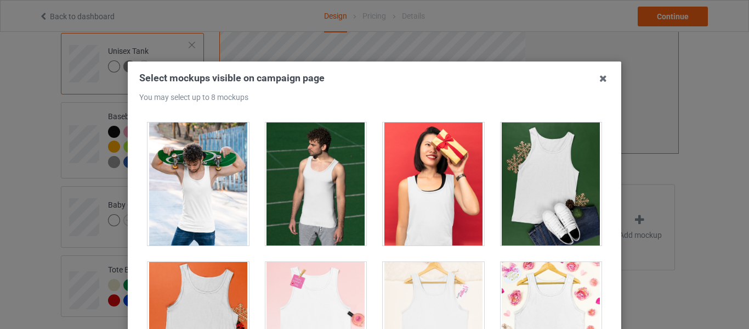
click at [558, 179] on div at bounding box center [551, 183] width 101 height 123
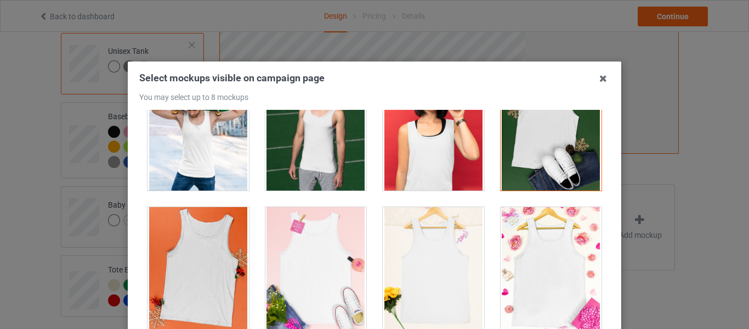
click at [528, 248] on div at bounding box center [551, 268] width 101 height 123
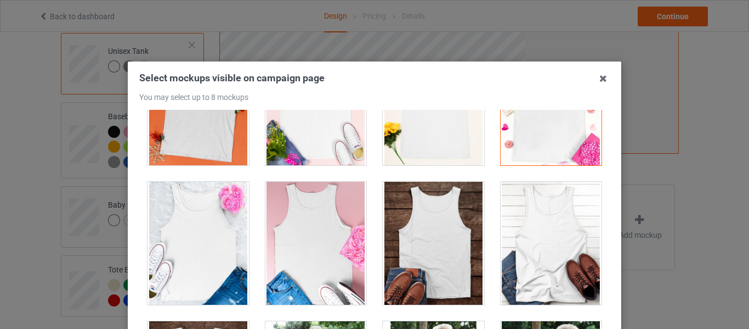
click at [311, 256] on div at bounding box center [315, 243] width 101 height 123
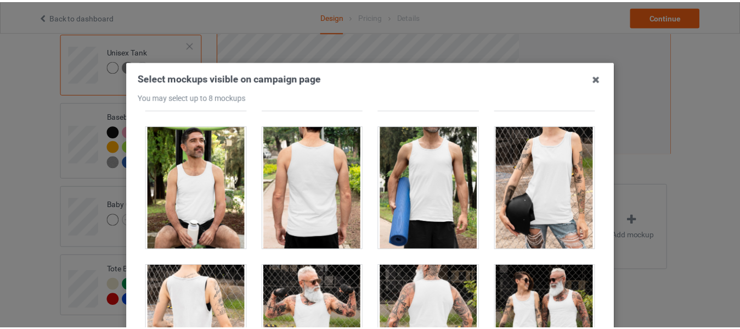
scroll to position [2084, 0]
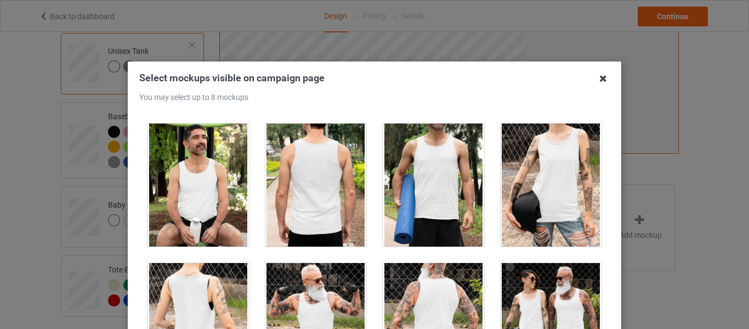
click at [606, 80] on icon at bounding box center [604, 79] width 18 height 18
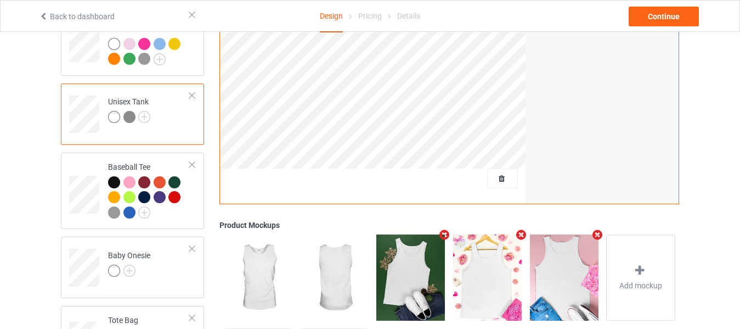
scroll to position [218, 0]
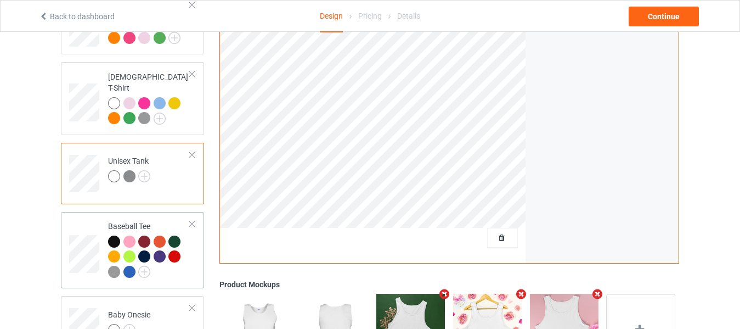
drag, startPoint x: 115, startPoint y: 237, endPoint x: 204, endPoint y: 228, distance: 89.4
click at [115, 237] on div at bounding box center [114, 241] width 12 height 12
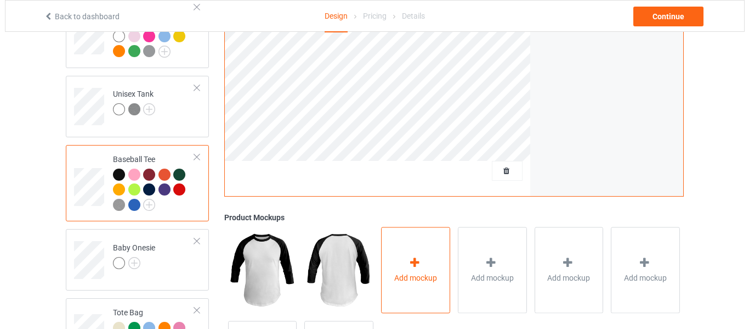
scroll to position [327, 0]
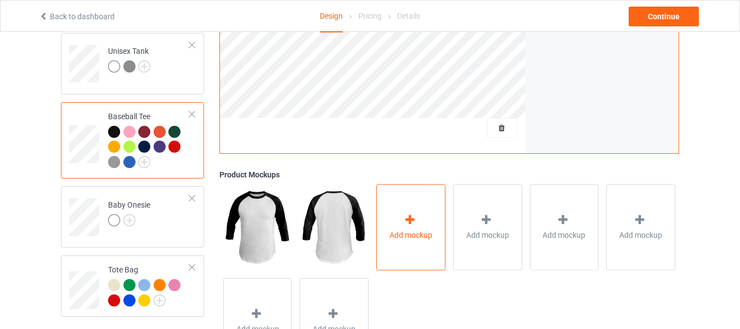
click at [419, 214] on div at bounding box center [410, 221] width 15 height 16
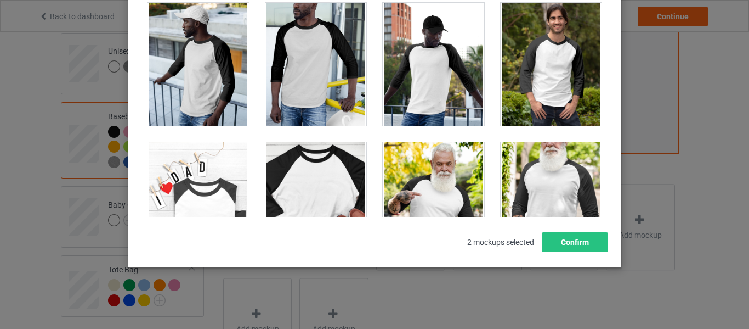
scroll to position [472, 0]
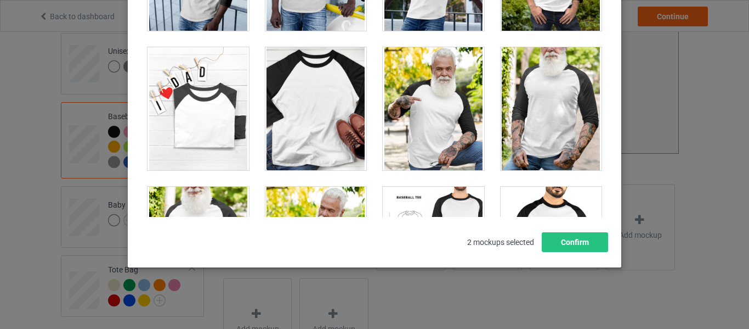
click at [206, 125] on div at bounding box center [198, 108] width 101 height 123
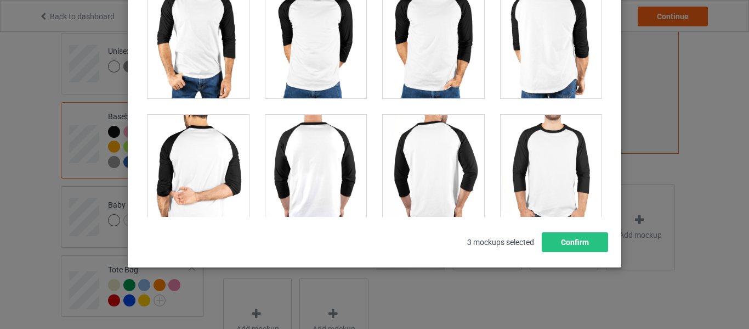
scroll to position [603, 0]
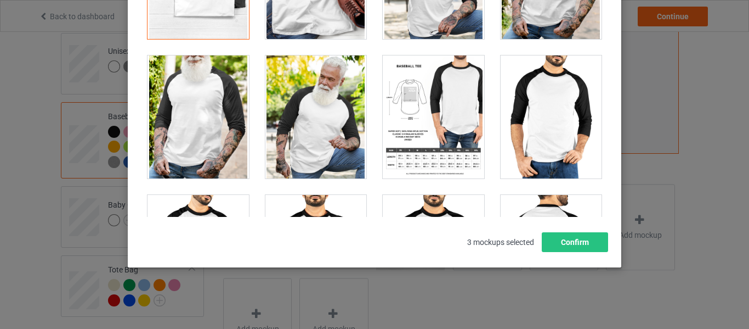
click at [412, 116] on div at bounding box center [433, 116] width 101 height 123
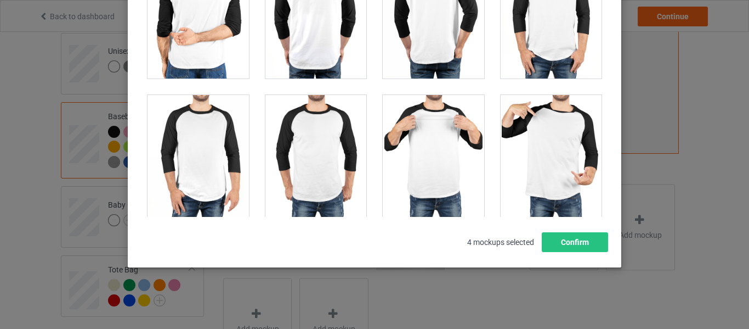
scroll to position [1131, 0]
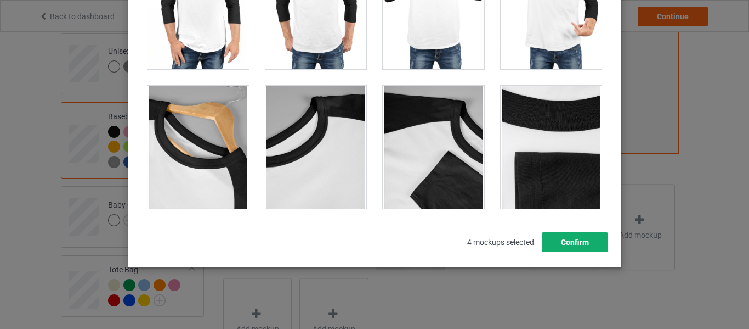
click at [561, 239] on button "Confirm" at bounding box center [575, 242] width 66 height 20
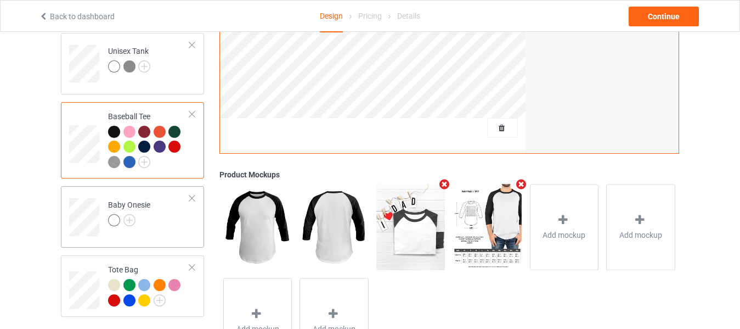
drag, startPoint x: 172, startPoint y: 202, endPoint x: 202, endPoint y: 195, distance: 31.1
click at [172, 203] on td "Baby Onesie" at bounding box center [149, 213] width 94 height 46
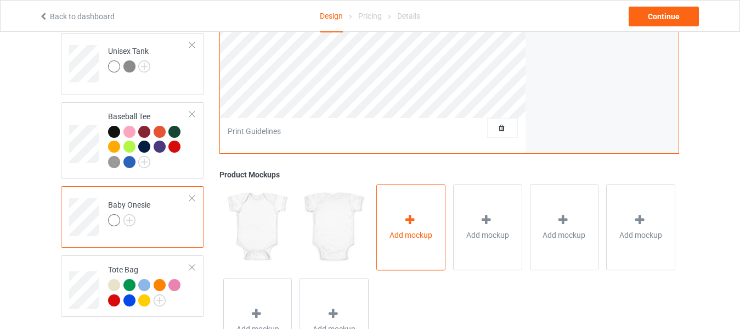
click at [395, 211] on div "Add mockup" at bounding box center [410, 227] width 69 height 86
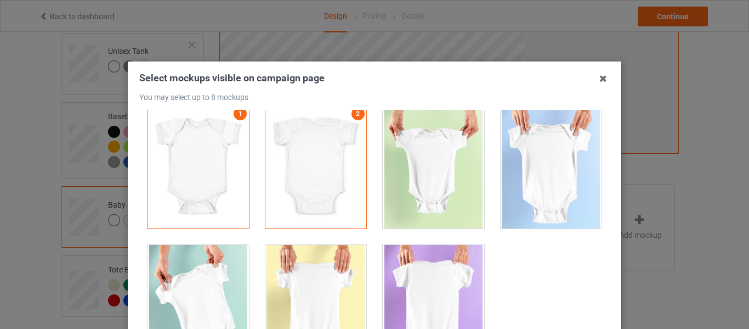
scroll to position [16, 0]
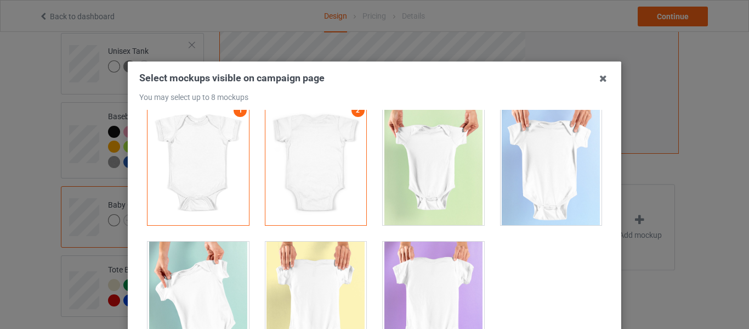
drag, startPoint x: 428, startPoint y: 161, endPoint x: 431, endPoint y: 168, distance: 7.9
click at [428, 161] on div at bounding box center [433, 163] width 101 height 123
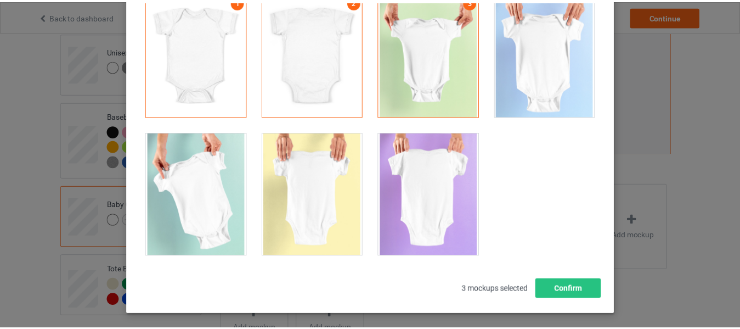
scroll to position [110, 0]
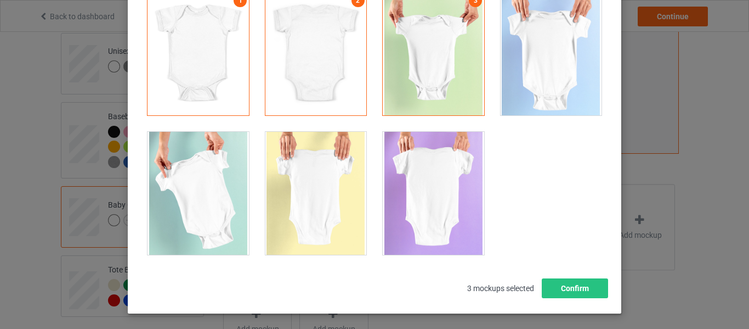
drag, startPoint x: 429, startPoint y: 207, endPoint x: 508, endPoint y: 252, distance: 90.9
click at [431, 211] on div at bounding box center [433, 193] width 101 height 123
click at [200, 194] on div at bounding box center [198, 193] width 101 height 123
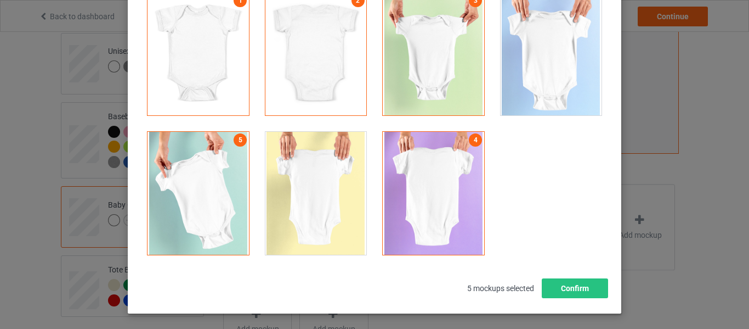
drag, startPoint x: 623, startPoint y: 295, endPoint x: 597, endPoint y: 289, distance: 26.9
click at [624, 294] on div "Select mockups visible on campaign page You may select up to 8 mockups 1 2 3 5 …" at bounding box center [374, 164] width 749 height 329
click at [574, 287] on button "Confirm" at bounding box center [575, 288] width 66 height 20
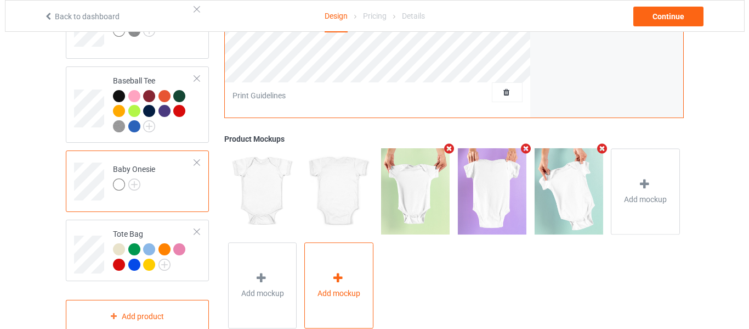
scroll to position [382, 0]
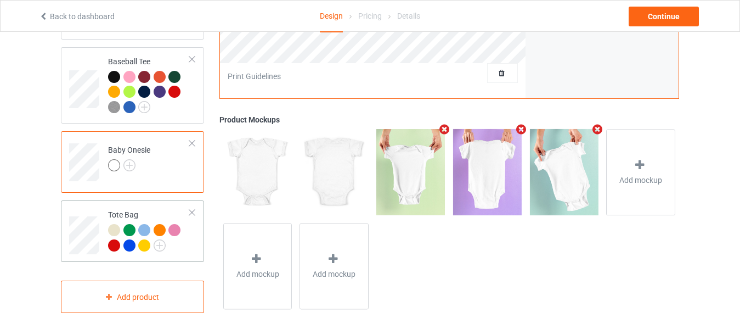
click at [126, 224] on div at bounding box center [129, 230] width 12 height 12
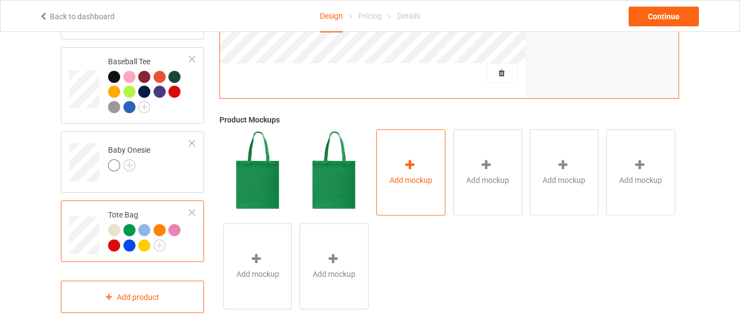
click at [413, 162] on icon at bounding box center [410, 165] width 14 height 12
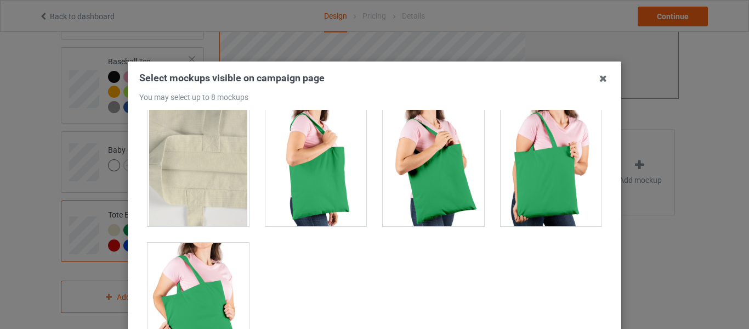
scroll to position [295, 0]
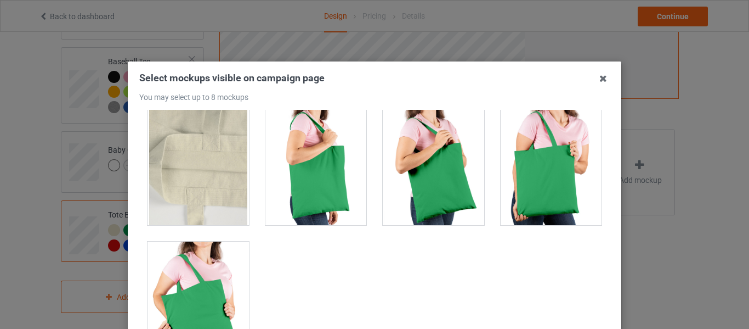
click at [194, 181] on div at bounding box center [198, 163] width 101 height 123
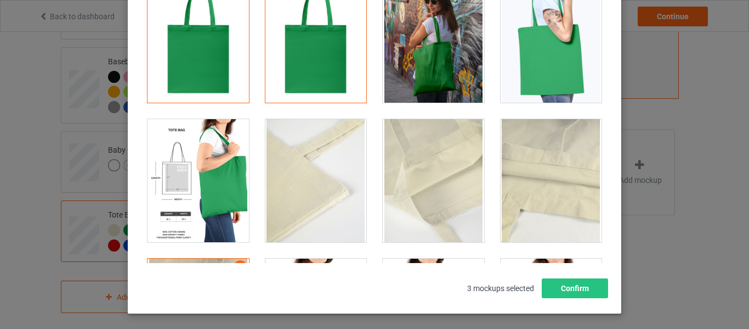
scroll to position [20, 0]
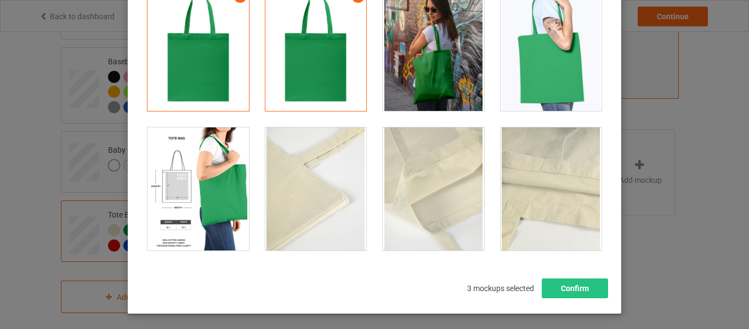
click at [546, 158] on div at bounding box center [551, 188] width 101 height 123
click at [403, 188] on div at bounding box center [433, 188] width 101 height 123
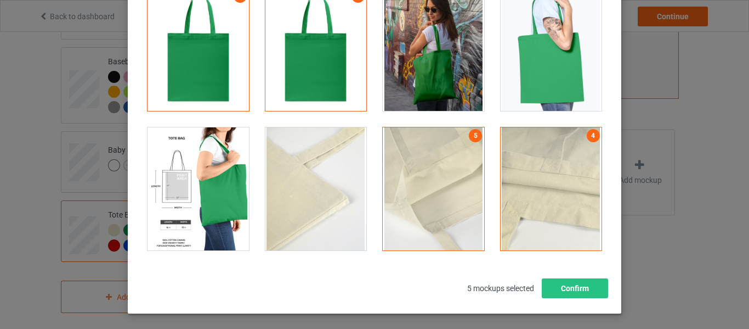
scroll to position [0, 0]
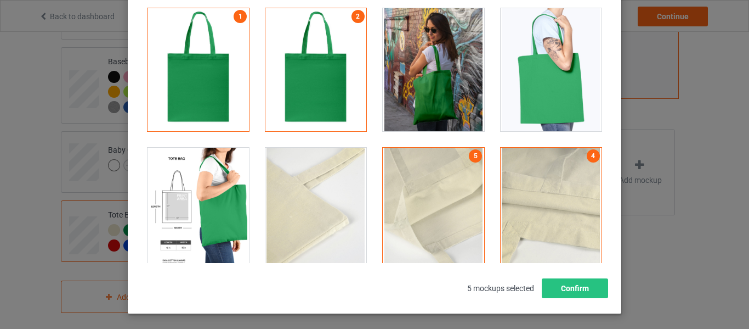
click at [314, 59] on div at bounding box center [315, 69] width 101 height 123
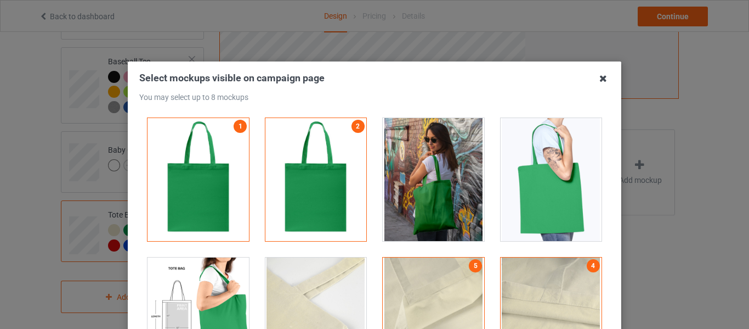
click at [602, 77] on icon at bounding box center [604, 79] width 18 height 18
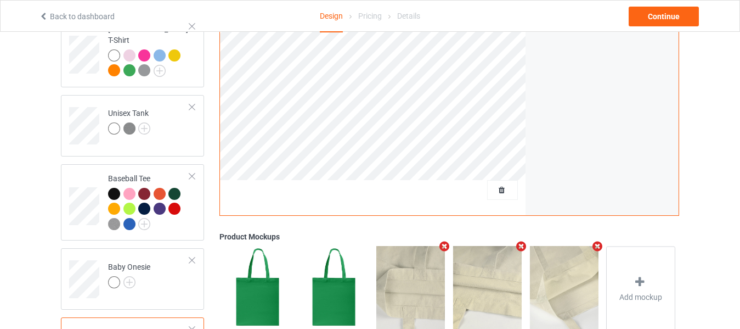
scroll to position [329, 0]
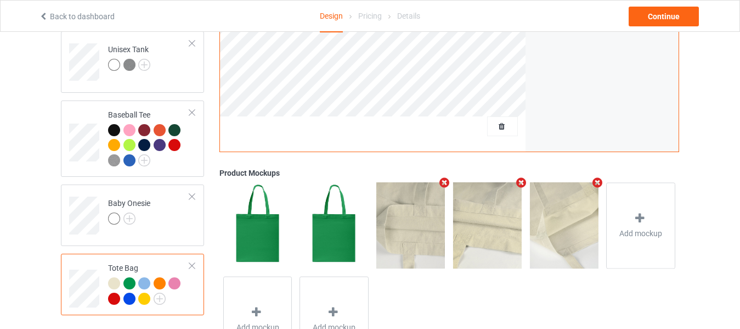
click at [118, 277] on div at bounding box center [114, 283] width 12 height 12
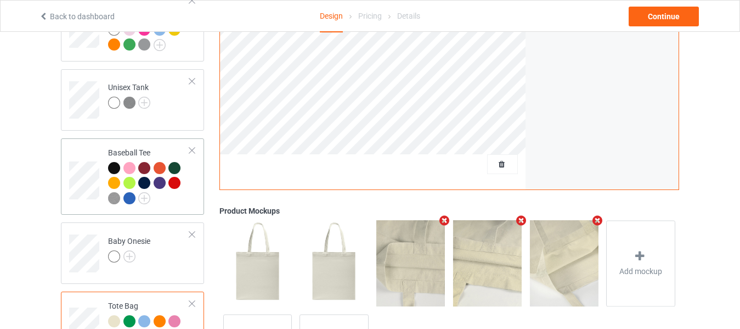
scroll to position [219, 0]
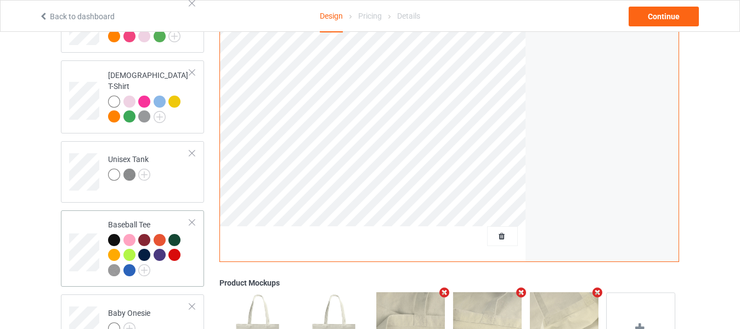
click at [115, 234] on div at bounding box center [114, 240] width 12 height 12
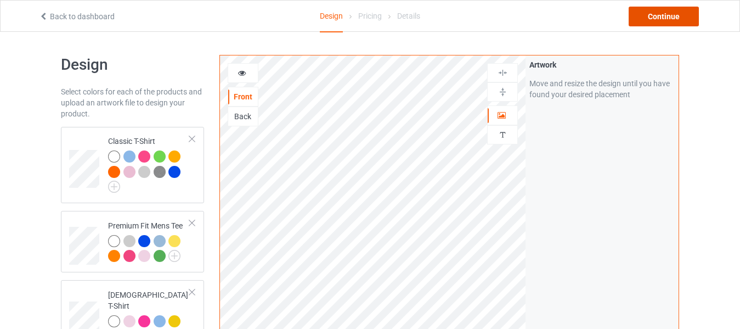
click at [655, 15] on div "Continue" at bounding box center [664, 17] width 70 height 20
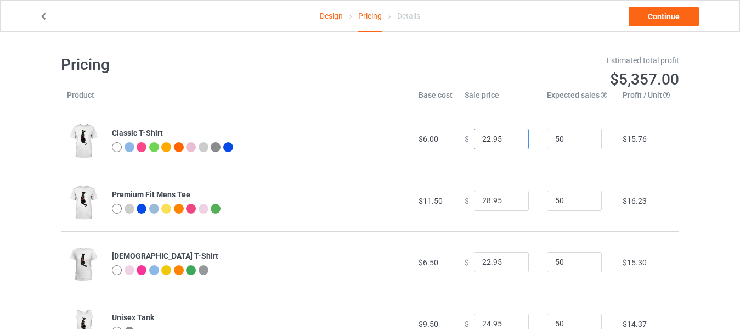
drag, startPoint x: 498, startPoint y: 139, endPoint x: 450, endPoint y: 140, distance: 47.2
click at [450, 140] on tr "Classic T-Shirt $6.00 $ 22.95 50 $15.76" at bounding box center [370, 138] width 618 height 61
type input "13.00"
click at [505, 194] on input "28.95" at bounding box center [501, 200] width 55 height 21
drag, startPoint x: 501, startPoint y: 199, endPoint x: 441, endPoint y: 198, distance: 60.3
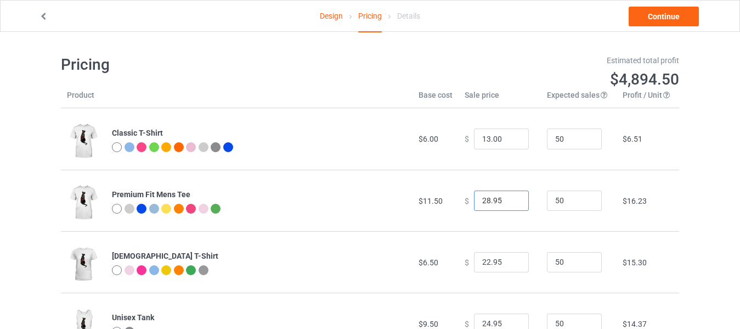
click at [441, 198] on tr "Premium Fit Mens Tee $11.50 $ 28.95 50 $16.23" at bounding box center [370, 199] width 618 height 61
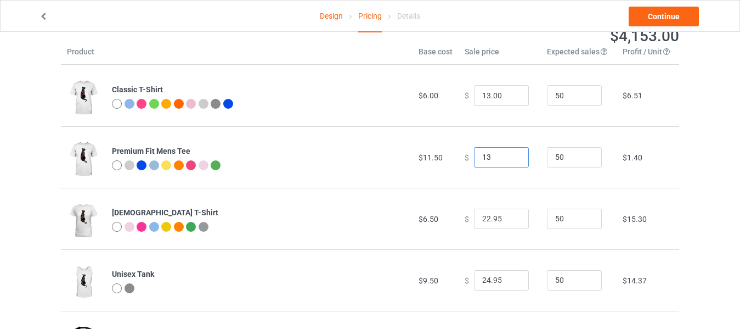
scroll to position [110, 0]
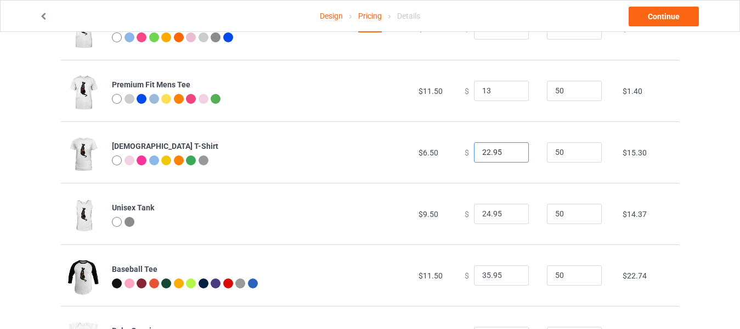
type input "13.00"
click at [499, 153] on input "22.95" at bounding box center [501, 152] width 55 height 21
drag, startPoint x: 499, startPoint y: 153, endPoint x: 416, endPoint y: 154, distance: 82.8
click at [417, 154] on tr "Ladies T-Shirt $6.50 $ 22.95 50 $15.30" at bounding box center [370, 151] width 618 height 61
type input "13.00"
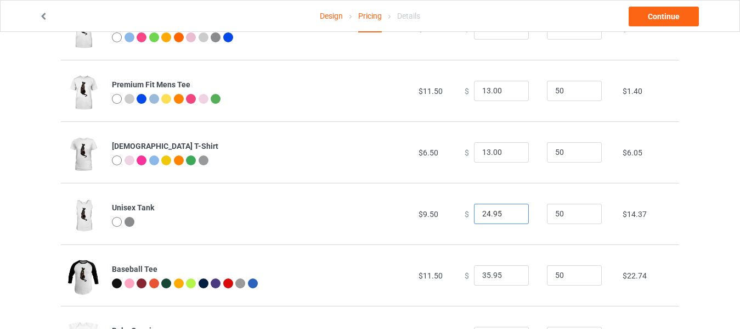
click at [500, 215] on input "24.95" at bounding box center [501, 214] width 55 height 21
drag, startPoint x: 500, startPoint y: 214, endPoint x: 433, endPoint y: 214, distance: 66.9
click at [433, 214] on tr "Unisex Tank $9.50 $ 24.95 50 $14.37" at bounding box center [370, 213] width 618 height 61
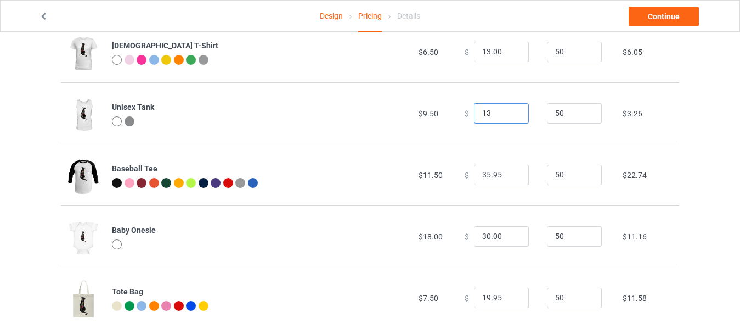
scroll to position [219, 0]
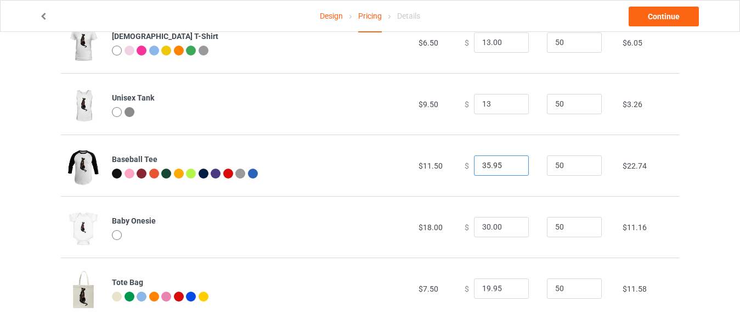
type input "13.00"
click at [496, 171] on input "35.95" at bounding box center [501, 165] width 55 height 21
drag, startPoint x: 499, startPoint y: 163, endPoint x: 406, endPoint y: 161, distance: 92.7
click at [407, 163] on tr "Baseball Tee $11.50 $ 35.95 50 $22.74" at bounding box center [370, 164] width 618 height 61
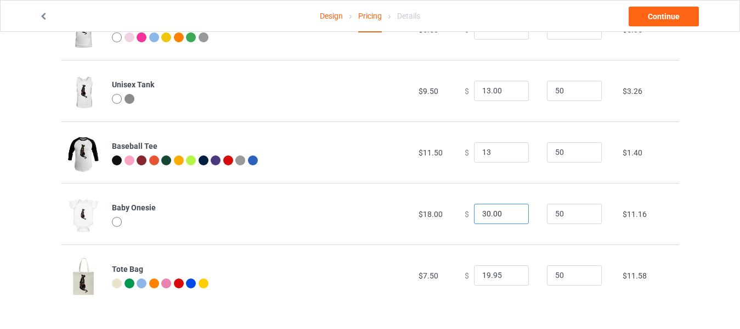
type input "13.00"
drag, startPoint x: 496, startPoint y: 212, endPoint x: 399, endPoint y: 206, distance: 96.7
click at [399, 206] on tr "Baby Onesie $18.00 $ 30.00 50 $11.16" at bounding box center [370, 213] width 618 height 61
type input "20.00"
drag, startPoint x: 495, startPoint y: 275, endPoint x: 426, endPoint y: 268, distance: 69.5
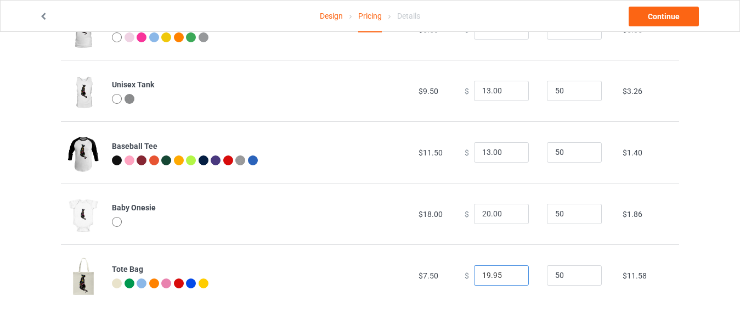
click at [416, 268] on tr "Tote Bag $7.50 $ 19.95 50 $11.58" at bounding box center [370, 274] width 618 height 61
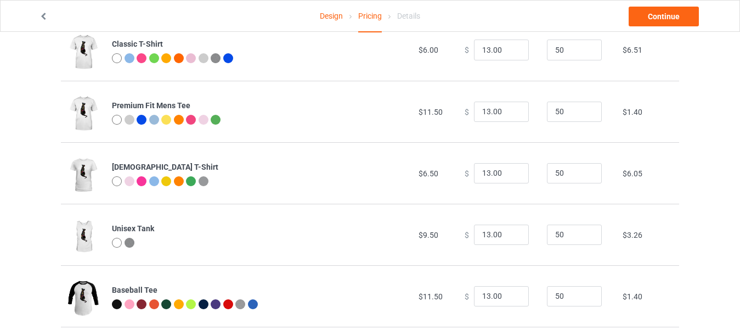
scroll to position [69, 0]
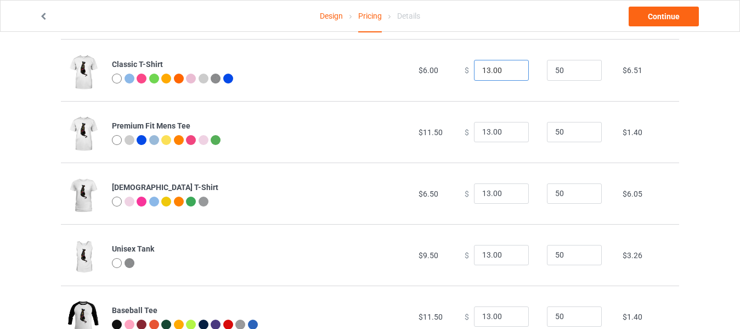
type input "13.00"
drag, startPoint x: 496, startPoint y: 71, endPoint x: 488, endPoint y: 70, distance: 8.4
click at [488, 70] on input "13.00" at bounding box center [501, 70] width 55 height 21
drag, startPoint x: 495, startPoint y: 73, endPoint x: 444, endPoint y: 71, distance: 51.0
click at [444, 71] on tr "Classic T-Shirt $6.00 $ 13.99 50 $7.43" at bounding box center [370, 69] width 618 height 61
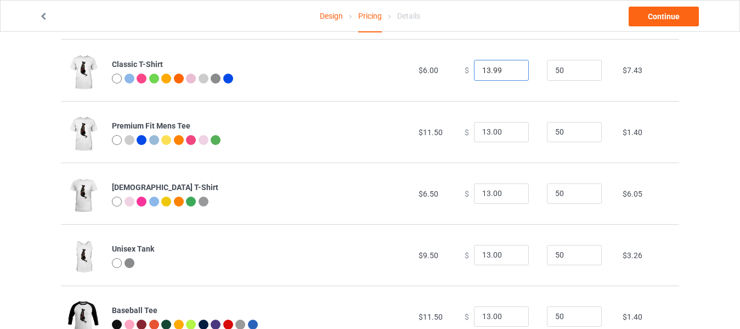
type input "13.99"
drag, startPoint x: 504, startPoint y: 132, endPoint x: 424, endPoint y: 137, distance: 79.7
click at [424, 137] on tr "Premium Fit Mens Tee $11.50 $ 13.00 50 $1.40" at bounding box center [370, 131] width 618 height 61
paste input "99"
type input "13.99"
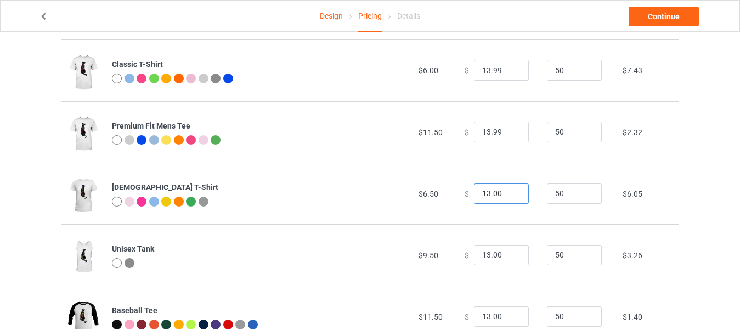
drag, startPoint x: 494, startPoint y: 191, endPoint x: 416, endPoint y: 193, distance: 78.5
click at [416, 194] on tr "Ladies T-Shirt $6.50 $ 13.00 50 $6.05" at bounding box center [370, 192] width 618 height 61
paste input "99"
type input "13.99"
drag, startPoint x: 488, startPoint y: 253, endPoint x: 404, endPoint y: 246, distance: 84.2
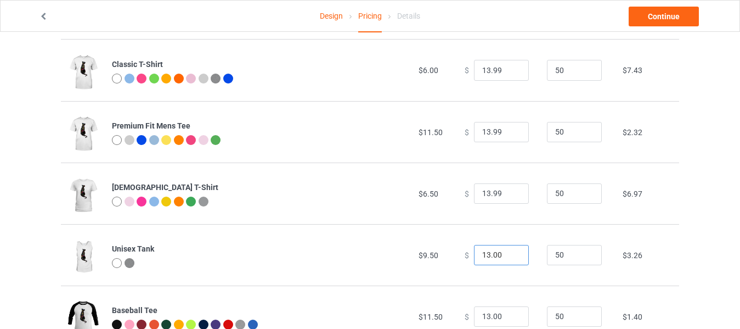
click at [407, 247] on tr "Unisex Tank $9.50 $ 13.00 50 $3.26" at bounding box center [370, 254] width 618 height 61
paste input "99"
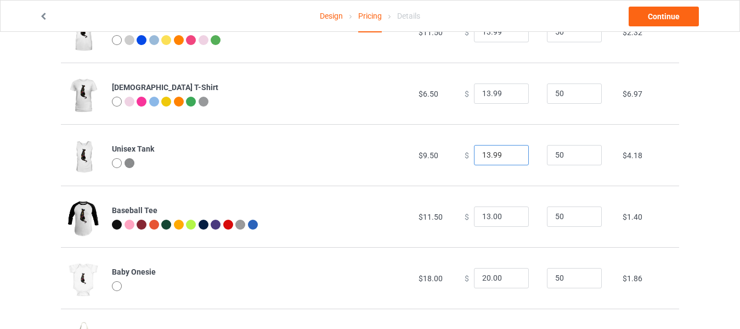
scroll to position [178, 0]
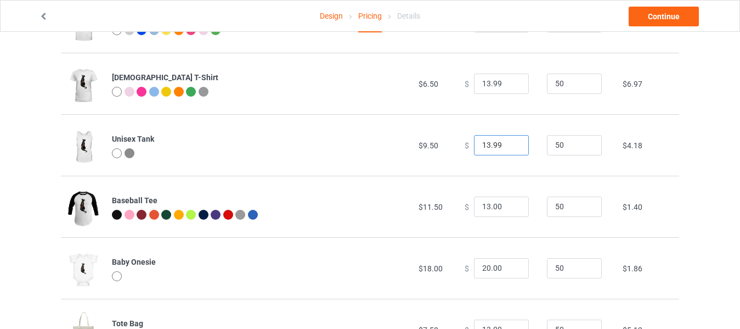
type input "13.99"
drag, startPoint x: 500, startPoint y: 208, endPoint x: 426, endPoint y: 211, distance: 74.7
click at [426, 211] on tr "Baseball Tee $11.50 $ 13.00 50 $1.40" at bounding box center [370, 206] width 618 height 61
paste input "99"
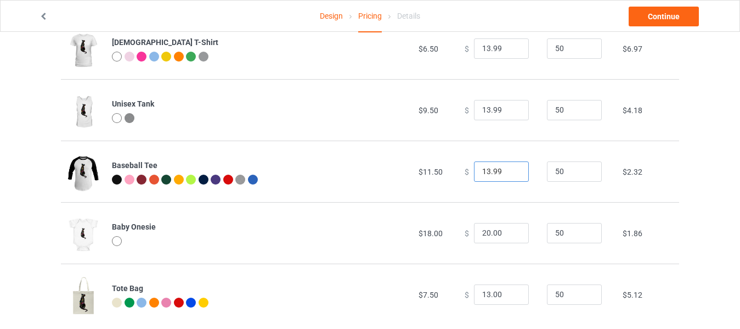
scroll to position [233, 0]
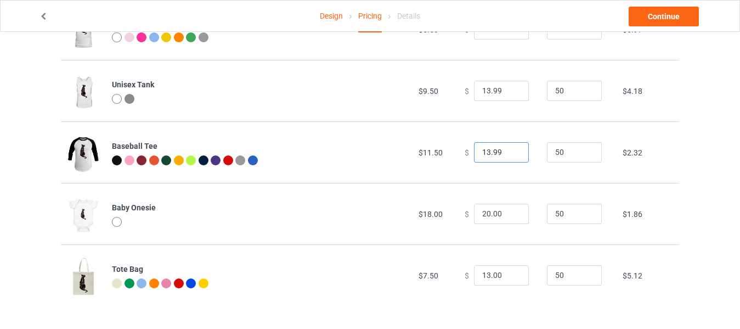
type input "13.99"
drag, startPoint x: 496, startPoint y: 272, endPoint x: 407, endPoint y: 274, distance: 89.4
click at [408, 274] on tr "Tote Bag $7.50 $ 13.00 50 $5.12" at bounding box center [370, 274] width 618 height 61
paste input "99"
type input "13.99"
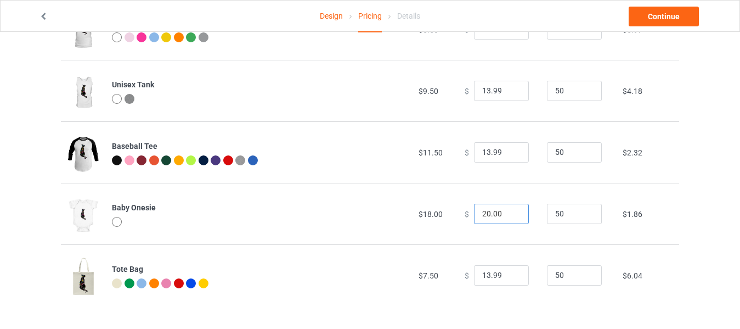
drag, startPoint x: 500, startPoint y: 216, endPoint x: 411, endPoint y: 214, distance: 89.4
click at [412, 214] on tr "Baby Onesie $18.00 $ 20.00 50 $1.86" at bounding box center [370, 213] width 618 height 61
paste input "13.99"
click at [665, 217] on td "-$3.73" at bounding box center [648, 213] width 63 height 61
drag, startPoint x: 498, startPoint y: 213, endPoint x: 310, endPoint y: 193, distance: 188.7
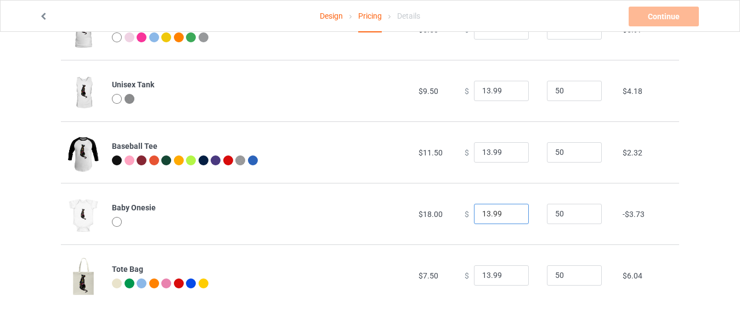
click at [310, 193] on tr "Baby Onesie $18.00 $ 13.99 50 -$3.73" at bounding box center [370, 213] width 618 height 61
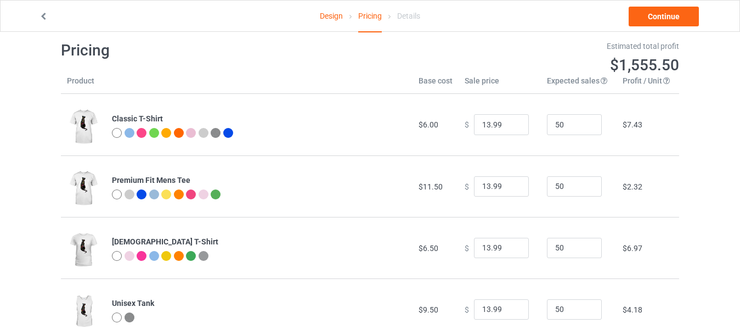
scroll to position [14, 0]
type input "19.99"
drag, startPoint x: 498, startPoint y: 125, endPoint x: 422, endPoint y: 103, distance: 78.1
click at [422, 103] on tr "Classic T-Shirt $6.00 $ 13.99 50 $7.43" at bounding box center [370, 124] width 618 height 61
click at [510, 128] on input "12.99" at bounding box center [501, 125] width 55 height 21
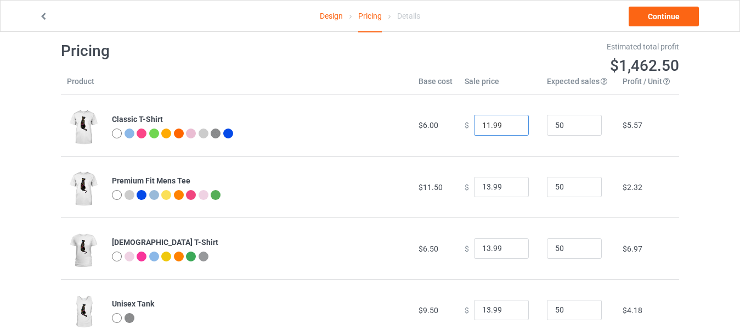
click at [510, 128] on input "11.99" at bounding box center [501, 125] width 55 height 21
click at [510, 128] on input "10.99" at bounding box center [501, 125] width 55 height 21
click at [510, 128] on input "3.99" at bounding box center [501, 125] width 55 height 21
click at [510, 126] on input "2.99" at bounding box center [501, 125] width 55 height 21
click at [510, 123] on input "3.99" at bounding box center [501, 125] width 55 height 21
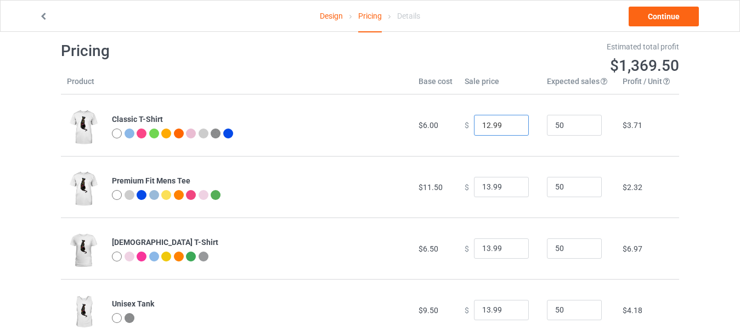
click at [510, 123] on input "12.99" at bounding box center [501, 125] width 55 height 21
click at [510, 129] on input "11.99" at bounding box center [501, 125] width 55 height 21
click at [510, 129] on input "10.99" at bounding box center [501, 125] width 55 height 21
click at [510, 129] on input "9.99" at bounding box center [501, 125] width 55 height 21
click at [510, 129] on input "8.99" at bounding box center [501, 125] width 55 height 21
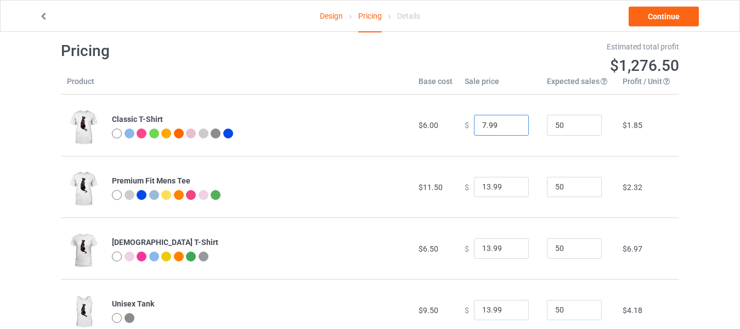
click at [510, 129] on input "7.99" at bounding box center [501, 125] width 55 height 21
click at [510, 129] on input "6.99" at bounding box center [501, 125] width 55 height 21
click at [510, 129] on input "5.99" at bounding box center [501, 125] width 55 height 21
click at [510, 120] on input "6.99" at bounding box center [501, 125] width 55 height 21
click at [509, 131] on input "6.99" at bounding box center [501, 125] width 55 height 21
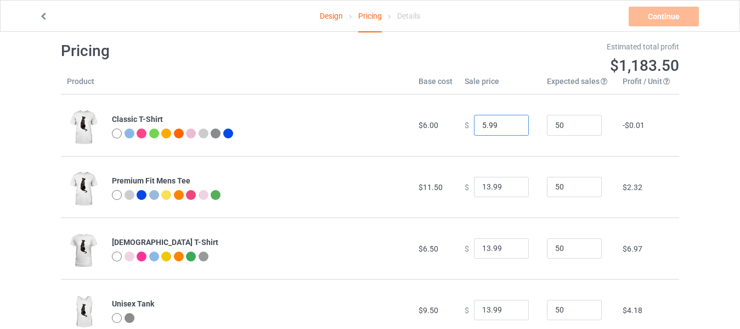
click at [511, 128] on input "5.99" at bounding box center [501, 125] width 55 height 21
drag, startPoint x: 491, startPoint y: 124, endPoint x: 417, endPoint y: 117, distance: 74.4
click at [420, 117] on tr "Classic T-Shirt $6.00 $ 5.99 50 -$0.01" at bounding box center [370, 124] width 618 height 61
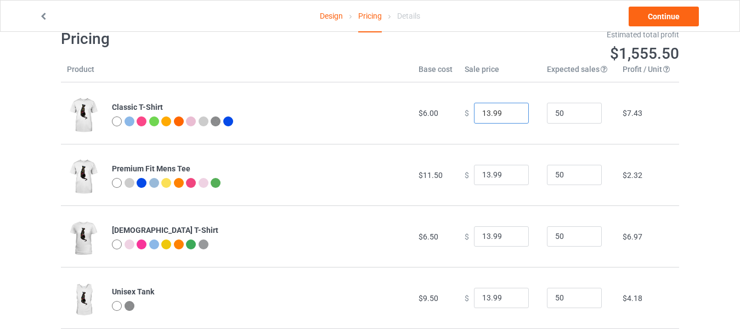
scroll to position [0, 0]
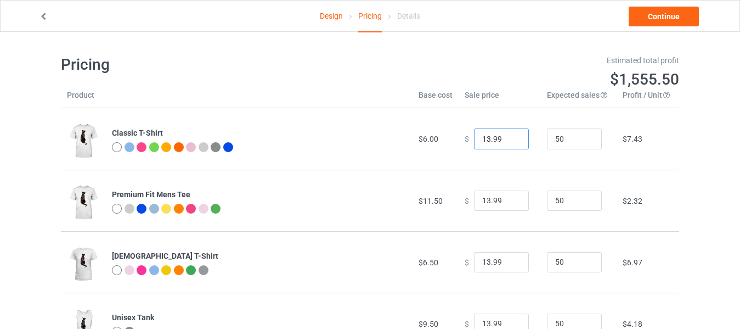
type input "13.99"
click at [581, 135] on input "62" at bounding box center [574, 138] width 55 height 21
click at [584, 142] on input "55" at bounding box center [574, 138] width 55 height 21
click at [584, 142] on input "54" at bounding box center [574, 138] width 55 height 21
click at [584, 142] on input "53" at bounding box center [574, 138] width 55 height 21
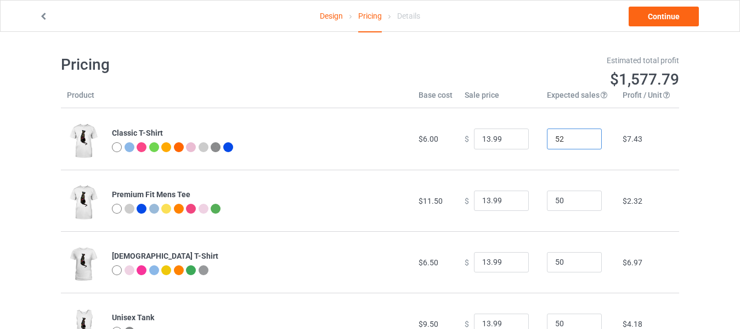
click at [584, 142] on input "52" at bounding box center [574, 138] width 55 height 21
click at [584, 142] on input "51" at bounding box center [574, 138] width 55 height 21
click at [584, 142] on input "50" at bounding box center [574, 138] width 55 height 21
click at [585, 134] on input "58" at bounding box center [574, 138] width 55 height 21
click at [585, 134] on input "63" at bounding box center [574, 138] width 55 height 21
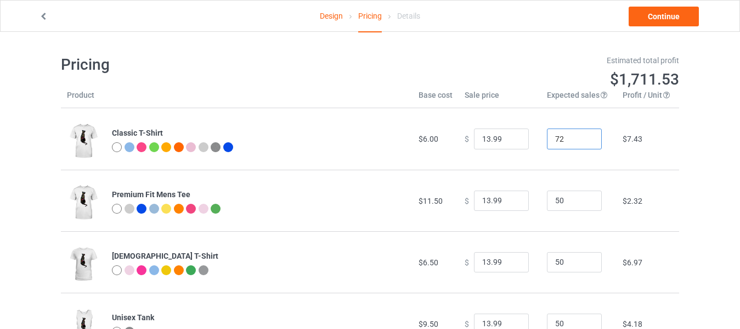
click at [584, 135] on input "72" at bounding box center [574, 138] width 55 height 21
click at [584, 135] on input "73" at bounding box center [574, 138] width 55 height 21
click at [583, 140] on input "54" at bounding box center [574, 138] width 55 height 21
drag, startPoint x: 563, startPoint y: 138, endPoint x: 512, endPoint y: 140, distance: 51.1
click at [513, 140] on tr "Classic T-Shirt $6.00 $ 13.99 54 $7.43" at bounding box center [370, 138] width 618 height 61
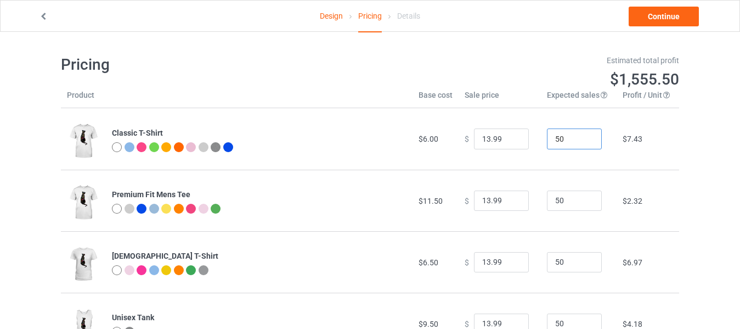
type input "50"
click at [646, 13] on link "Continue" at bounding box center [664, 17] width 70 height 20
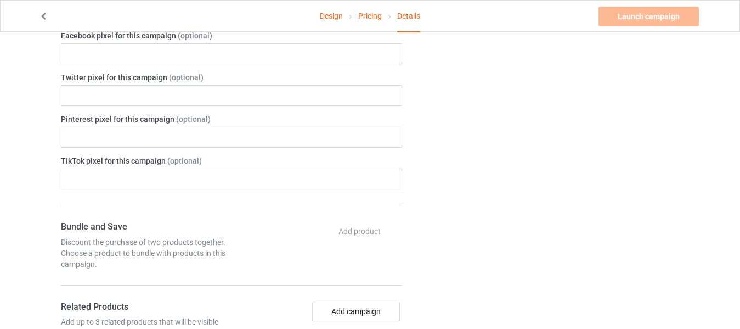
scroll to position [18, 0]
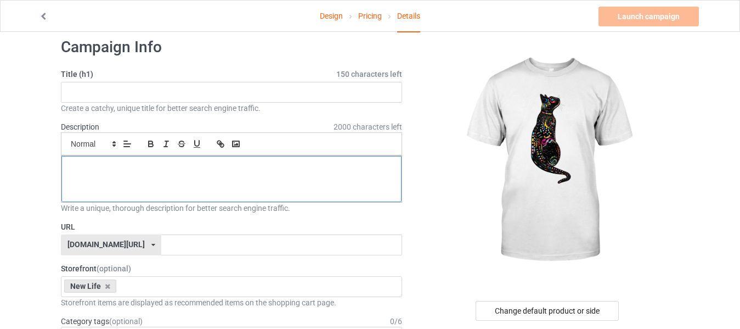
click at [122, 172] on p at bounding box center [231, 168] width 323 height 10
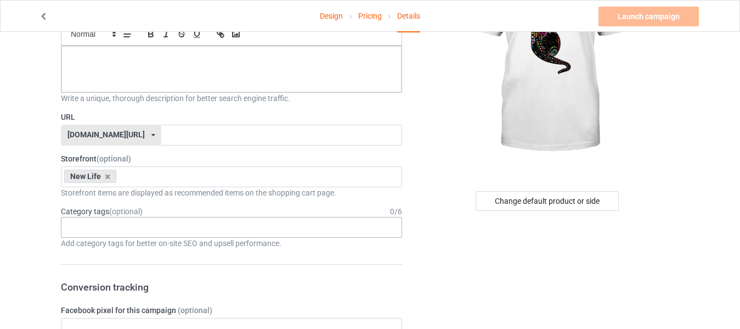
click at [142, 228] on div "Age > [DEMOGRAPHIC_DATA] > 1 Age > [DEMOGRAPHIC_DATA] Months > 1 Month Age > [D…" at bounding box center [231, 227] width 341 height 21
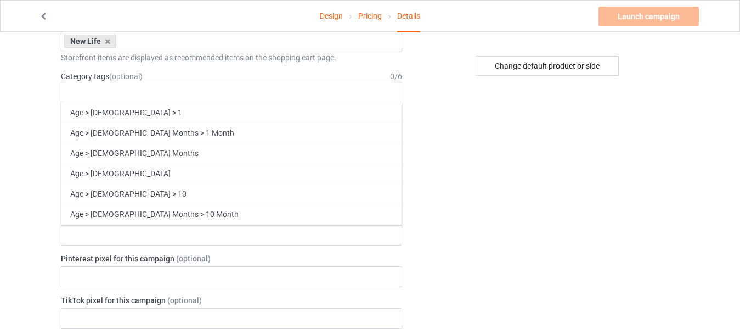
scroll to position [292, 0]
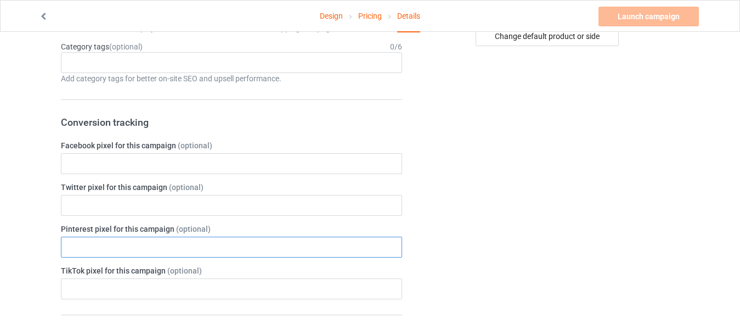
click at [245, 245] on input "text" at bounding box center [231, 246] width 341 height 21
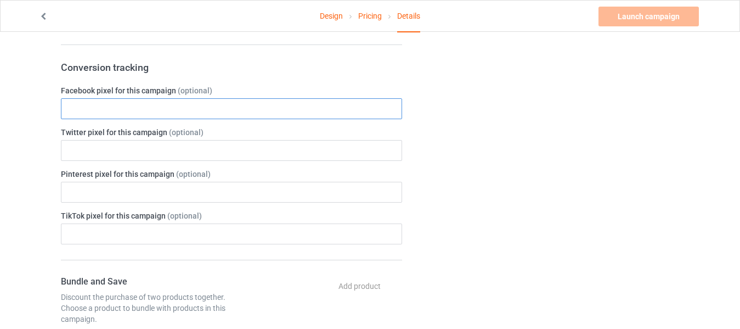
click at [129, 109] on input "text" at bounding box center [231, 108] width 341 height 21
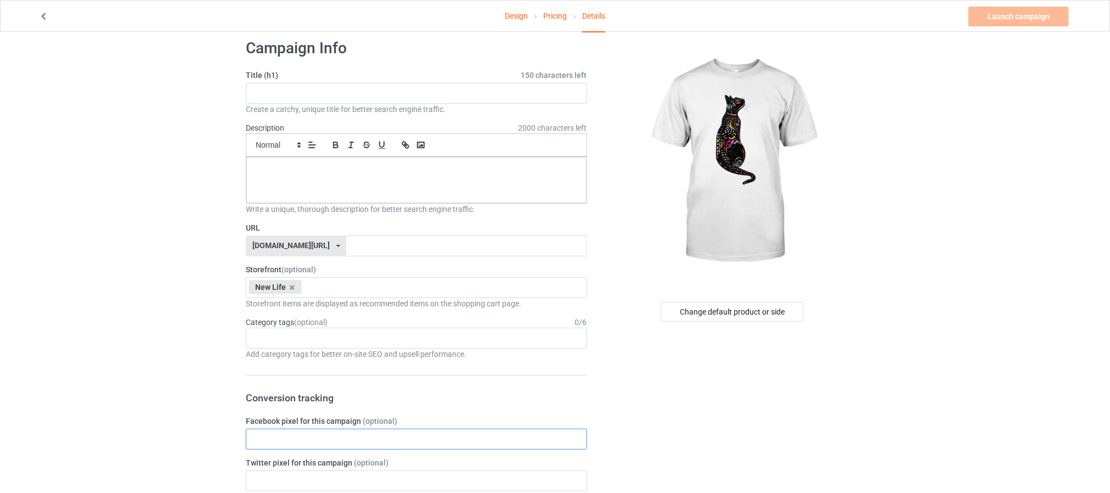
scroll to position [20, 0]
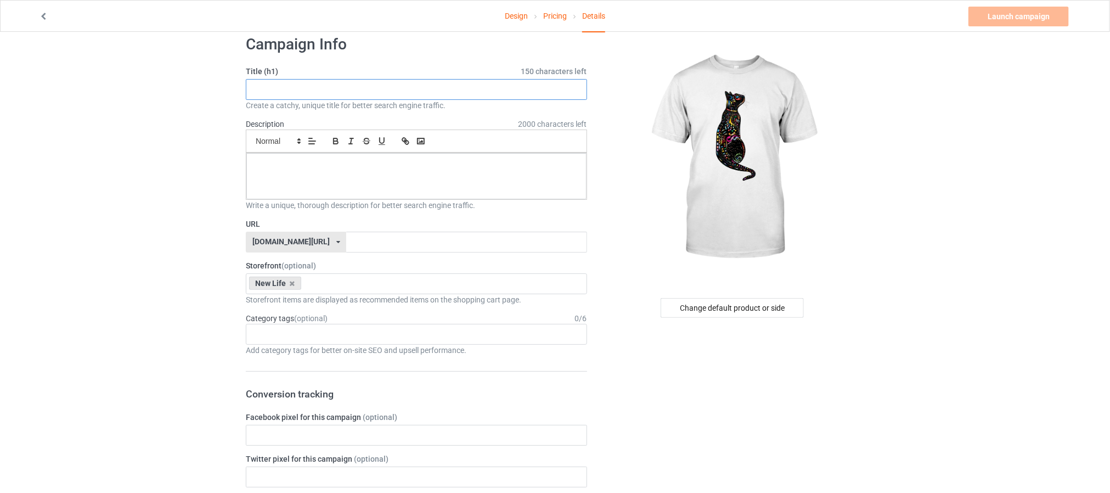
click at [410, 84] on input "text" at bounding box center [416, 89] width 341 height 21
paste input "✨ Colorful Artistic Cat Silhouette T-Shirt – Unique Vibrant Animal Design"
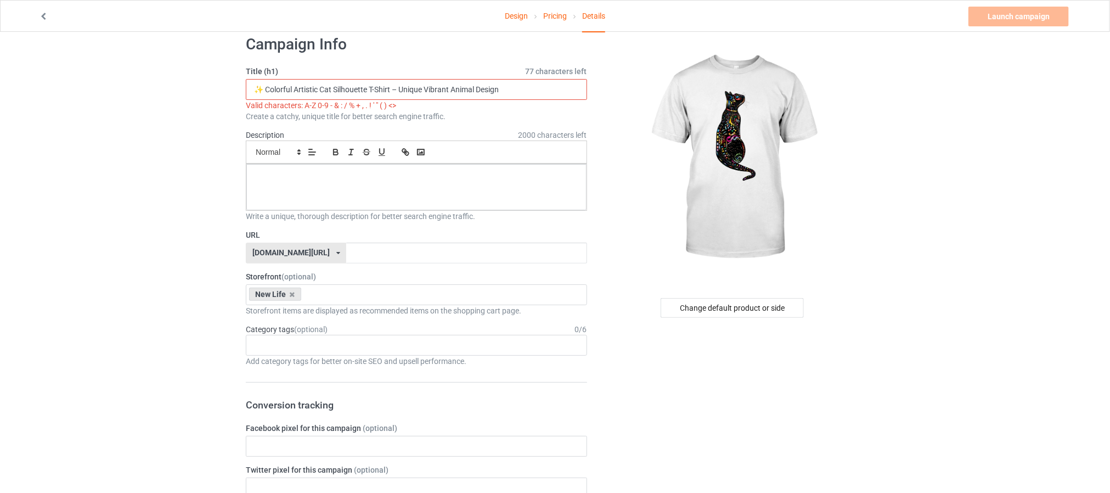
drag, startPoint x: 265, startPoint y: 89, endPoint x: 238, endPoint y: 89, distance: 27.4
click at [390, 89] on input "Colorful Artistic Cat Silhouette T-Shirt – Unique Vibrant Animal Design" at bounding box center [416, 89] width 341 height 21
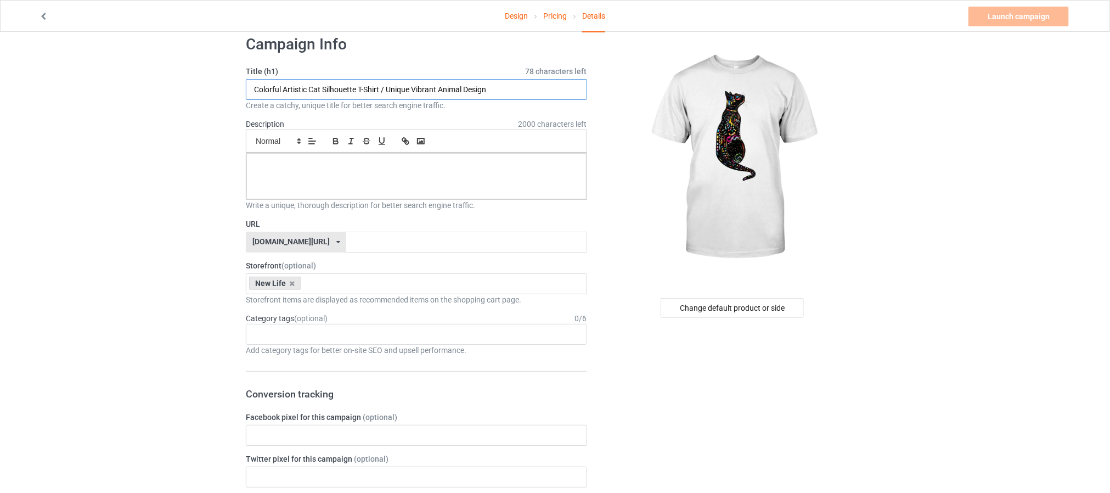
type input "Colorful Artistic Cat Silhouette T-Shirt / Unique Vibrant Animal Design"
click at [290, 176] on div at bounding box center [416, 176] width 340 height 46
click at [330, 171] on p at bounding box center [416, 165] width 323 height 10
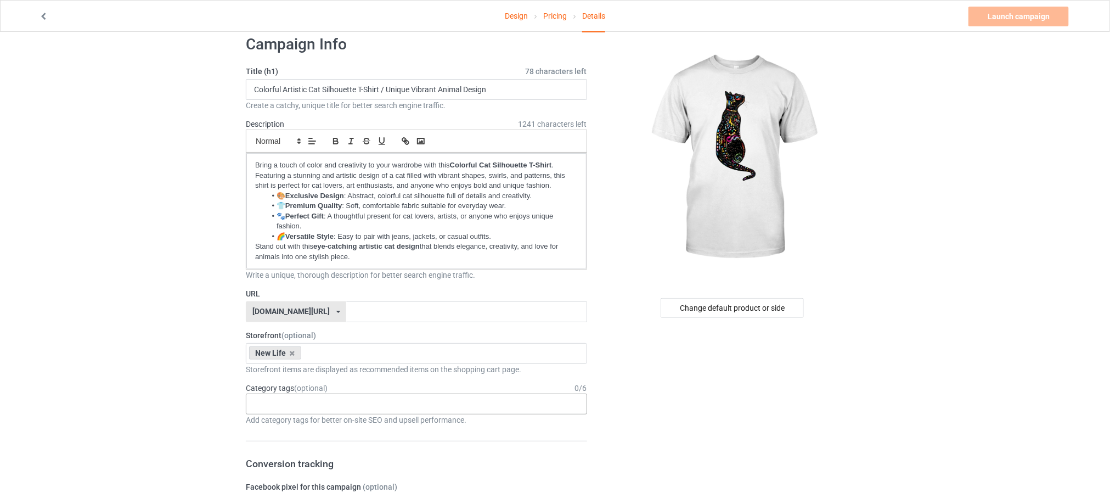
click at [318, 328] on div "Age > [DEMOGRAPHIC_DATA] > 1 Age > [DEMOGRAPHIC_DATA] Months > 1 Month Age > [D…" at bounding box center [416, 403] width 341 height 21
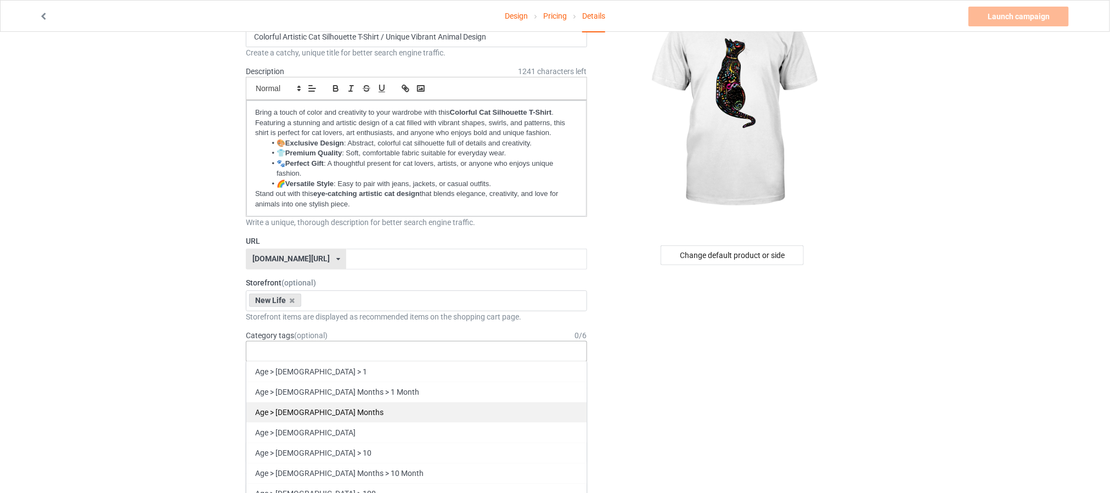
scroll to position [103, 0]
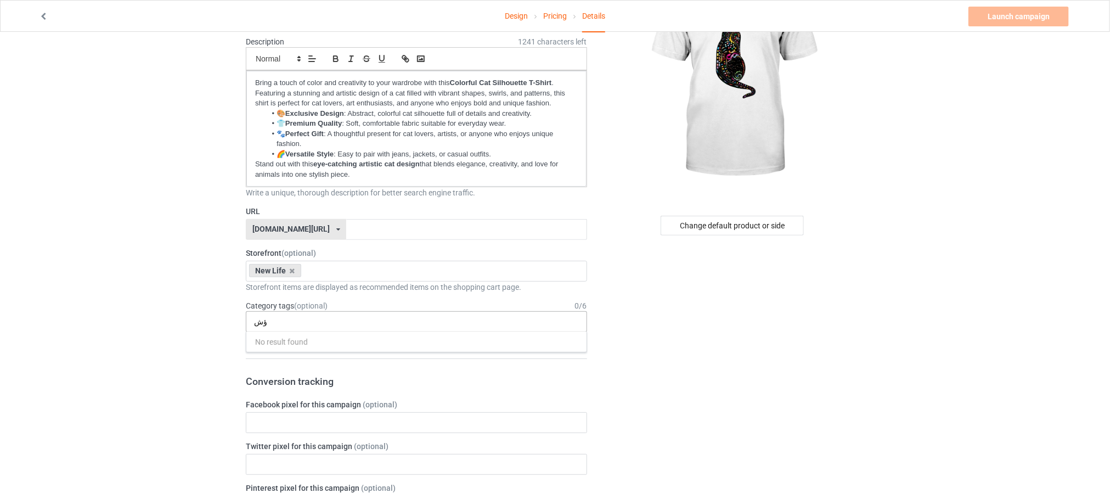
type input "ؤ"
type input "cats"
click at [320, 328] on div "Animals > Pets > Cats" at bounding box center [416, 341] width 340 height 20
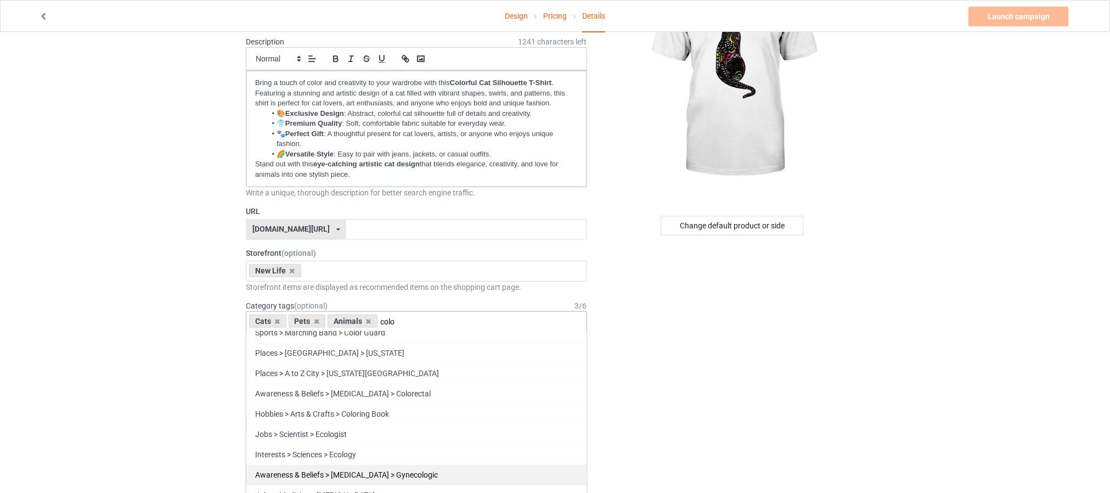
scroll to position [0, 0]
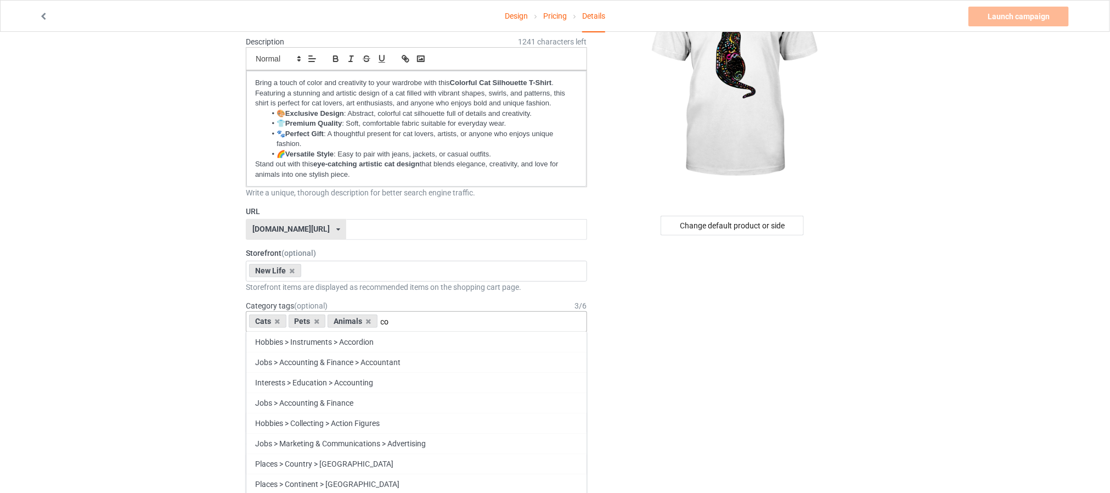
type input "c"
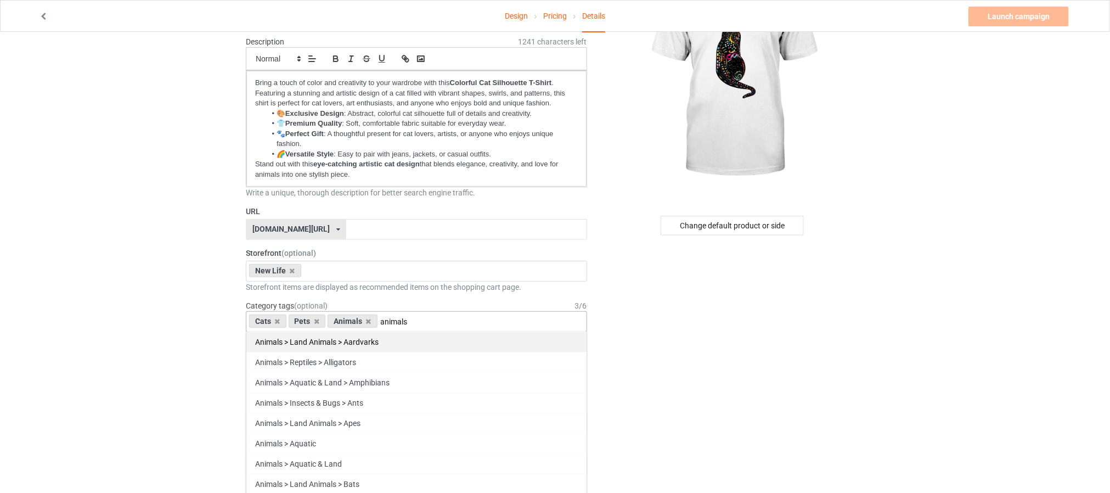
type input "animals"
click at [388, 328] on div "Animals > Land Animals > Aardvarks" at bounding box center [416, 341] width 340 height 20
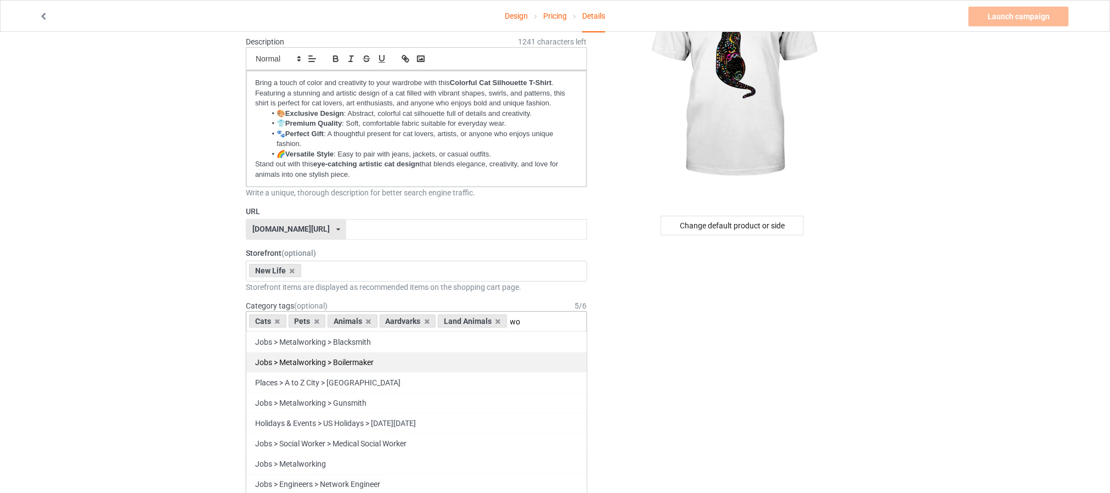
type input "w"
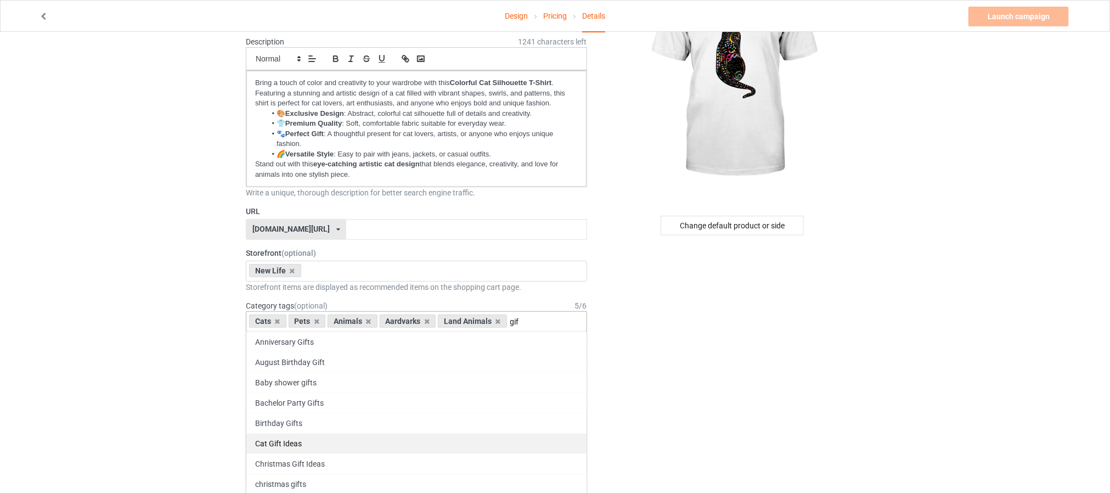
type input "gif"
click at [338, 328] on div "Cat Gift Ideas" at bounding box center [416, 443] width 340 height 20
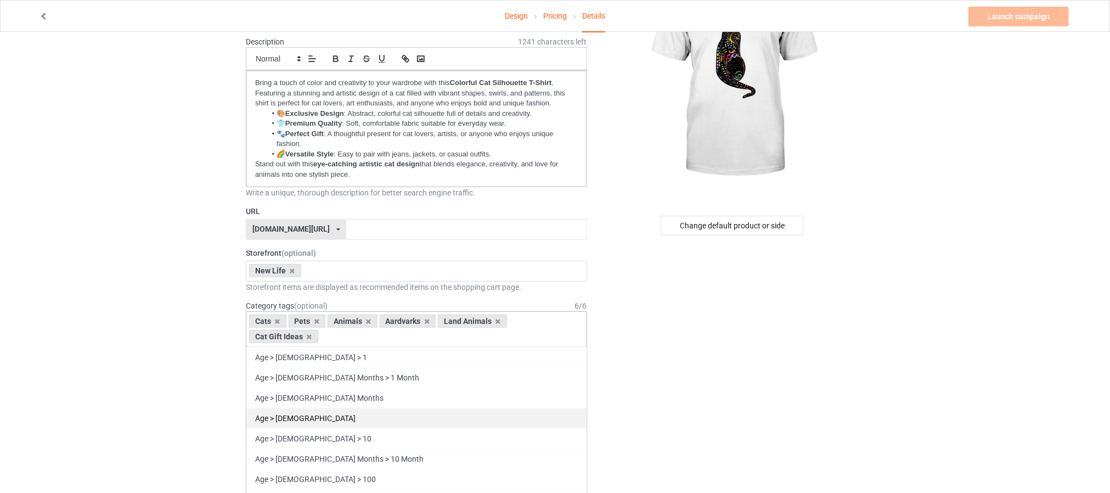
click at [283, 328] on div "Age > [DEMOGRAPHIC_DATA]" at bounding box center [416, 418] width 340 height 20
click at [349, 328] on div "Cats Pets Animals Aardvarks Land Animals Cat Gift Ideas Age > 1-19 > 1 Age > 1-…" at bounding box center [416, 329] width 341 height 36
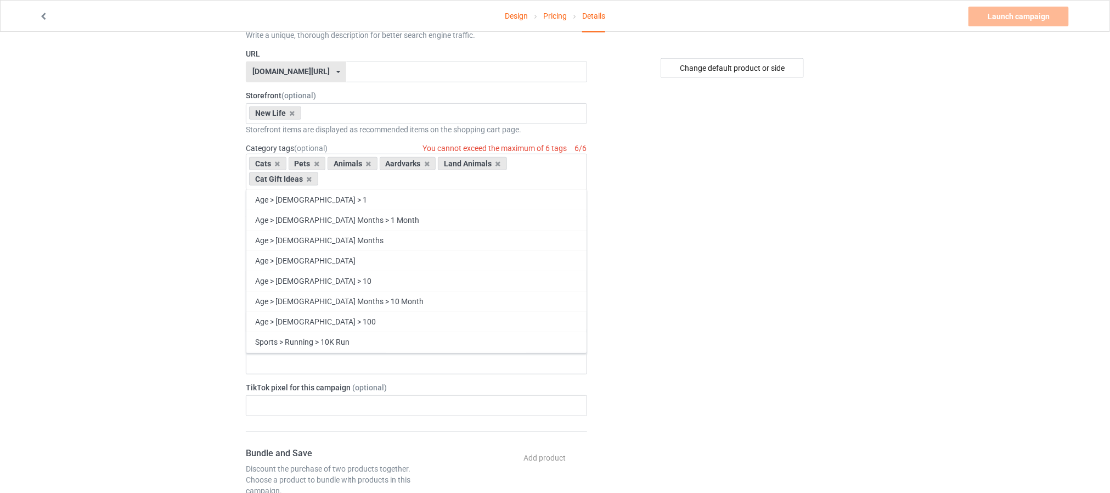
scroll to position [267, 0]
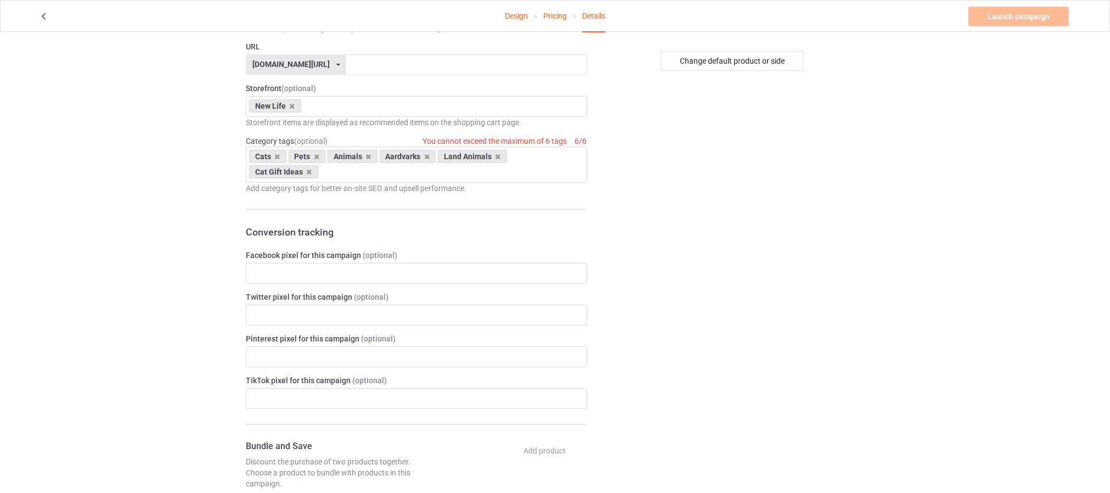
click at [716, 318] on div "Change default product or side" at bounding box center [733, 375] width 277 height 1191
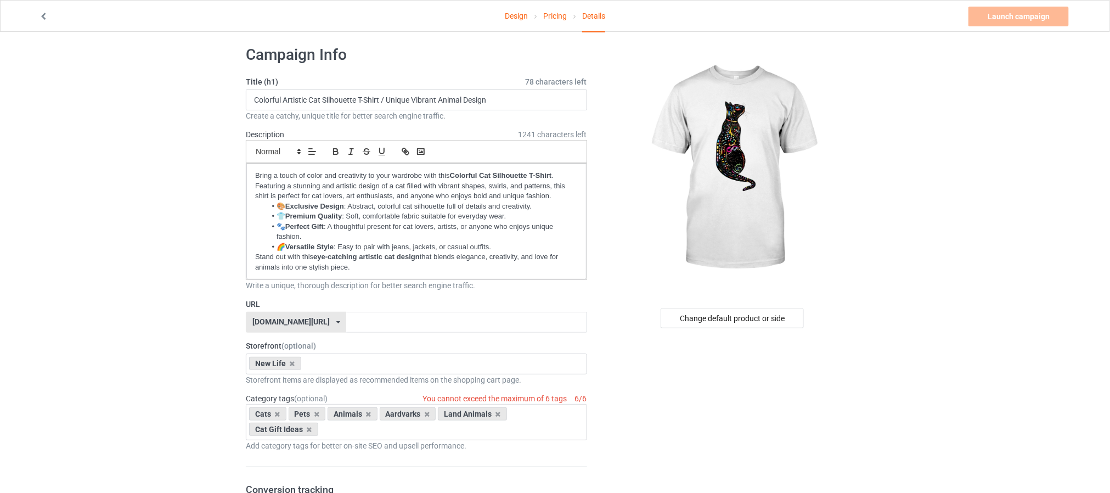
scroll to position [0, 0]
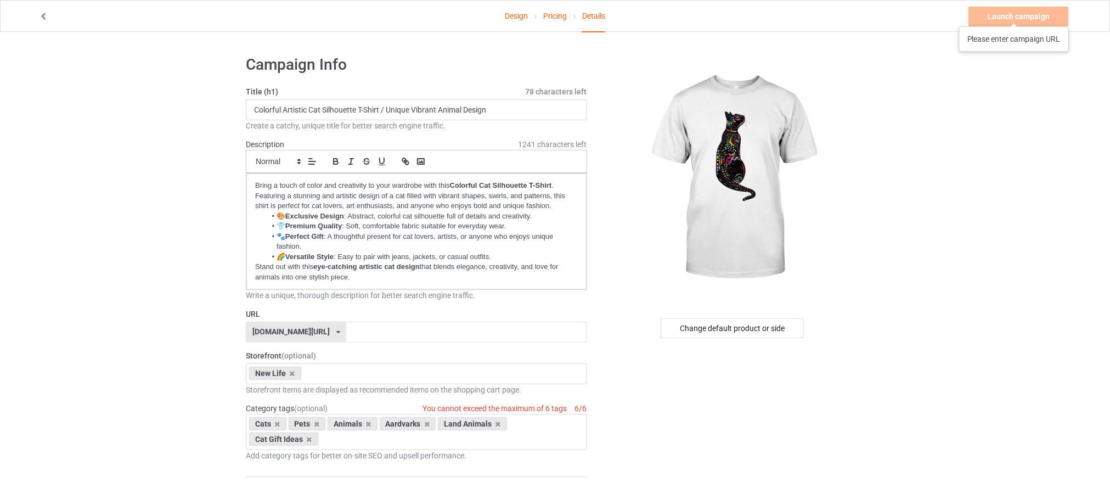
click at [749, 15] on div "Launch campaign Please enter campaign URL" at bounding box center [1019, 17] width 103 height 20
click at [346, 328] on input "text" at bounding box center [466, 331] width 240 height 21
click at [336, 328] on icon at bounding box center [338, 332] width 4 height 7
click at [293, 328] on div "[DOMAIN_NAME][URL]" at bounding box center [295, 353] width 99 height 20
click at [394, 328] on input "text" at bounding box center [466, 331] width 240 height 21
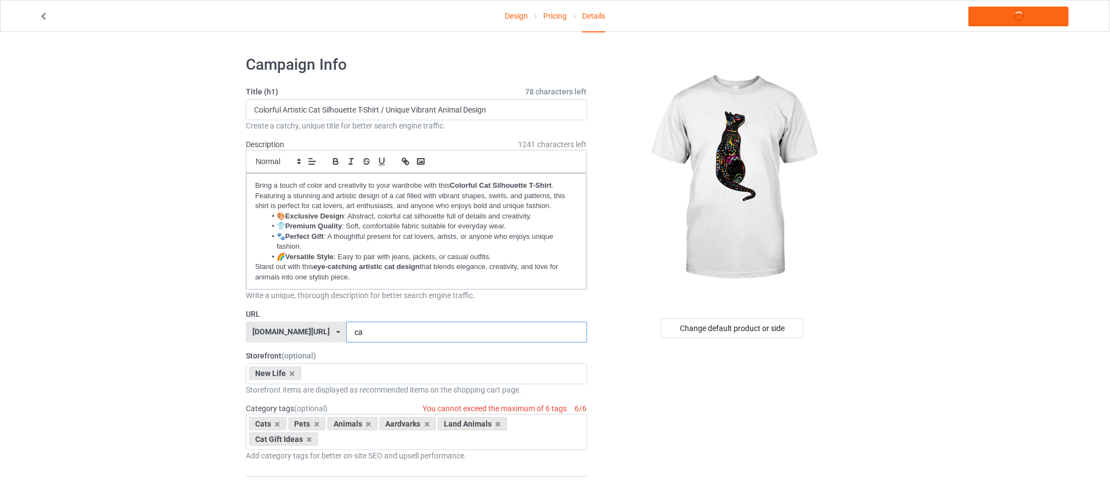
type input "c"
drag, startPoint x: 321, startPoint y: 108, endPoint x: 269, endPoint y: 106, distance: 52.1
click at [269, 106] on input "Colorful Artistic Cat Silhouette T-Shirt / Unique Vibrant Animal Design" at bounding box center [416, 109] width 341 height 21
drag, startPoint x: 323, startPoint y: 105, endPoint x: 246, endPoint y: 107, distance: 77.4
click at [246, 107] on input "Colorful Artistic Cat Silhouette T-Shirt / Unique Vibrant Animal Design" at bounding box center [416, 109] width 341 height 21
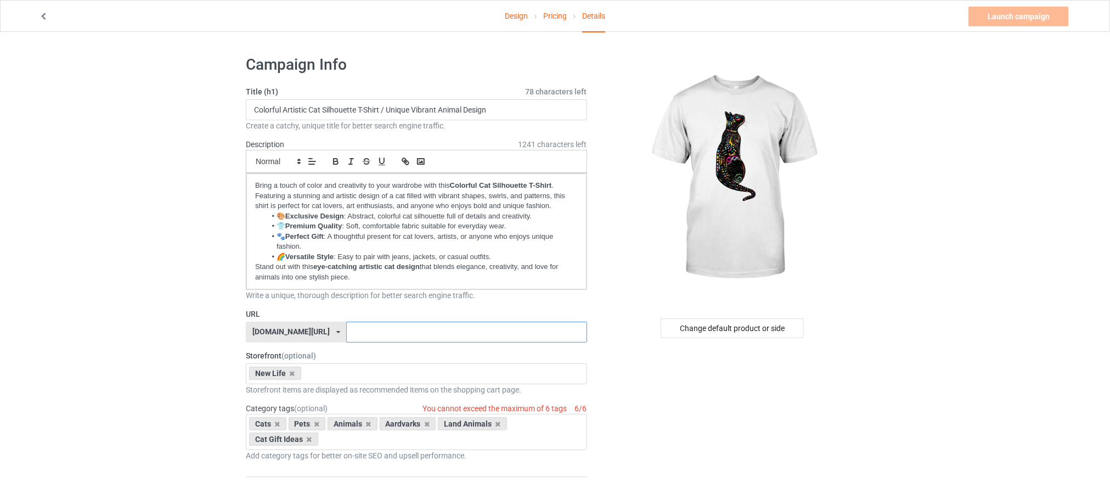
click at [351, 328] on input "text" at bounding box center [466, 331] width 240 height 21
paste input "Colorful Artistic Cat"
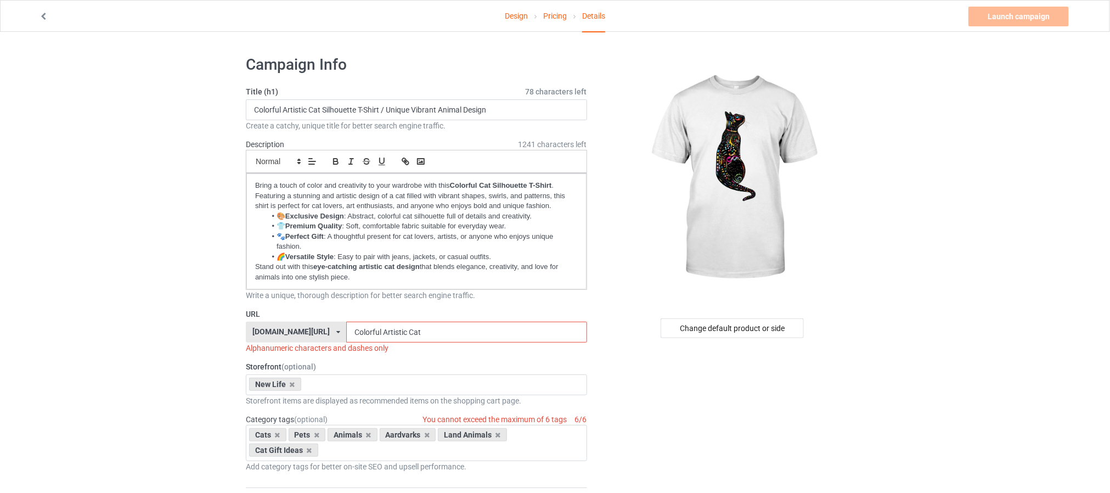
click at [377, 328] on input "Colorful Artistic Cat" at bounding box center [466, 331] width 240 height 21
click at [395, 328] on input "ColorfulCat" at bounding box center [466, 331] width 240 height 21
click at [351, 328] on input "ColorfulCat" at bounding box center [466, 331] width 240 height 21
drag, startPoint x: 354, startPoint y: 336, endPoint x: 301, endPoint y: 335, distance: 52.7
click at [301, 328] on div "teechip.com/ teechip.com/ 587d0d41cee36fd012c64a69 ColorfulCat" at bounding box center [416, 331] width 341 height 21
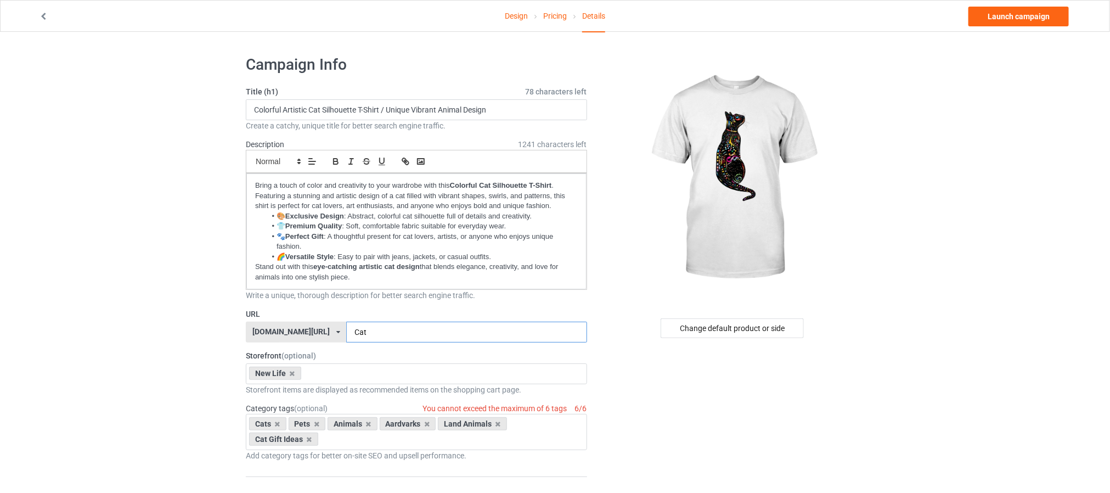
click at [360, 328] on input "Cat" at bounding box center [466, 331] width 240 height 21
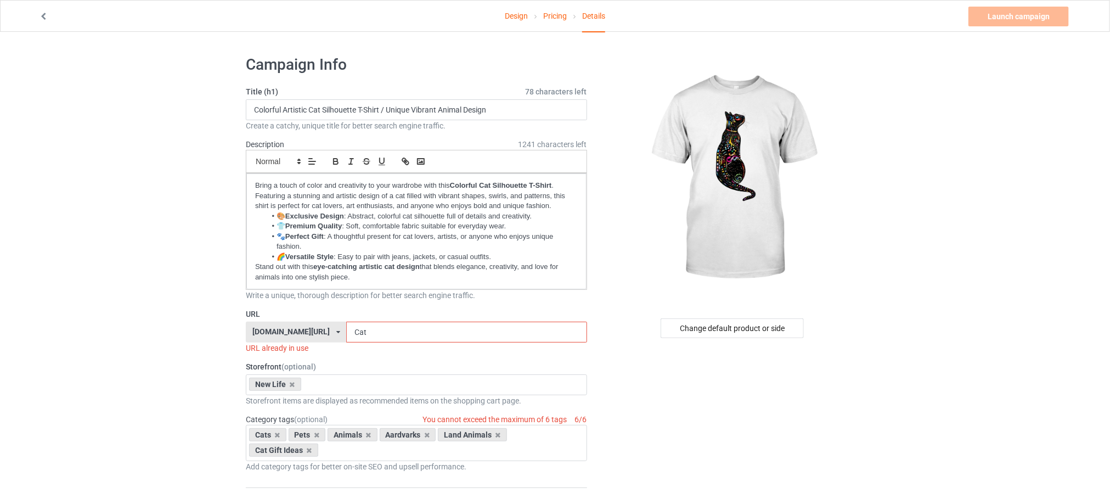
click at [353, 328] on input "Cat" at bounding box center [466, 331] width 240 height 21
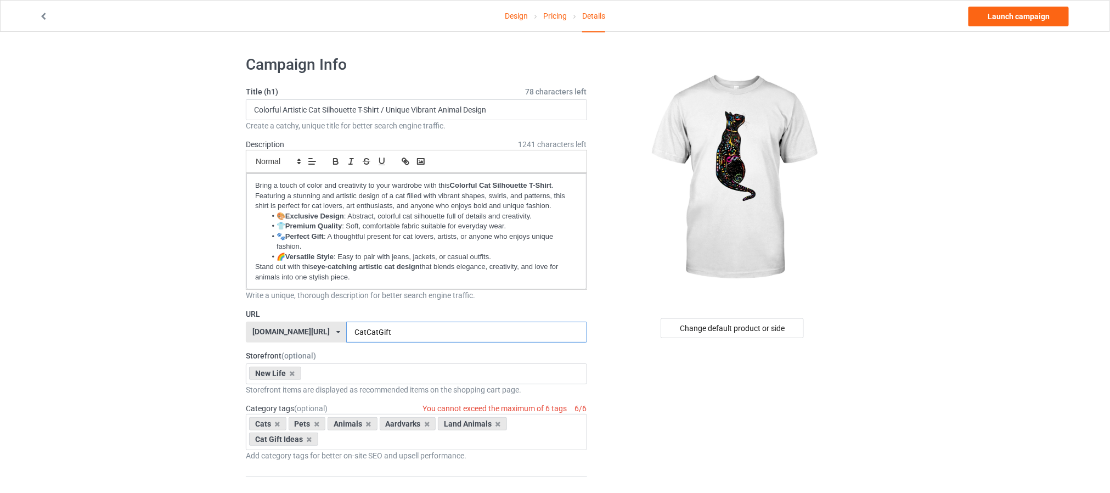
drag, startPoint x: 368, startPoint y: 331, endPoint x: 241, endPoint y: 336, distance: 126.8
type input "CatCatGift"
click at [361, 328] on div "Cats Pets Animals Aardvarks Land Animals Cat Gift Ideas Age > 1-19 > 1 Age > 1-…" at bounding box center [416, 432] width 341 height 36
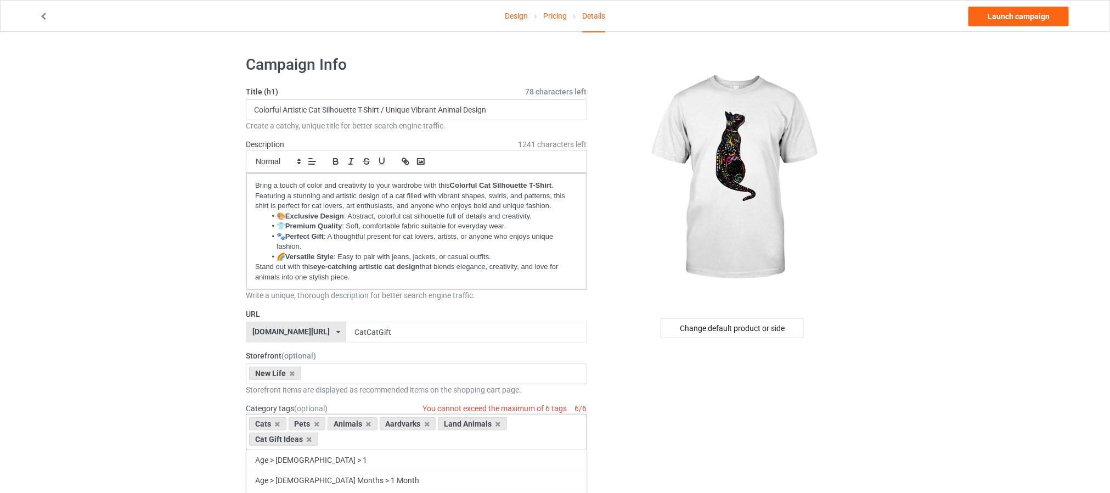
click at [458, 328] on div "Cats Pets Animals Aardvarks Land Animals Cat Gift Ideas Age > 1-19 > 1 Age > 1-…" at bounding box center [416, 432] width 341 height 36
click at [303, 328] on div "Age > [DEMOGRAPHIC_DATA] > 1" at bounding box center [416, 459] width 340 height 20
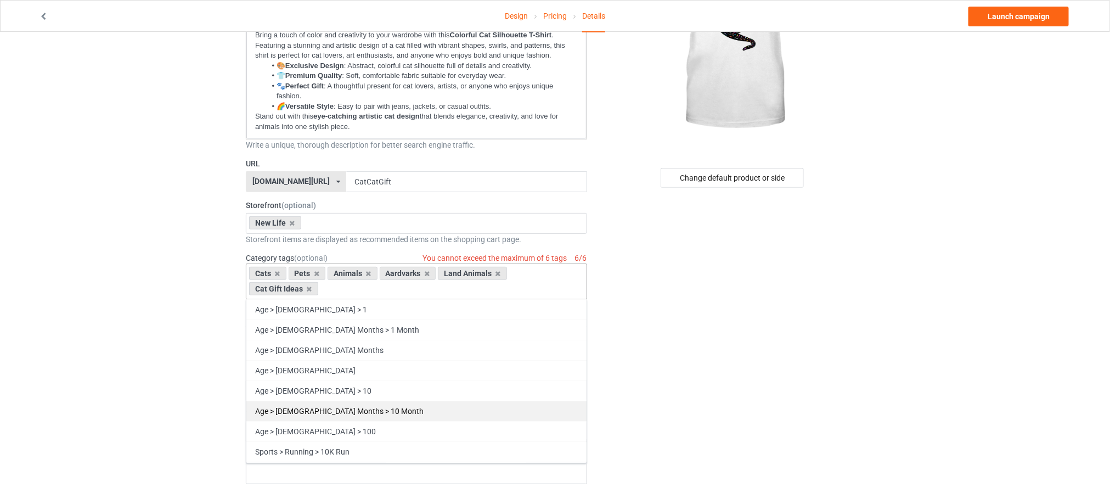
scroll to position [165, 0]
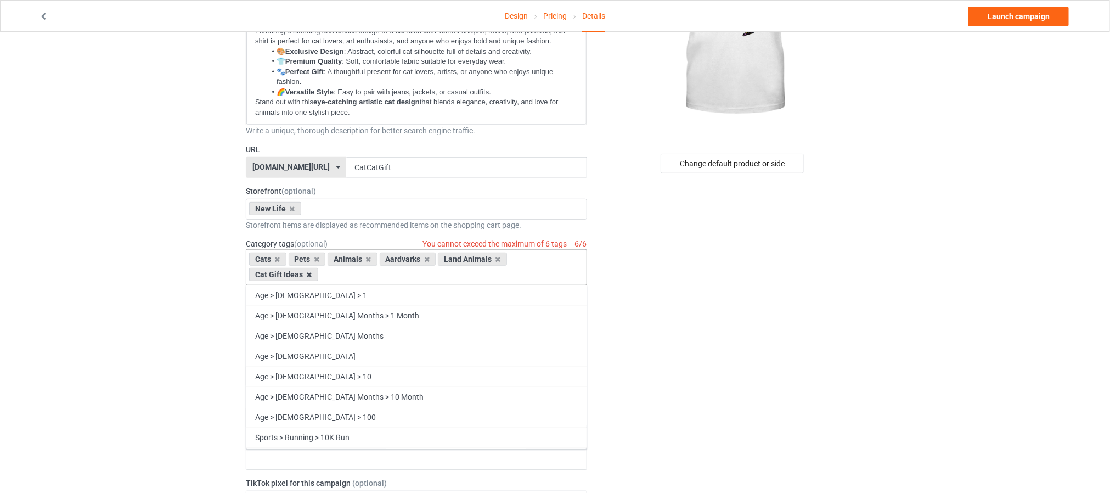
click at [307, 277] on icon at bounding box center [309, 274] width 5 height 7
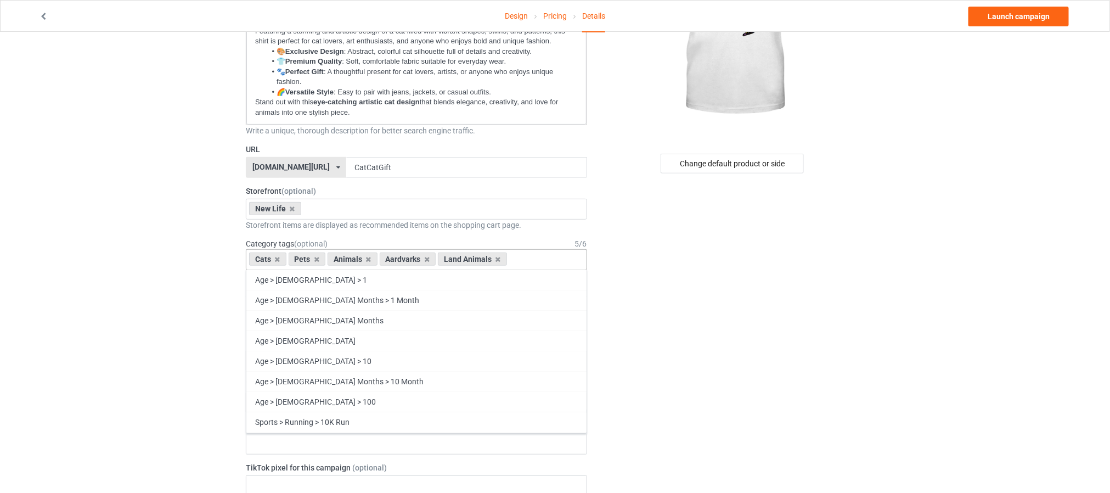
click at [530, 265] on div "Cats Pets Animals Aardvarks Land Animals Age > 1-19 > 1 Age > 1-12 Months > 1 M…" at bounding box center [416, 259] width 341 height 21
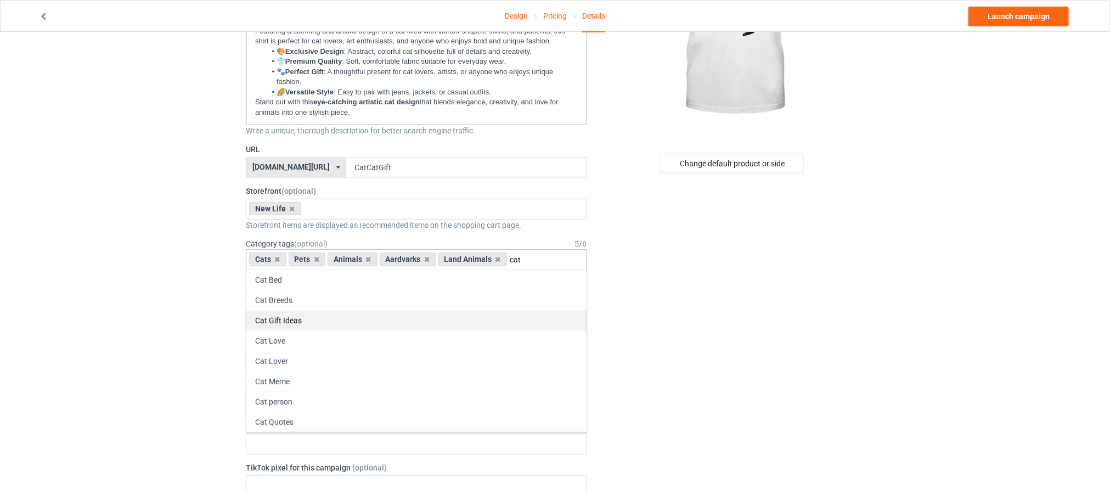
type input "cat"
click at [285, 325] on div "Cat Gift Ideas" at bounding box center [416, 320] width 340 height 20
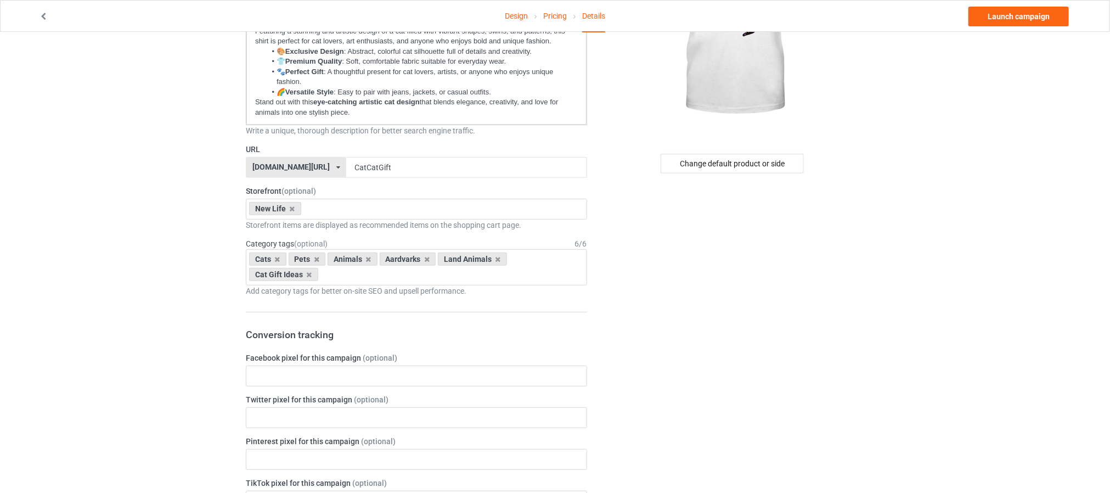
click at [749, 328] on div "Design Pricing Details Launch campaign Campaign Info Title (h1) 78 characters l…" at bounding box center [555, 478] width 1110 height 1222
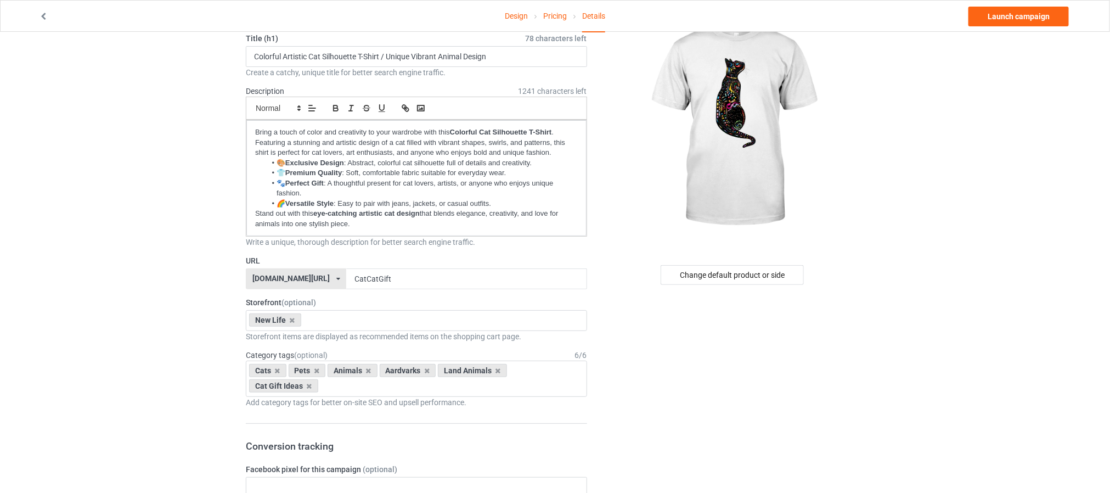
scroll to position [0, 0]
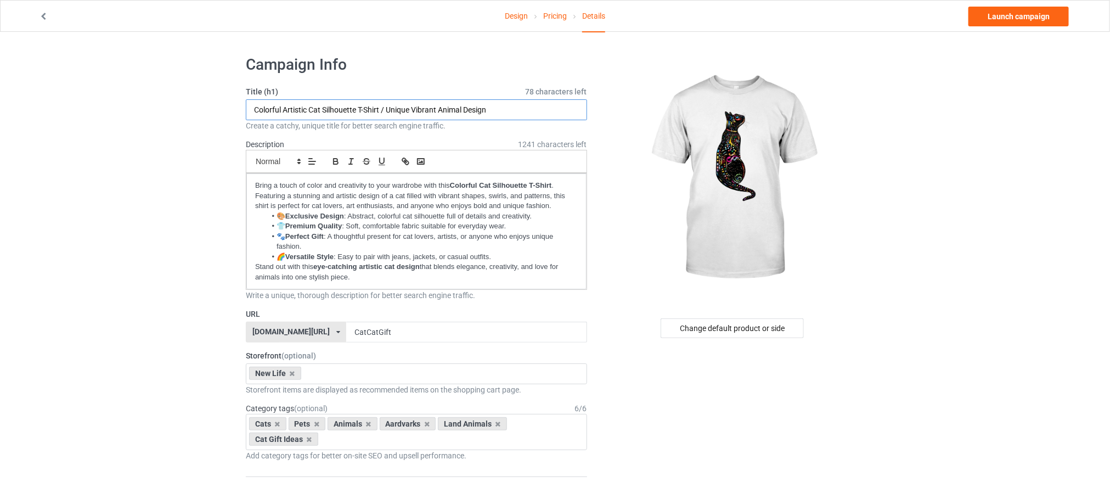
click at [499, 110] on input "Colorful Artistic Cat Silhouette T-Shirt / Unique Vibrant Animal Design" at bounding box center [416, 109] width 341 height 21
paste input "Cat T-Shirt"
paste input "Cat Shirt"
paste input "This colorful cat t-shirt is a must-have for cat lo"
drag, startPoint x: 256, startPoint y: 107, endPoint x: 490, endPoint y: 109, distance: 234.8
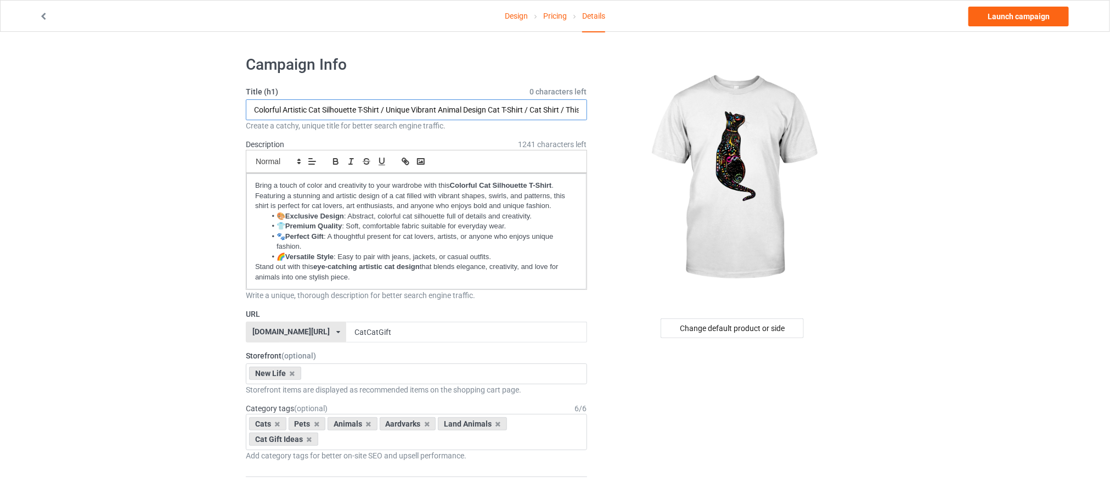
click at [490, 109] on input "Colorful Artistic Cat Silhouette T-Shirt / Unique Vibrant Animal Design Cat T-S…" at bounding box center [416, 109] width 341 height 21
paste input "This colorful cat t-shirt is a must-have for cat lovers who enjoy uniqu"
drag, startPoint x: 569, startPoint y: 109, endPoint x: 574, endPoint y: 115, distance: 8.2
click at [570, 108] on input "This colorful cat t-shirt is a must-have for cat lovers who enjoy uniqu Cat T-S…" at bounding box center [416, 109] width 341 height 21
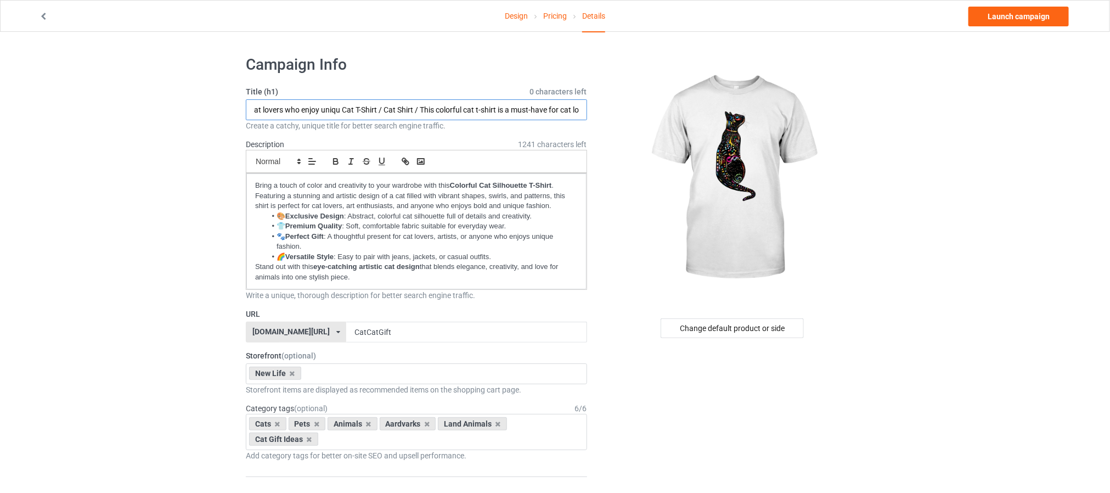
drag, startPoint x: 471, startPoint y: 119, endPoint x: 415, endPoint y: 150, distance: 64.3
drag, startPoint x: 415, startPoint y: 150, endPoint x: 502, endPoint y: 105, distance: 97.9
click at [502, 105] on input "This colorful cat t-shirt is a must-have for cat lovers who enjoy uniqu Cat T-S…" at bounding box center [416, 109] width 341 height 21
drag, startPoint x: 567, startPoint y: 109, endPoint x: 617, endPoint y: 112, distance: 50.6
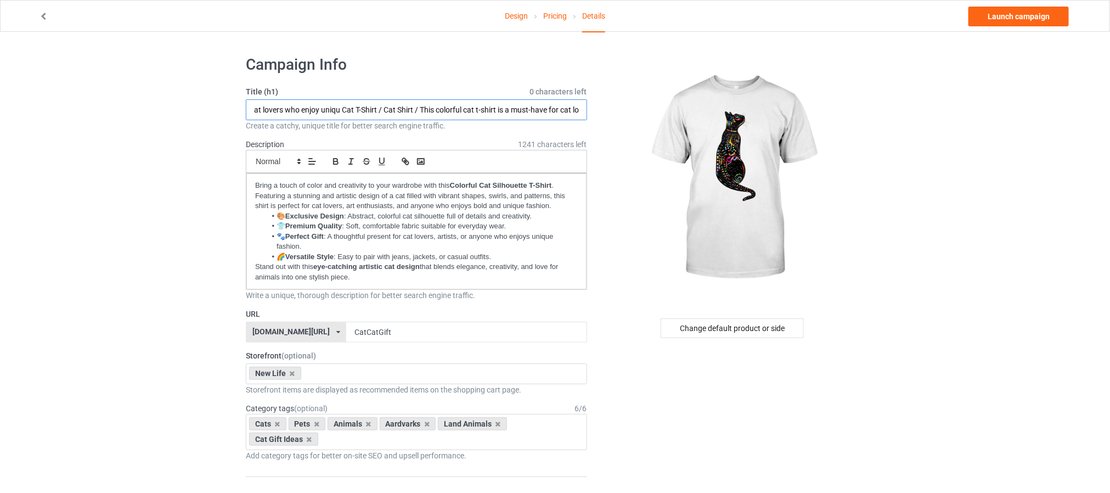
paste input "Colorful Artistic Cat Silhouette T-Shirt – Unique Vi"
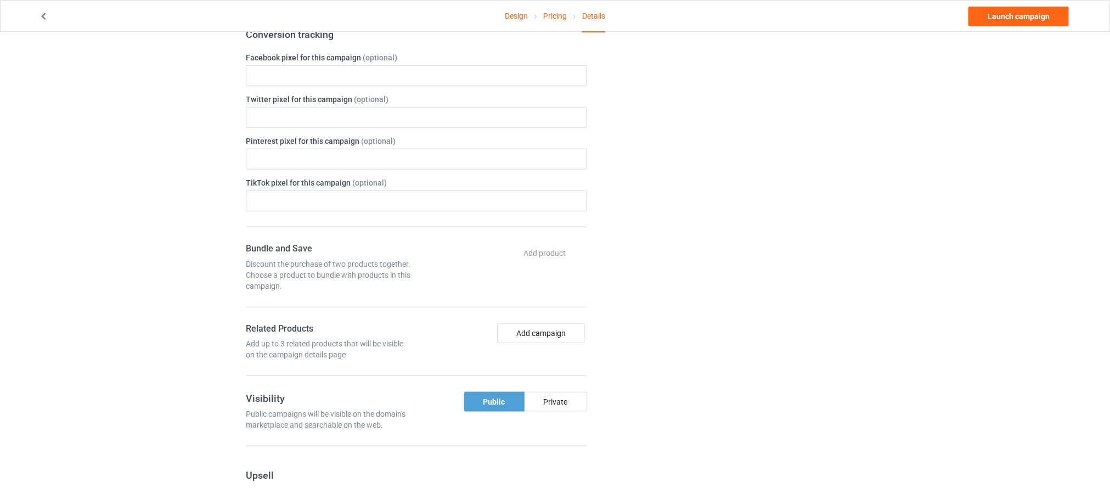
scroll to position [165, 0]
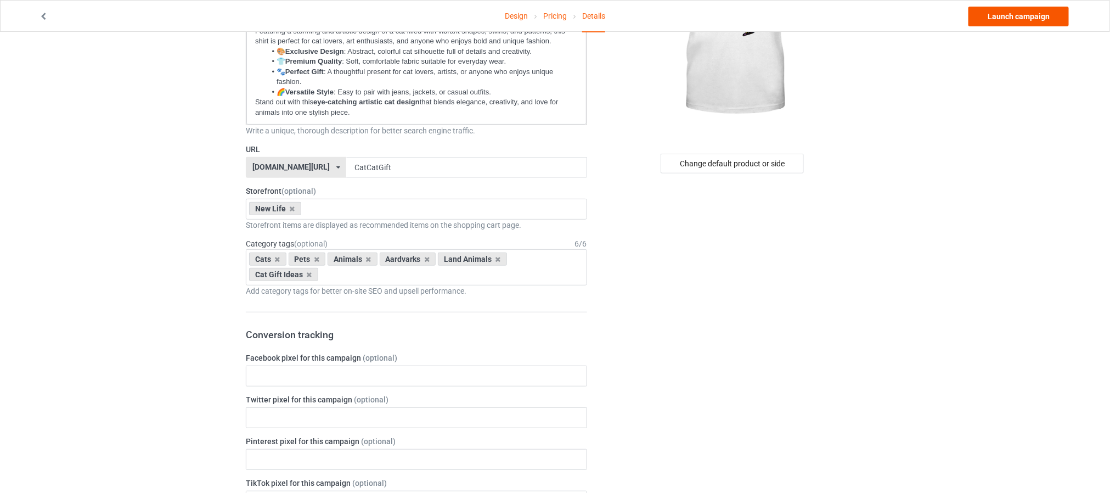
type input "This colorful cat t-shirt is a must-have for cat lovers who enjoy uniqu Cat T-S…"
click at [749, 15] on link "Launch campaign" at bounding box center [1018, 17] width 100 height 20
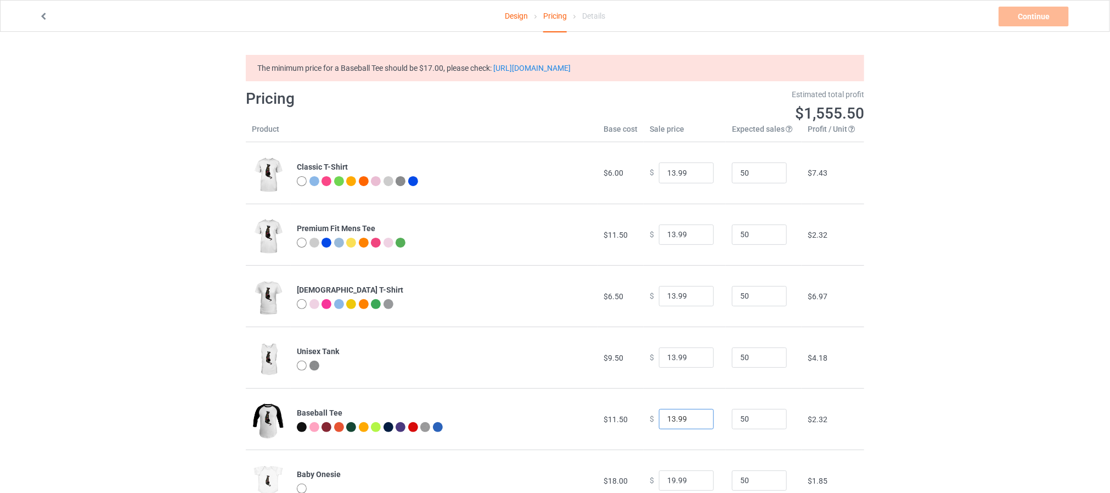
drag, startPoint x: 681, startPoint y: 417, endPoint x: 619, endPoint y: 415, distance: 62.0
click at [619, 328] on tr "Baseball Tee $11.50 $ 13.99 50 $2.32" at bounding box center [555, 418] width 618 height 61
type input "17.99"
drag, startPoint x: 683, startPoint y: 356, endPoint x: 642, endPoint y: 349, distance: 41.7
click at [643, 328] on td "$ 13.99" at bounding box center [684, 356] width 82 height 61
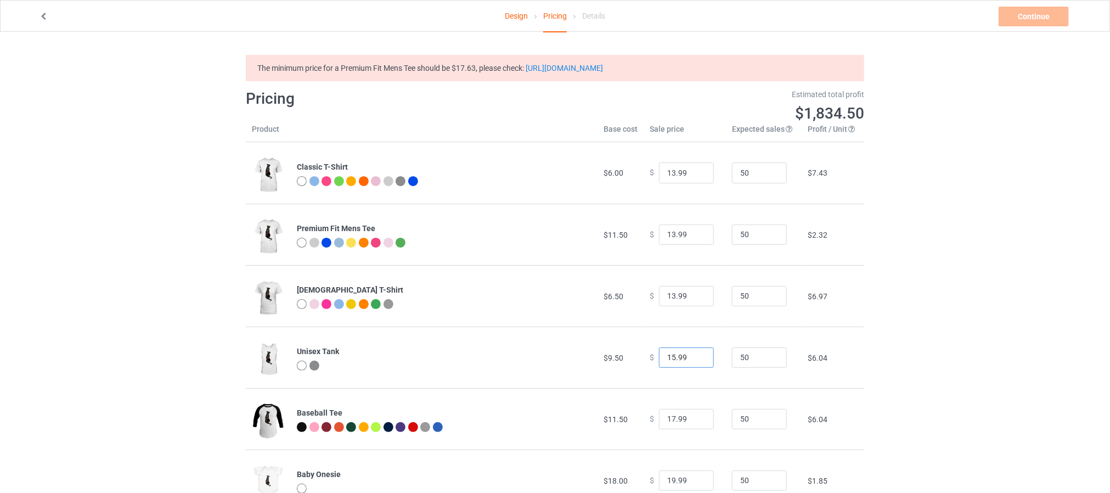
type input "15.99"
drag, startPoint x: 680, startPoint y: 232, endPoint x: 598, endPoint y: 223, distance: 82.8
click at [598, 223] on tr "Premium Fit Mens Tee $11.50 $ 13.99 50 $2.32" at bounding box center [555, 234] width 618 height 61
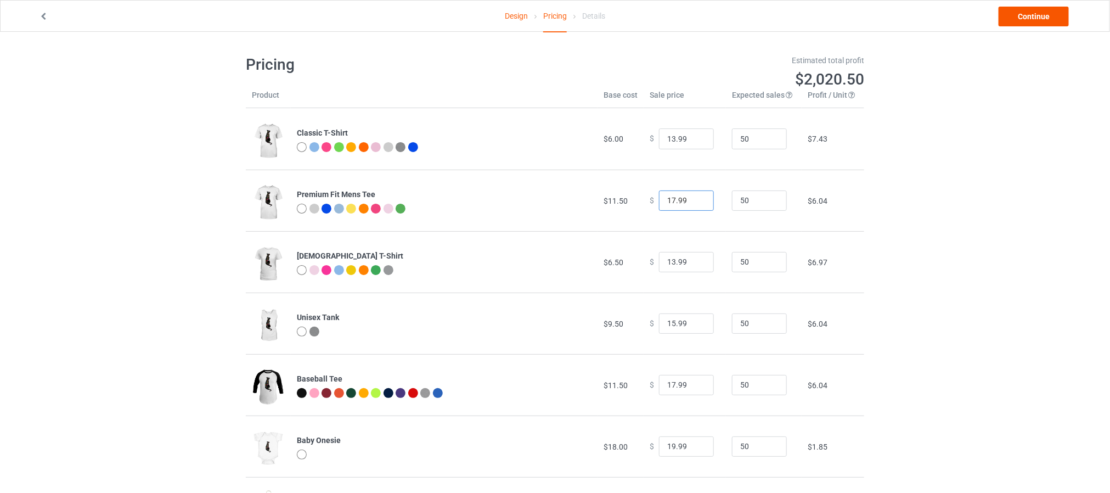
type input "17.99"
click at [749, 19] on link "Continue" at bounding box center [1033, 17] width 70 height 20
